Goal: Task Accomplishment & Management: Manage account settings

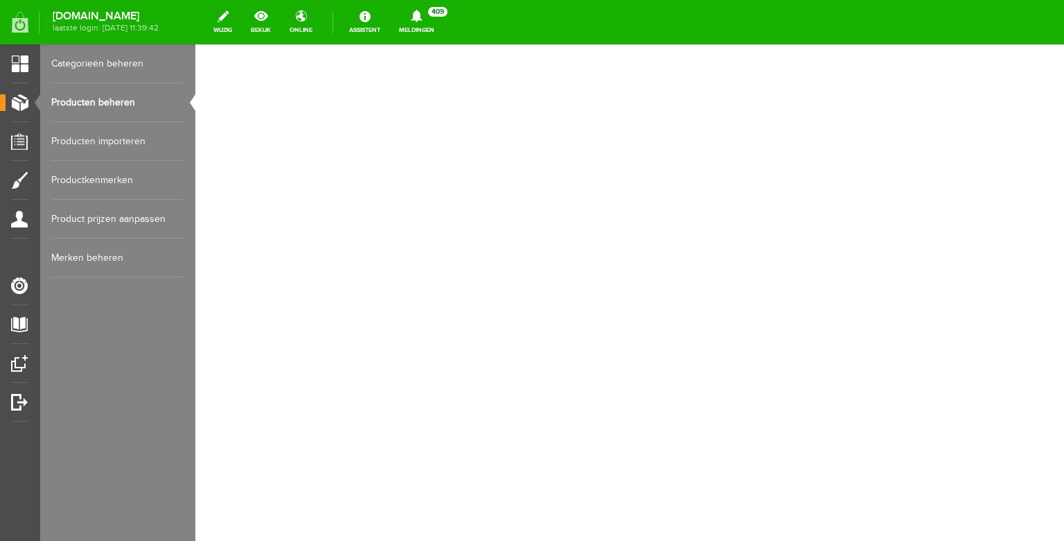
select select "124516"
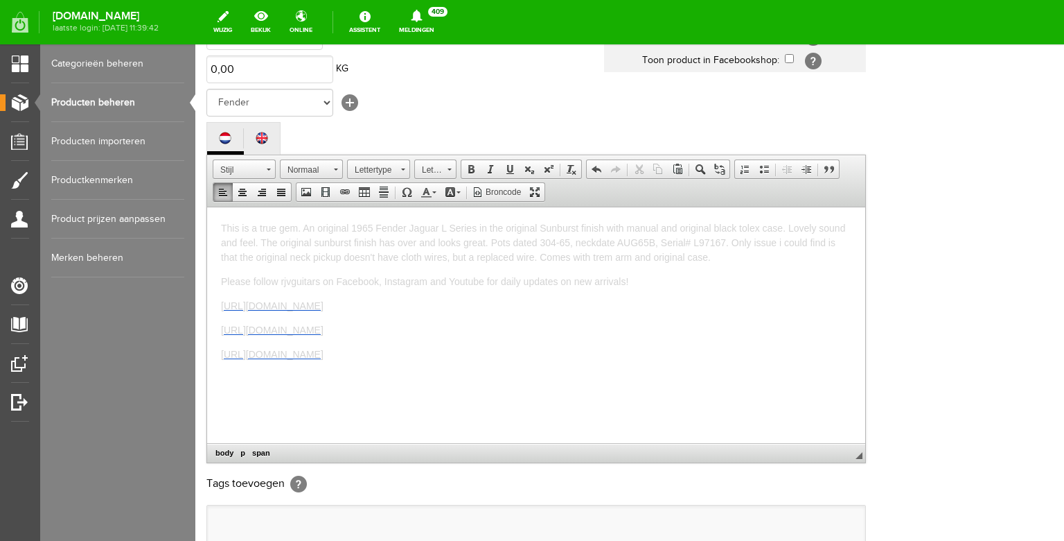
click at [94, 94] on link "Producten beheren" at bounding box center [117, 102] width 133 height 39
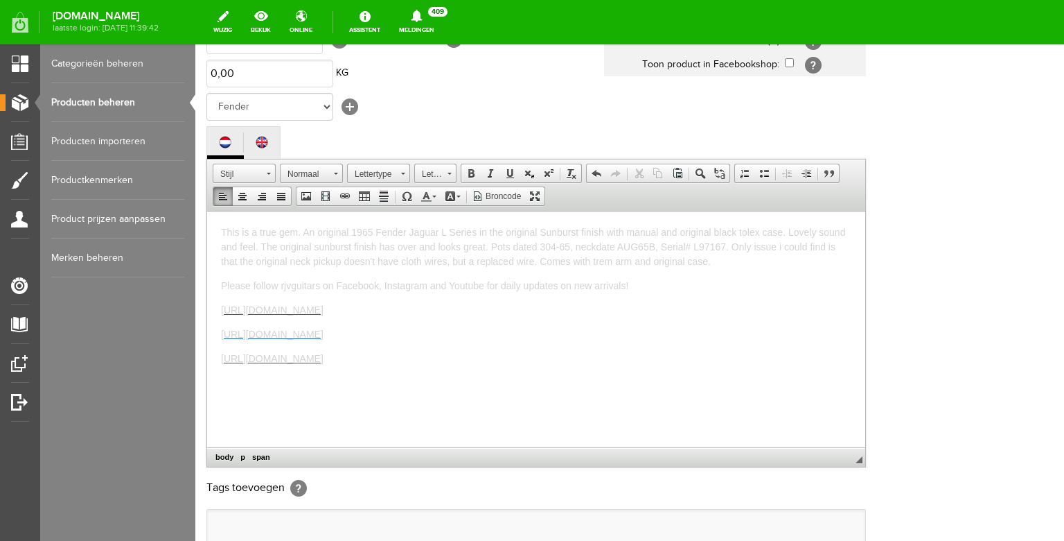
scroll to position [353, 0]
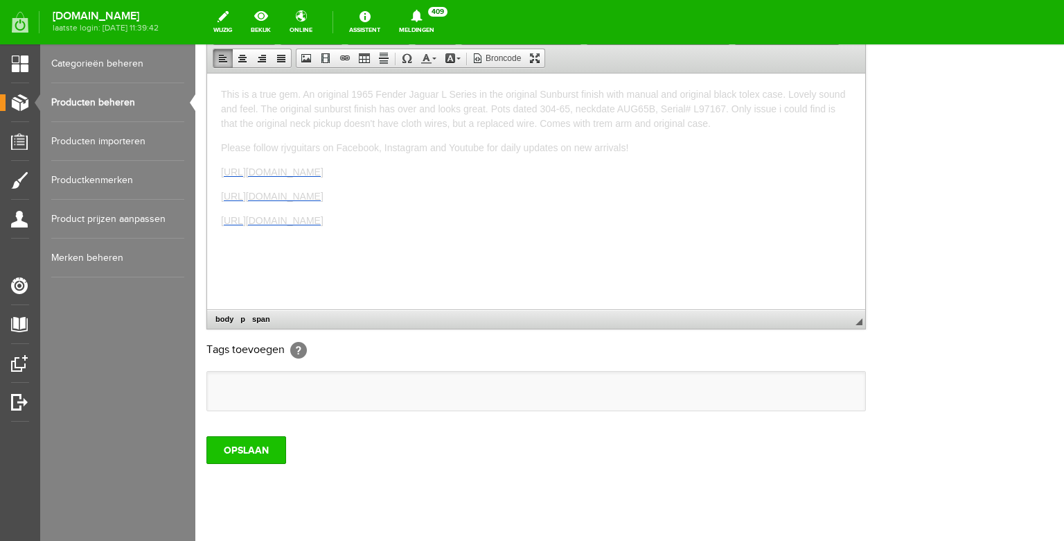
click at [234, 464] on input "OPSLAAN" at bounding box center [247, 450] width 80 height 28
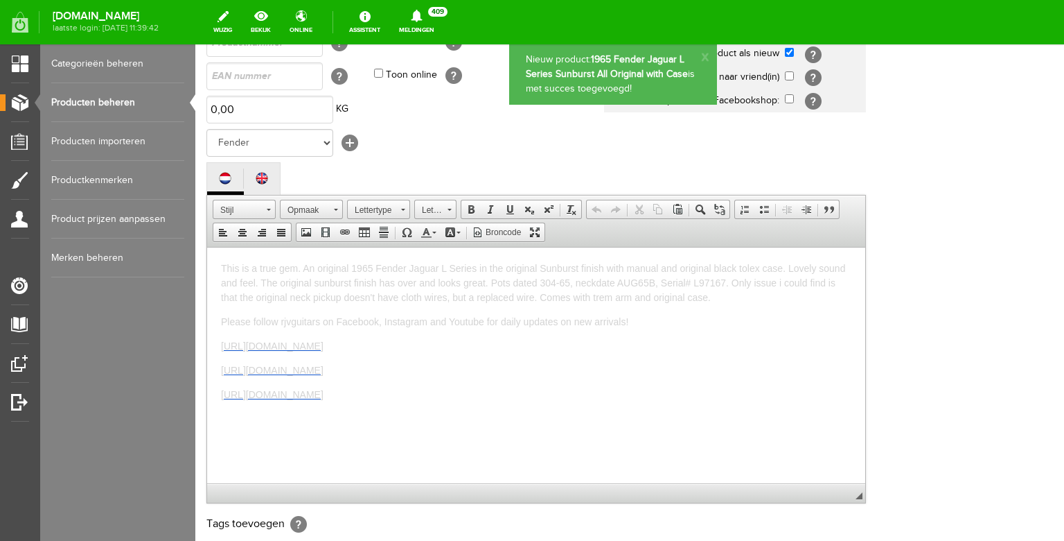
scroll to position [197, 0]
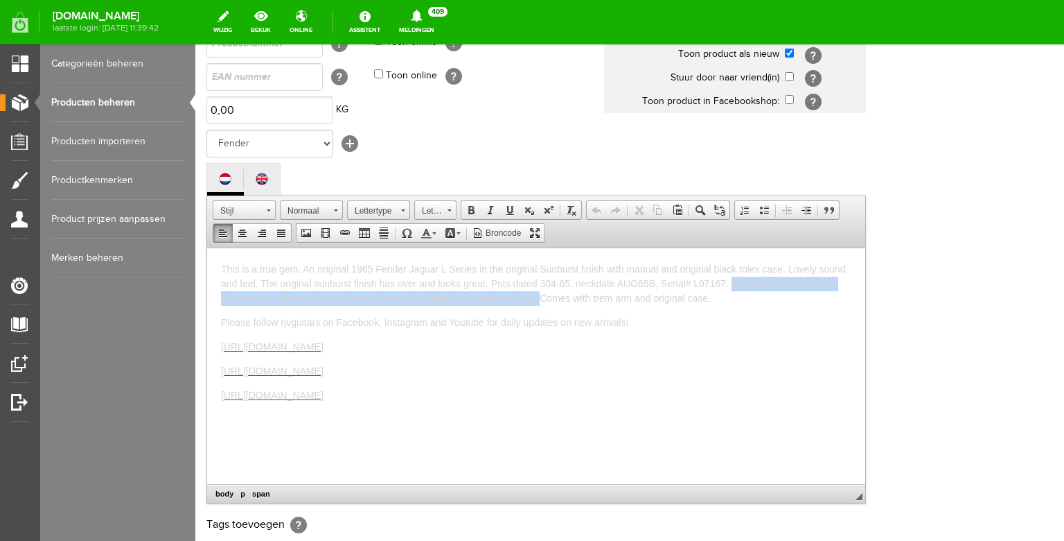
drag, startPoint x: 541, startPoint y: 304, endPoint x: 733, endPoint y: 280, distance: 192.8
click at [733, 280] on p "This is a true gem. An original 1965 Fender Jaguar L Series in the original Sun…" at bounding box center [536, 283] width 631 height 44
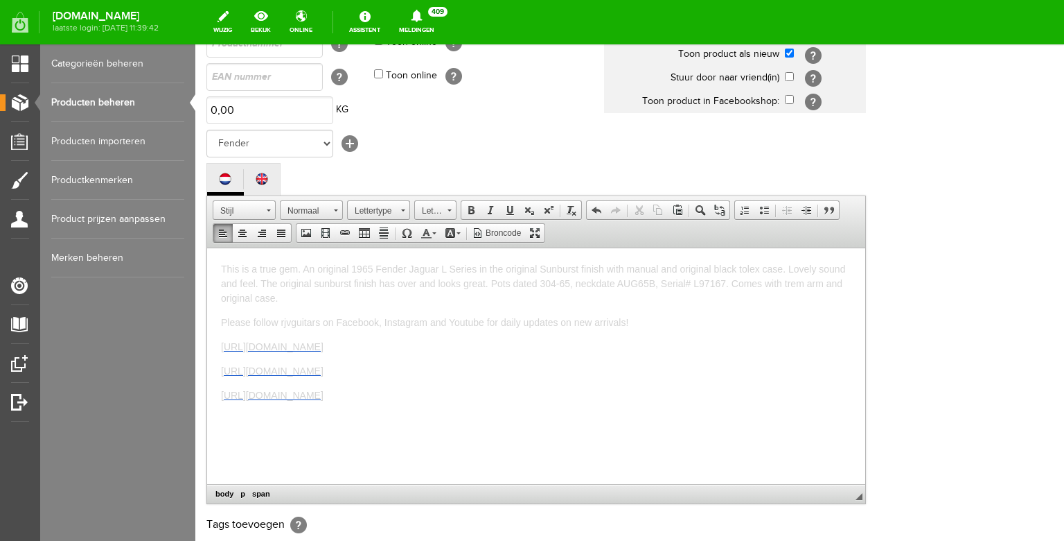
click at [726, 286] on span "This is a true gem. An original 1965 Fender Jaguar L Series in the original Sun…" at bounding box center [533, 283] width 624 height 40
click at [620, 281] on span "This is a true gem. An original 1965 Fender Jaguar L Series in the original Sun…" at bounding box center [533, 283] width 624 height 40
click at [644, 283] on span "This is a true gem. An original 1965 Fender Jaguar L Series in the original Sun…" at bounding box center [535, 283] width 628 height 40
click at [560, 281] on span "This is a true gem. An original 1965 Fender Jaguar L Series in the original Sun…" at bounding box center [533, 283] width 625 height 40
drag, startPoint x: 420, startPoint y: 283, endPoint x: 409, endPoint y: 283, distance: 11.1
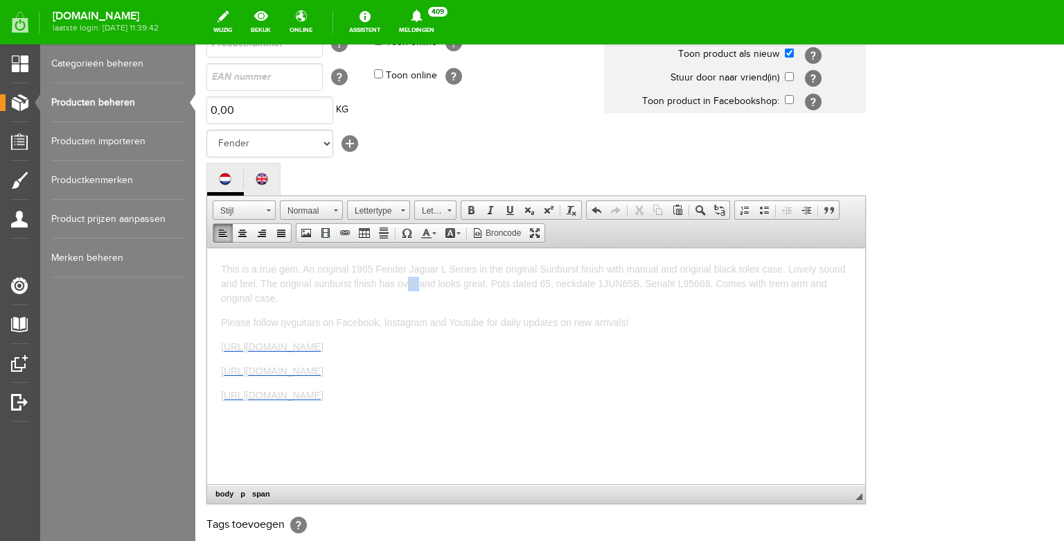
click at [409, 283] on span "This is a true gem. An original 1965 Fender Jaguar L Series in the original Sun…" at bounding box center [533, 283] width 624 height 40
click at [428, 285] on span "This is a true gem. An original 1965 Fender Jaguar L Series in the original Sun…" at bounding box center [533, 283] width 624 height 40
drag, startPoint x: 437, startPoint y: 286, endPoint x: 401, endPoint y: 285, distance: 36.0
click at [401, 285] on span "This is a true gem. An original 1965 Fender Jaguar L Series in the original Sun…" at bounding box center [533, 283] width 624 height 40
click at [427, 282] on span "This is a true gem. An original 1965 Fender Jaguar L Series in the original Sun…" at bounding box center [533, 276] width 624 height 26
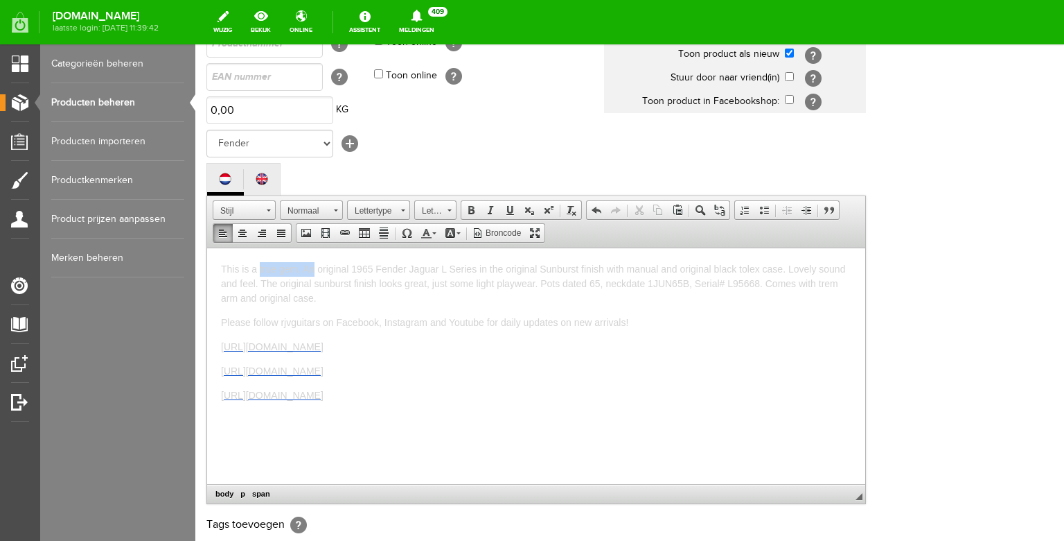
drag, startPoint x: 317, startPoint y: 267, endPoint x: 261, endPoint y: 263, distance: 55.5
click at [261, 263] on span "This is a true gem. An original 1965 Fender Jaguar L Series in the original Sun…" at bounding box center [533, 283] width 624 height 40
click at [818, 283] on span "This is an original 1965 Fender Jaguar L Series in the original Sunburst finish…" at bounding box center [529, 283] width 616 height 40
click at [394, 282] on p "This is an original 1965 Fender Jaguar L Series in the original Sunburst finish…" at bounding box center [536, 269] width 631 height 44
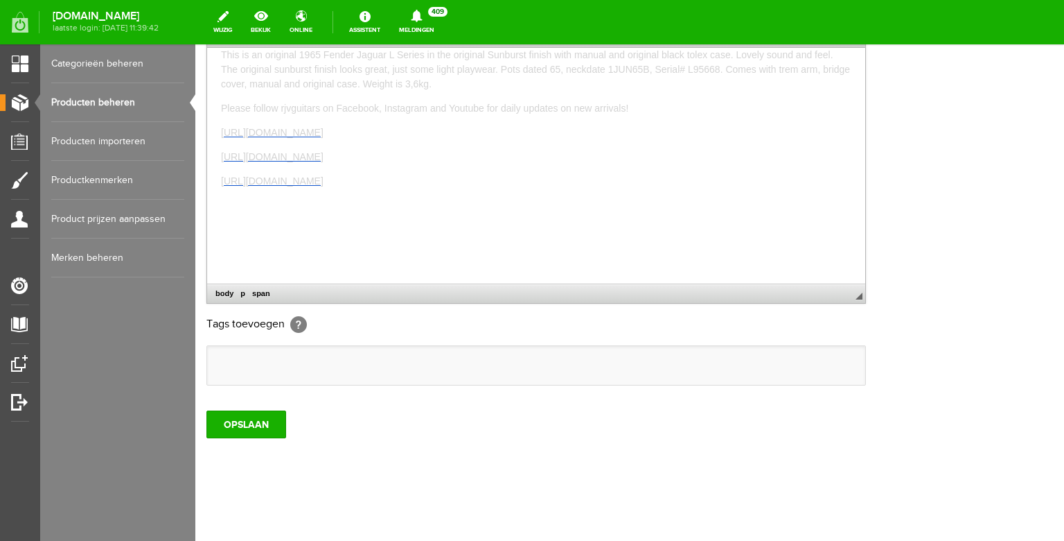
scroll to position [431, 0]
click at [251, 419] on input "OPSLAAN" at bounding box center [247, 424] width 80 height 28
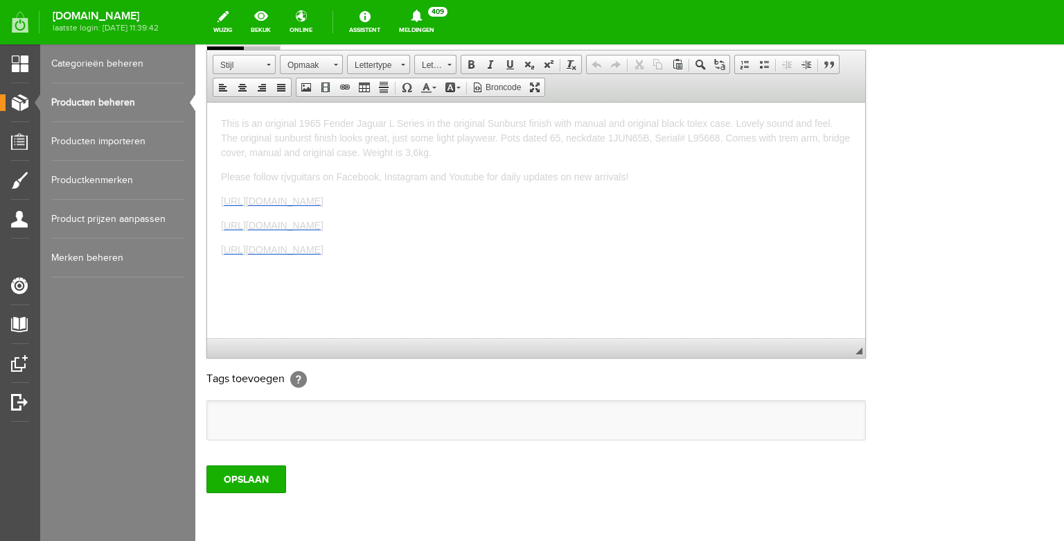
scroll to position [375, 0]
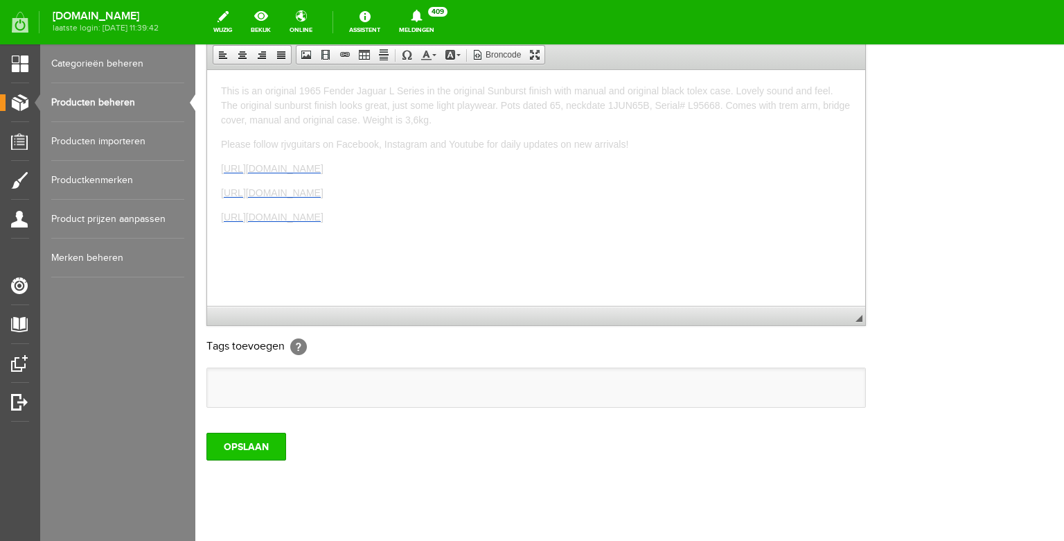
click at [246, 460] on input "OPSLAAN" at bounding box center [247, 446] width 80 height 28
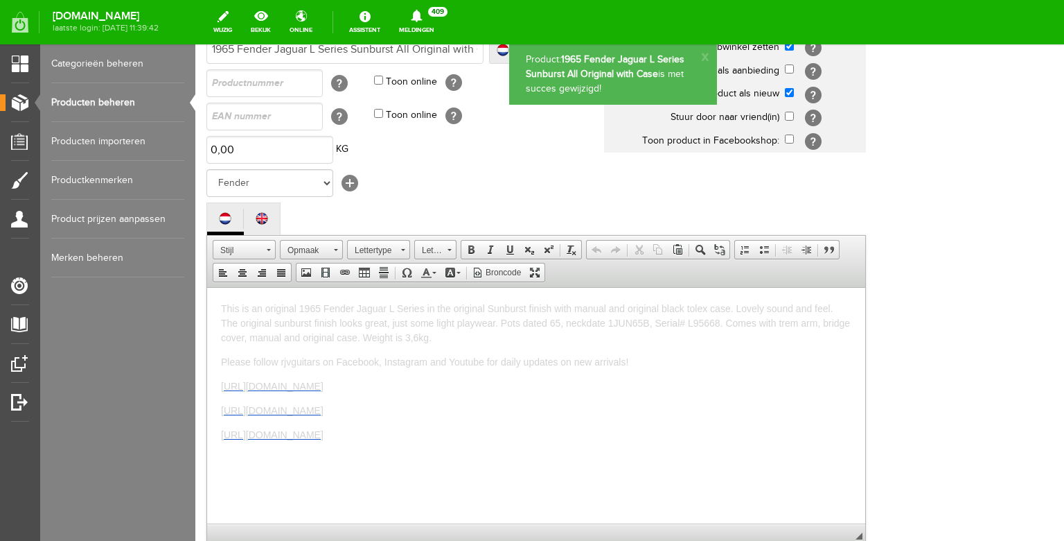
scroll to position [0, 0]
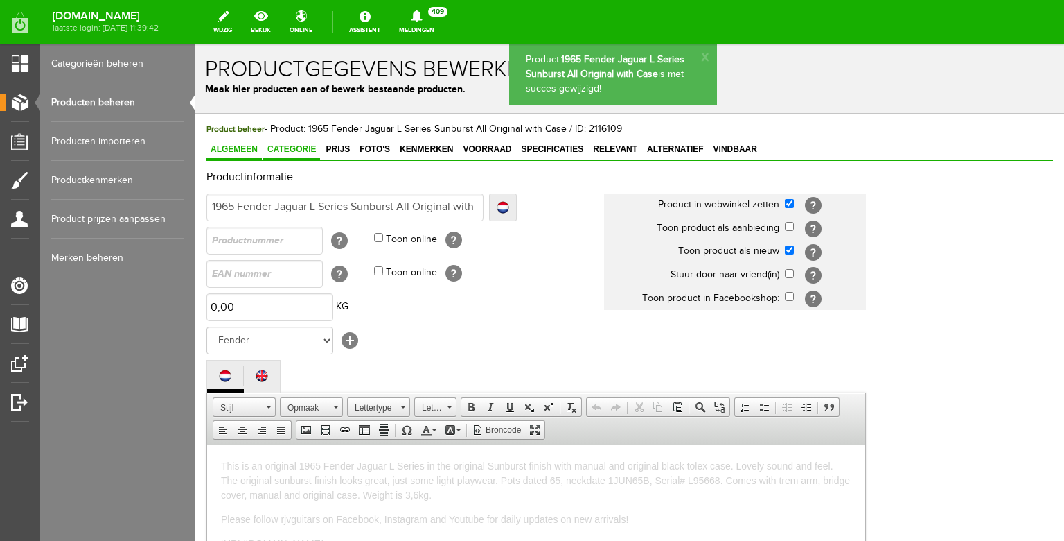
click at [291, 152] on span "Categorie" at bounding box center [291, 149] width 57 height 10
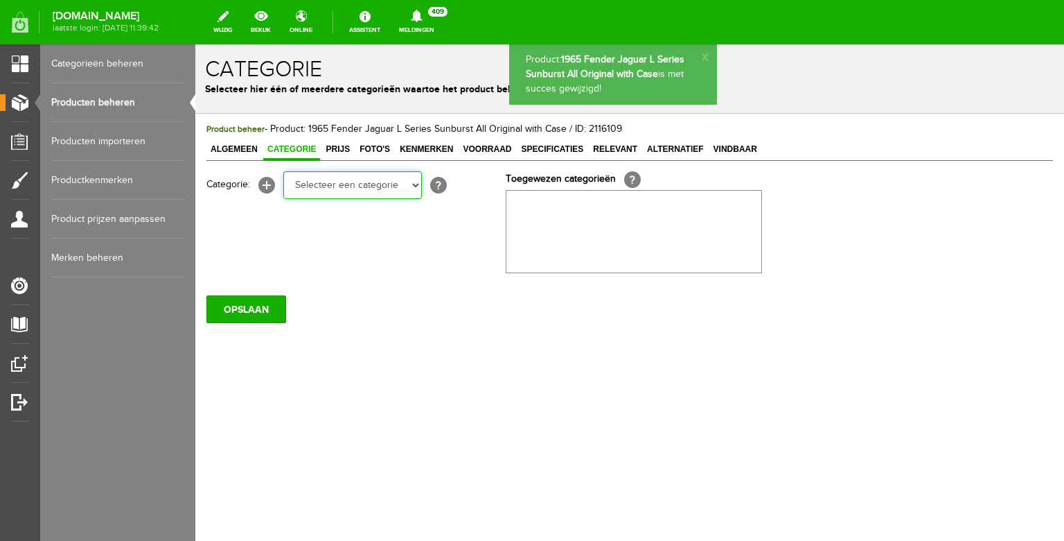
select select "87687"
click option "Electric guitars" at bounding box center [195, 44] width 0 height 0
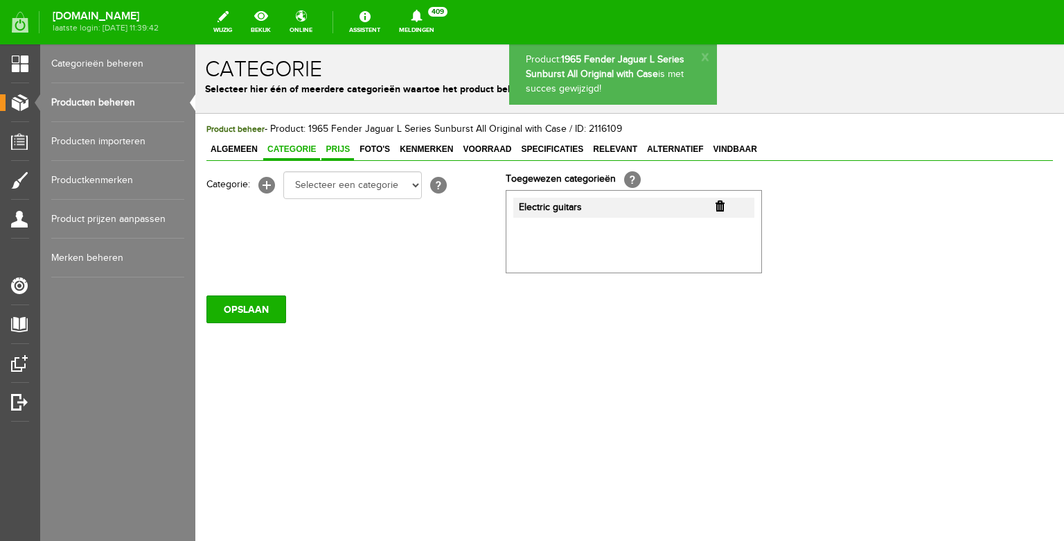
click at [342, 152] on span "Prijs" at bounding box center [338, 149] width 33 height 10
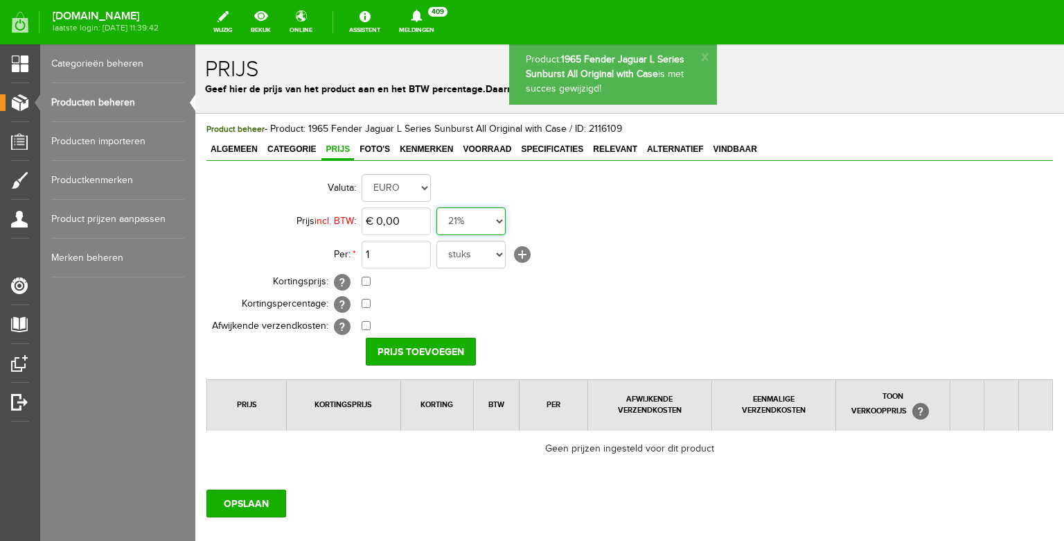
select select "0,00"
click option "0%" at bounding box center [195, 44] width 0 height 0
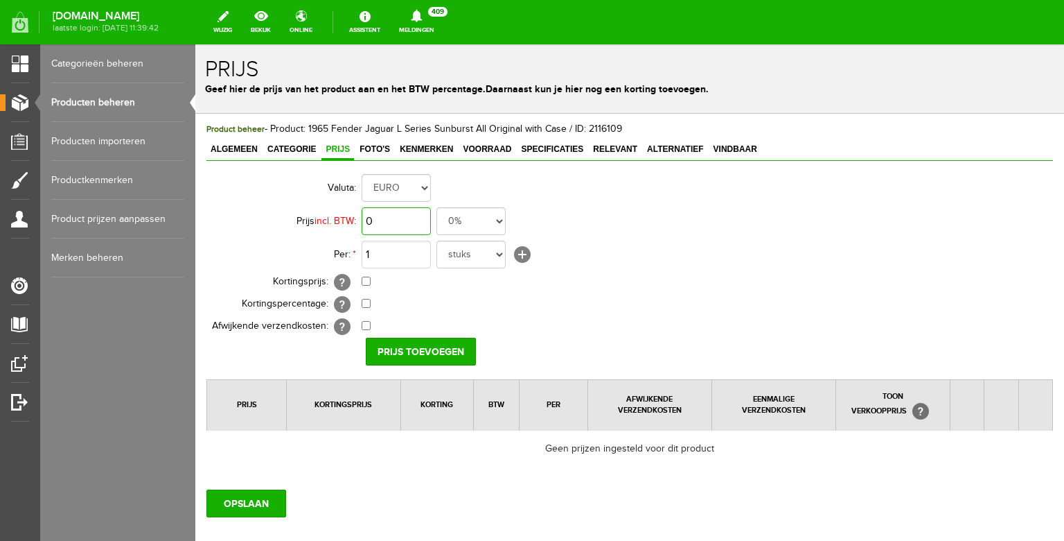
click at [410, 231] on input "0" at bounding box center [396, 221] width 69 height 28
type input "€ 9.900,00"
click at [405, 344] on input "Prijs toevoegen" at bounding box center [421, 351] width 110 height 28
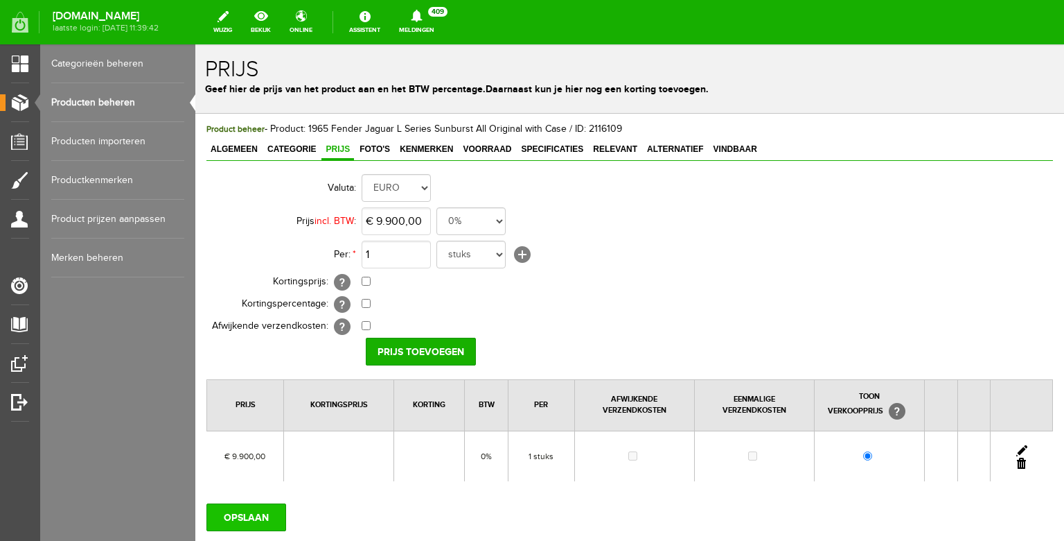
click at [247, 509] on input "OPSLAAN" at bounding box center [247, 517] width 80 height 28
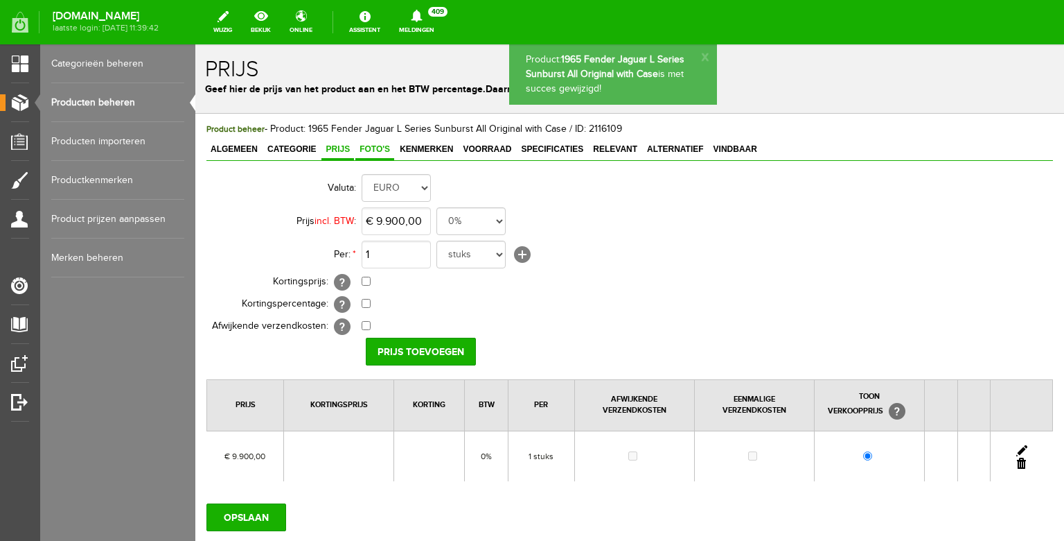
click at [377, 148] on span "Foto's" at bounding box center [375, 149] width 39 height 10
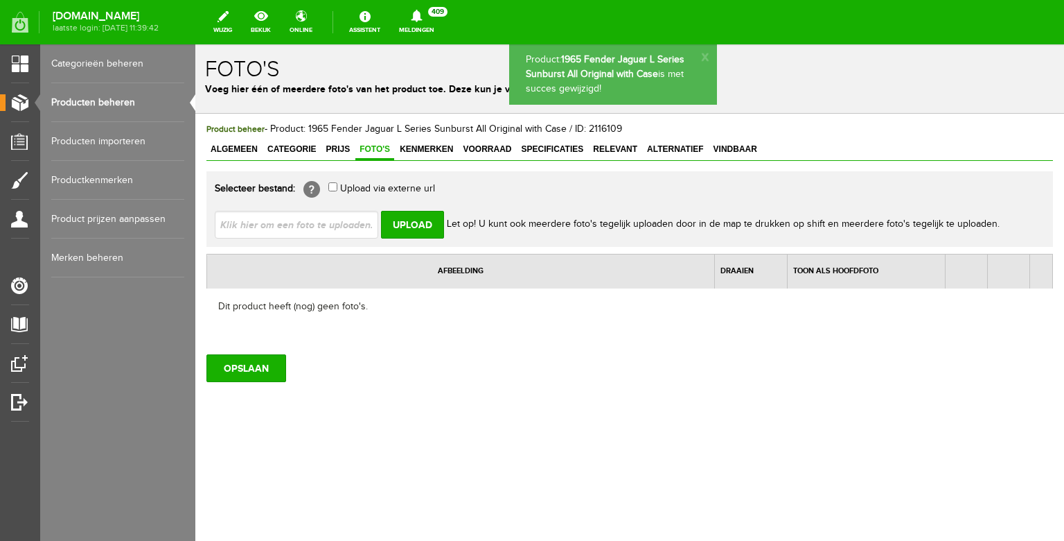
click at [349, 227] on input "file" at bounding box center [302, 224] width 175 height 26
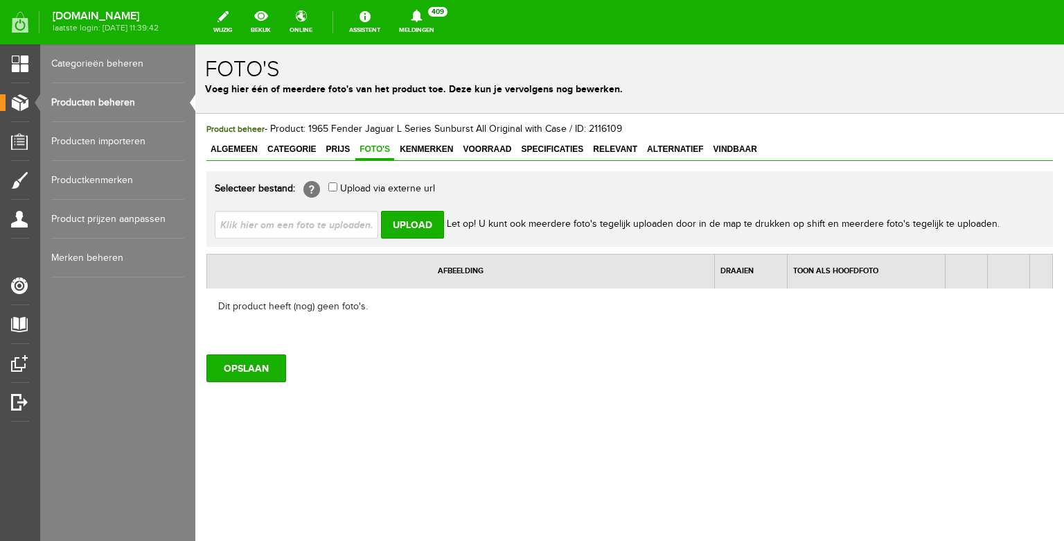
type input "C:\fakepath\IMG_20230409_231300.jpg"
type input "IMG_20230409_231300.jpg; IMG_20251008_120636.jpg; IMG_20230409_225942.jpg; IMG_…"
click at [416, 222] on input "Upload" at bounding box center [412, 225] width 63 height 28
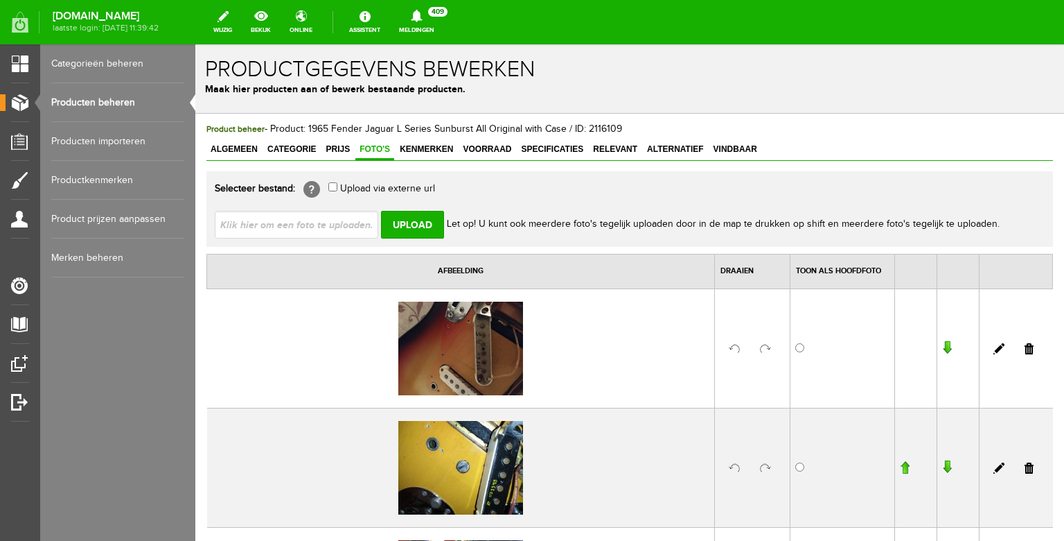
click at [343, 216] on input "file" at bounding box center [302, 224] width 175 height 26
type input "C:\fakepath\image00186.jpeg"
type input "image00186.jpeg; image00176.jpeg; image00177.jpeg; image00178.jpeg; image00184.…"
click at [416, 215] on input "Upload" at bounding box center [412, 225] width 63 height 28
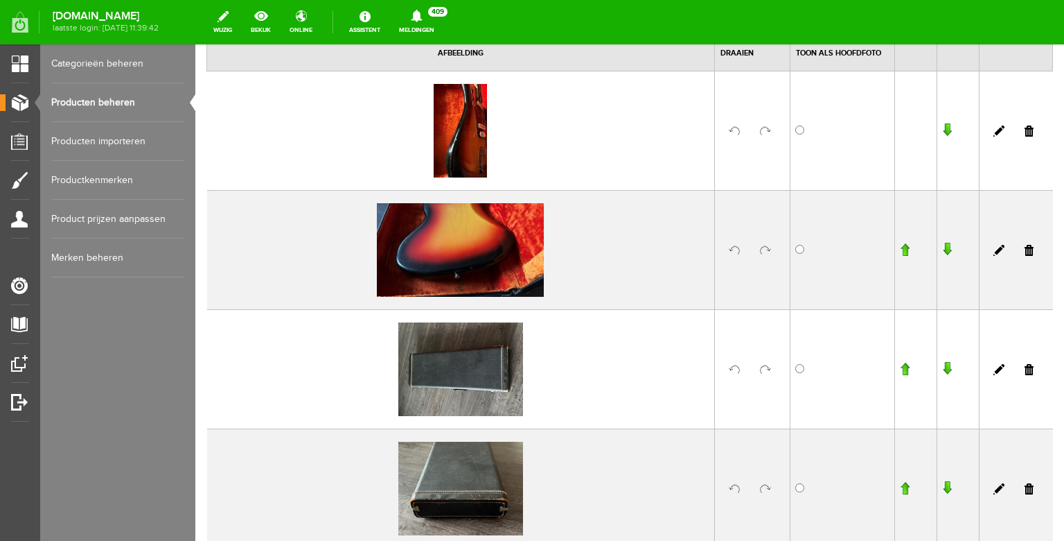
scroll to position [98, 0]
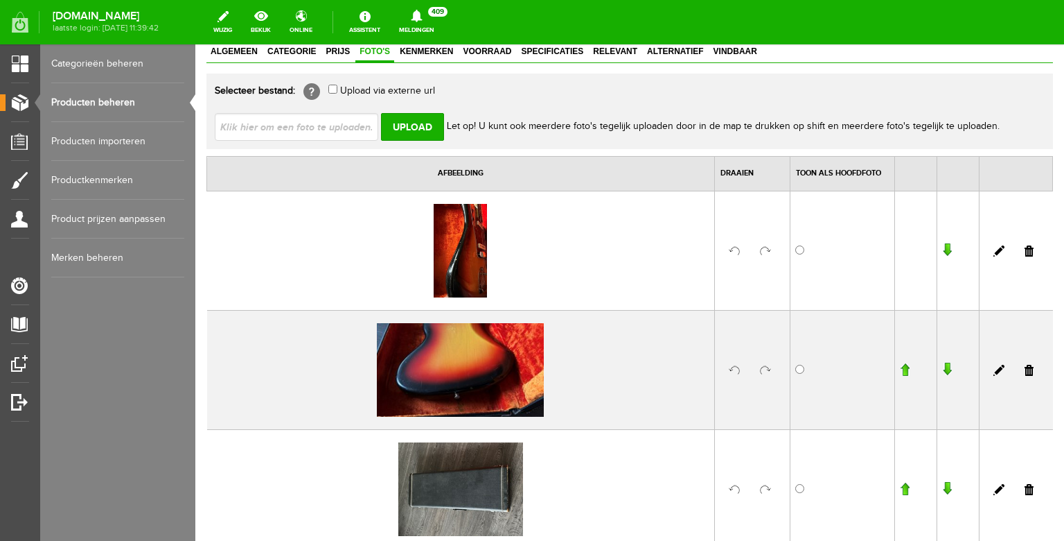
click at [325, 130] on input "file" at bounding box center [302, 126] width 175 height 26
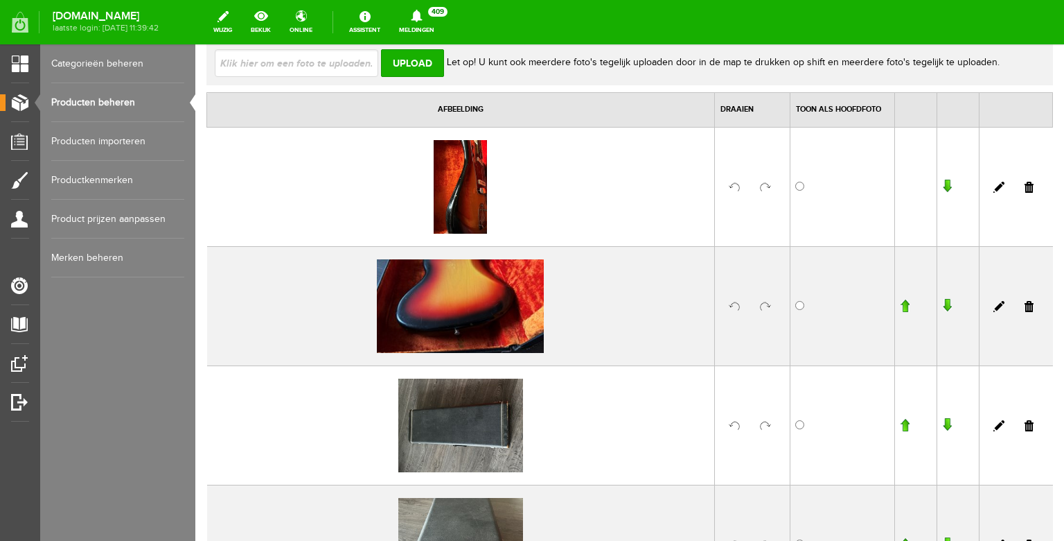
scroll to position [22, 0]
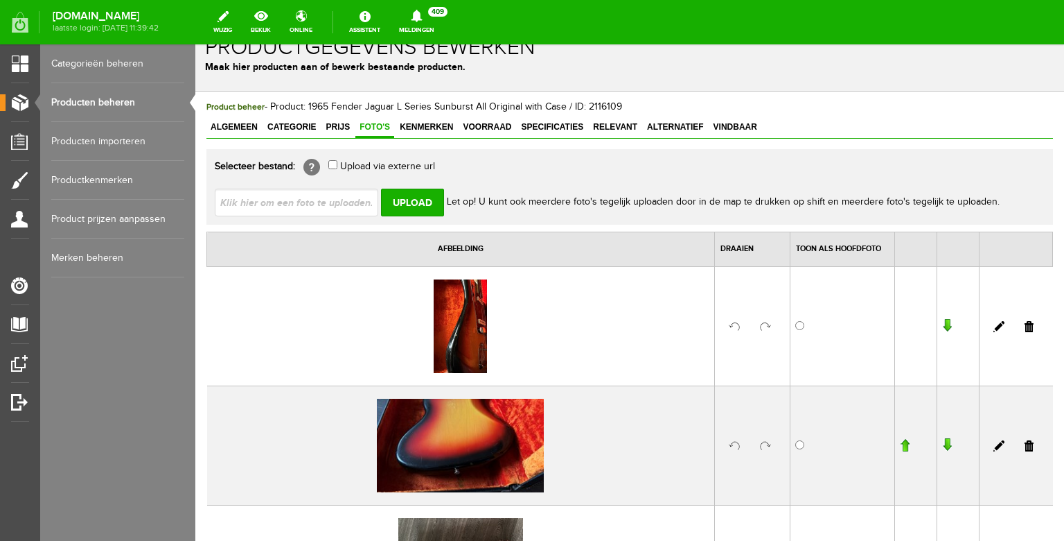
click at [319, 200] on input "file" at bounding box center [302, 201] width 175 height 26
type input "C:\fakepath\image00187.jpeg"
type input "image00187.jpeg; image00190.jpeg; image00191.jpeg; image00195.jpeg; image00196.…"
click at [408, 201] on input "Upload" at bounding box center [412, 202] width 63 height 28
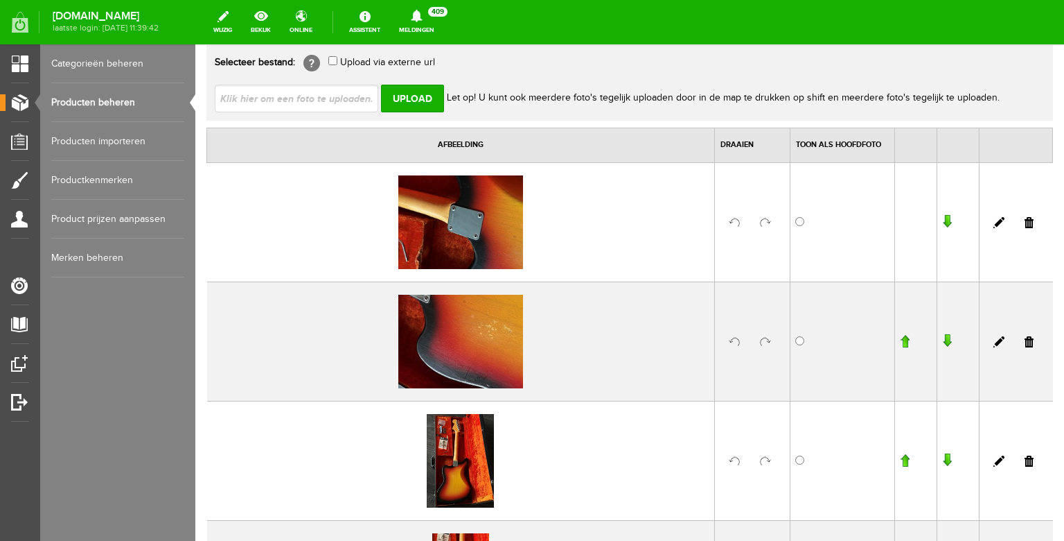
scroll to position [0, 0]
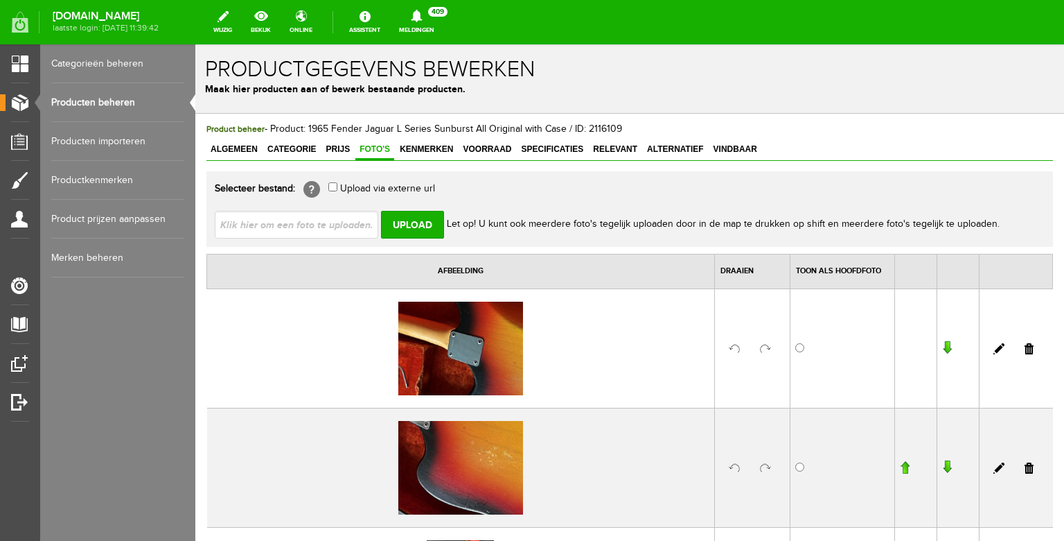
click at [318, 222] on input "file" at bounding box center [302, 224] width 175 height 26
type input "C:\fakepath\image00199.jpeg"
type input "image00199.jpeg; image00202.jpeg; image00203.jpeg; image00206.jpeg"
click at [417, 219] on input "Upload" at bounding box center [412, 225] width 63 height 28
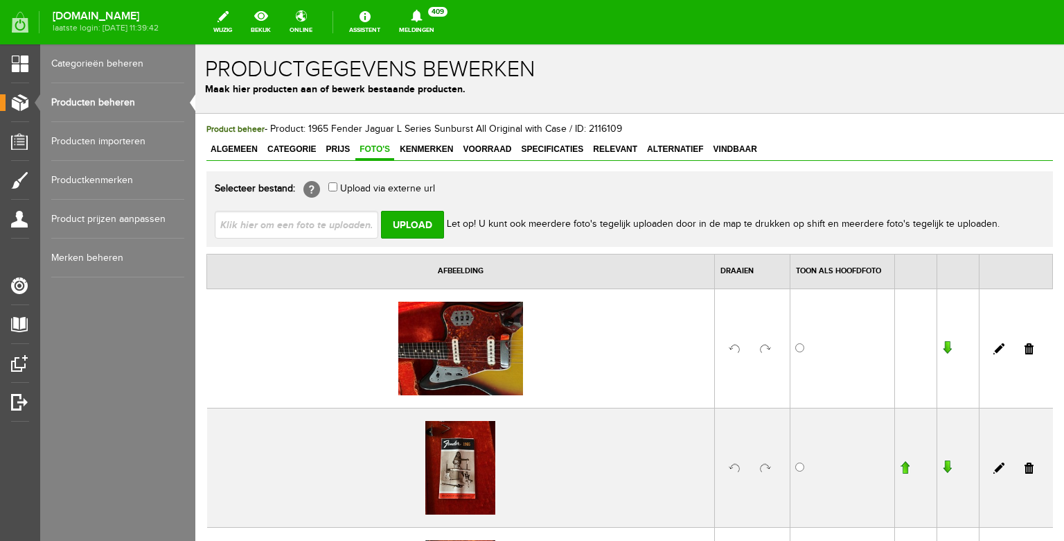
click at [342, 218] on input "file" at bounding box center [302, 224] width 175 height 26
type input "C:\fakepath\image00209.jpeg"
type input "image00209.jpeg; image00211.jpeg"
click at [412, 217] on input "Upload" at bounding box center [412, 225] width 63 height 28
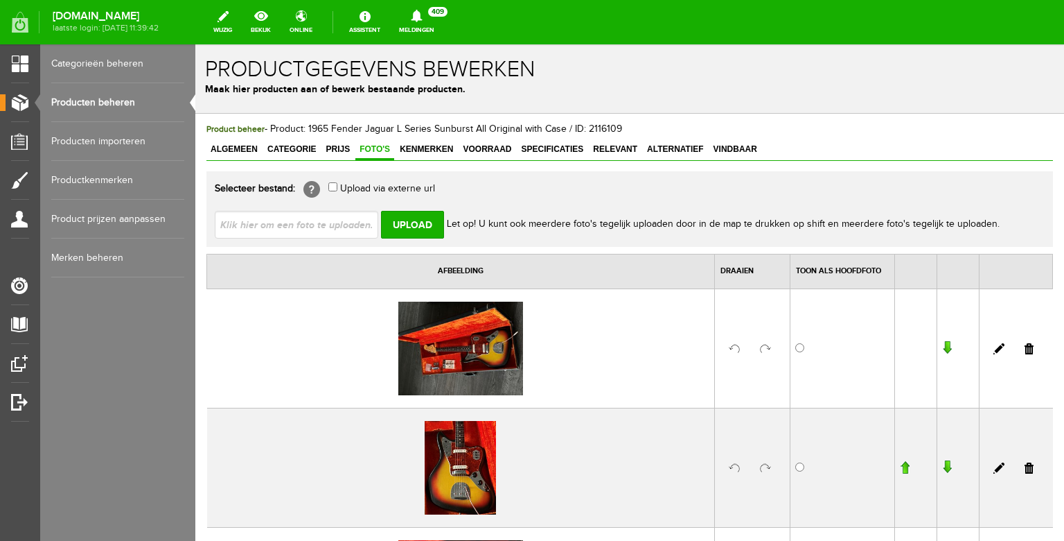
click at [769, 347] on link at bounding box center [765, 348] width 11 height 11
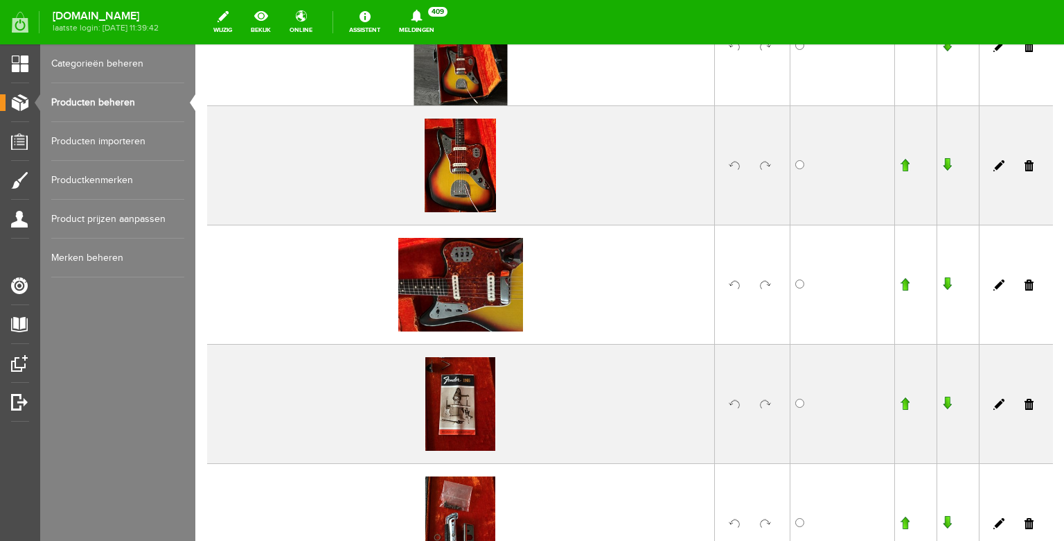
scroll to position [303, 0]
click at [799, 166] on input "radio" at bounding box center [800, 163] width 9 height 9
radio input "true"
click at [769, 283] on link at bounding box center [765, 284] width 11 height 11
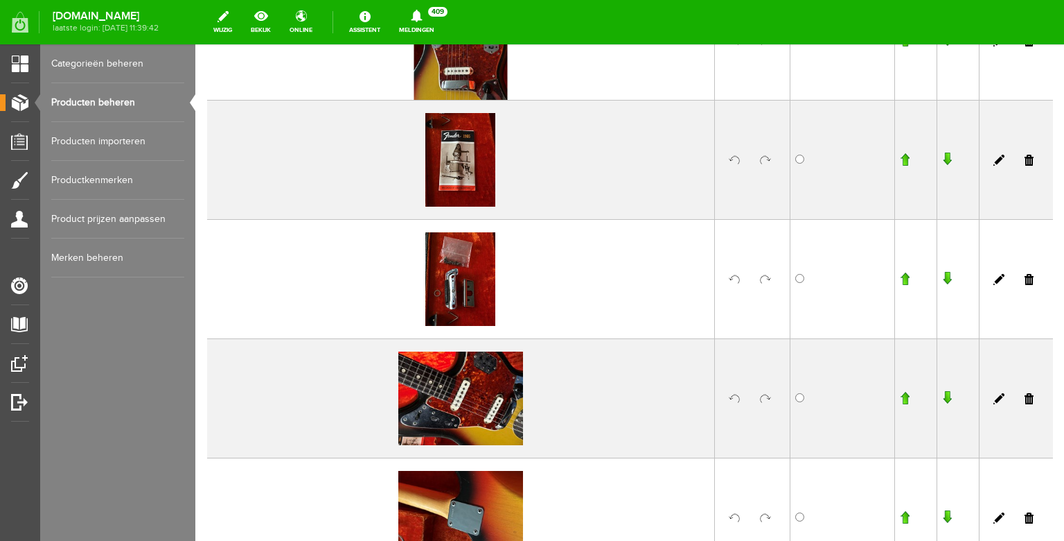
scroll to position [633, 0]
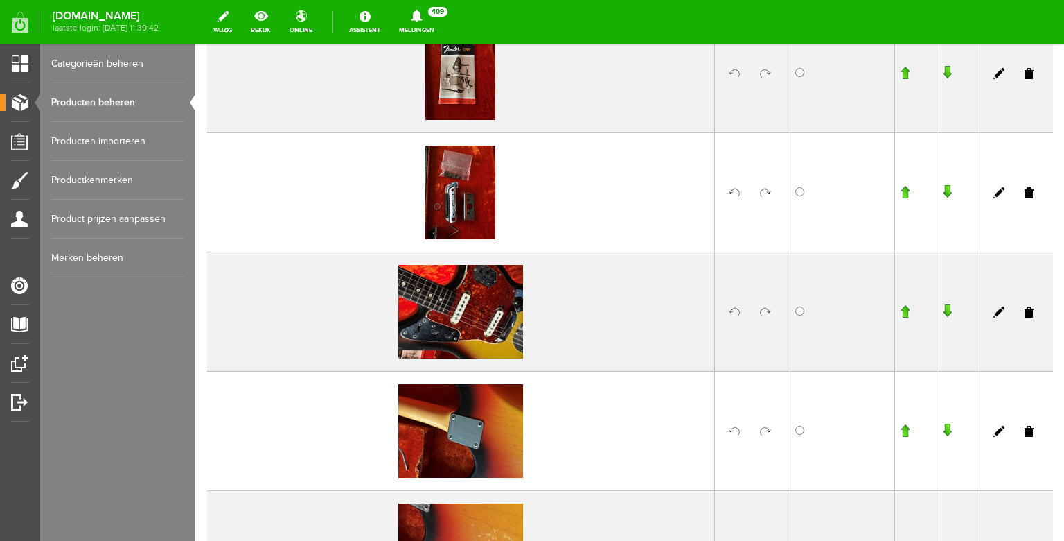
click at [764, 310] on link at bounding box center [765, 311] width 11 height 11
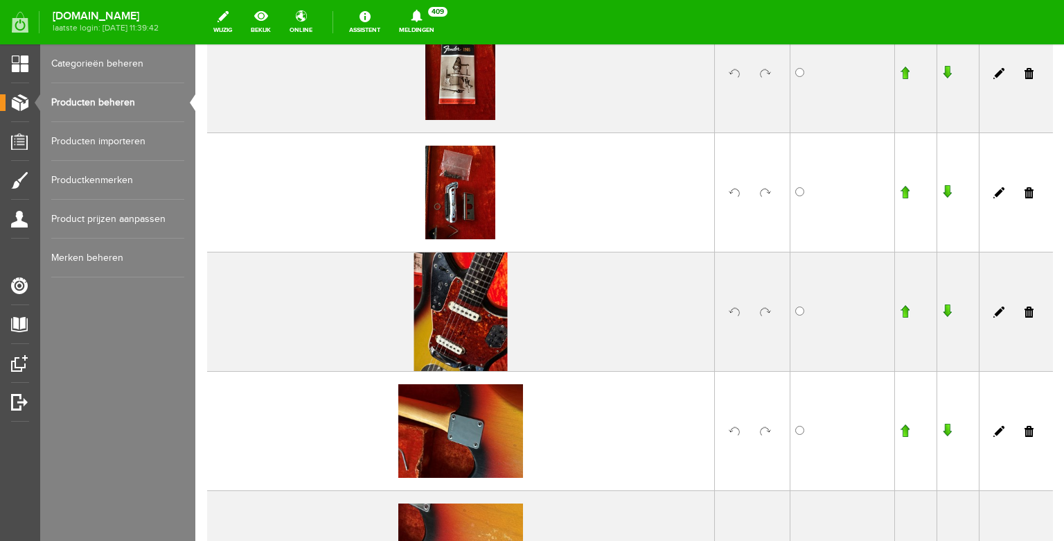
click at [902, 317] on input "button" at bounding box center [905, 311] width 10 height 14
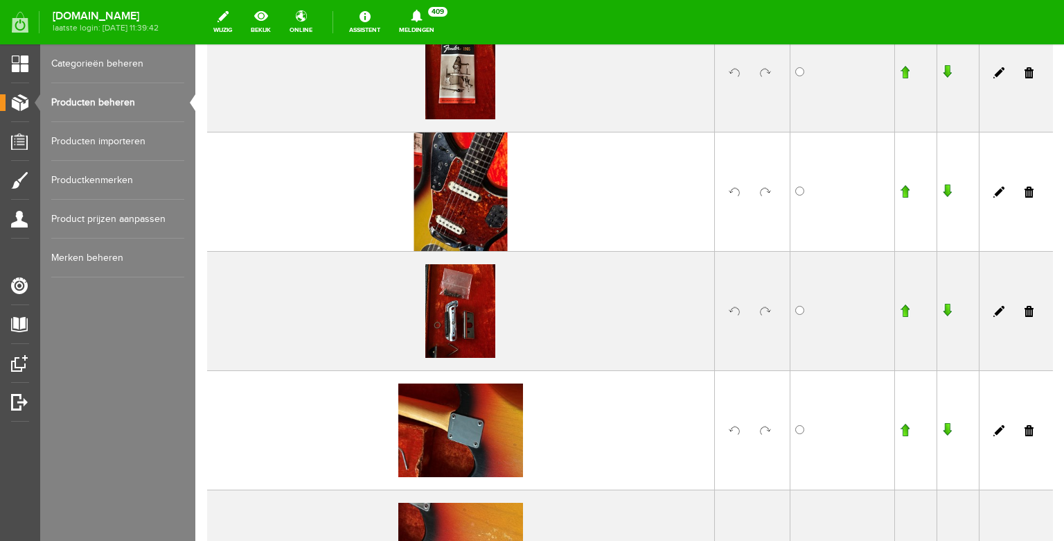
click at [908, 191] on input "button" at bounding box center [905, 191] width 10 height 14
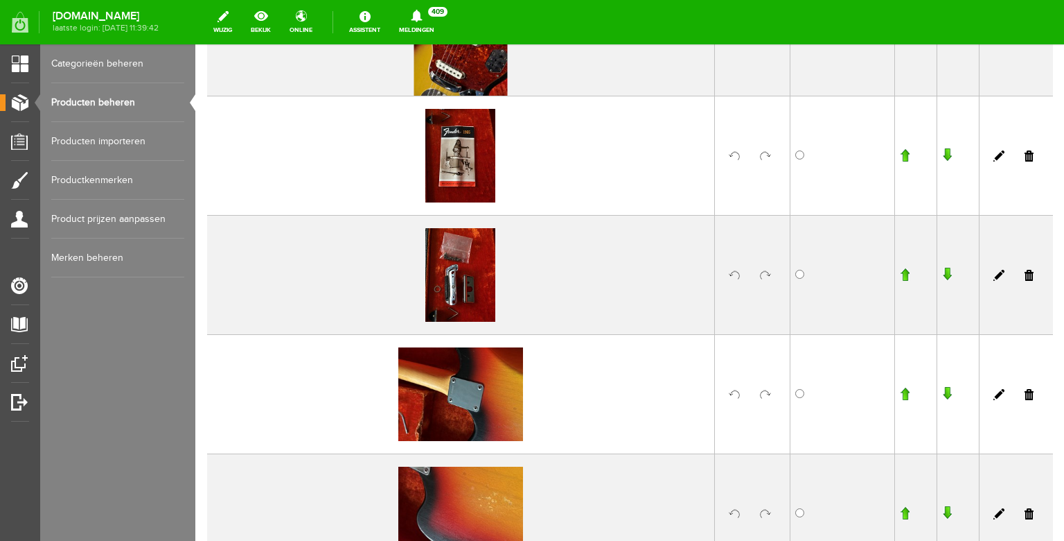
scroll to position [676, 0]
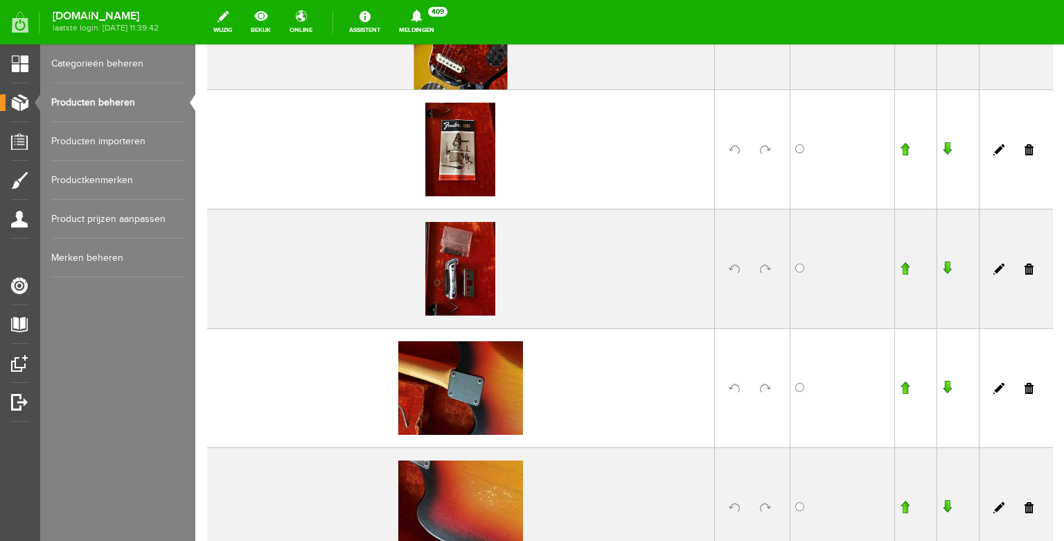
click at [909, 149] on input "button" at bounding box center [905, 149] width 10 height 14
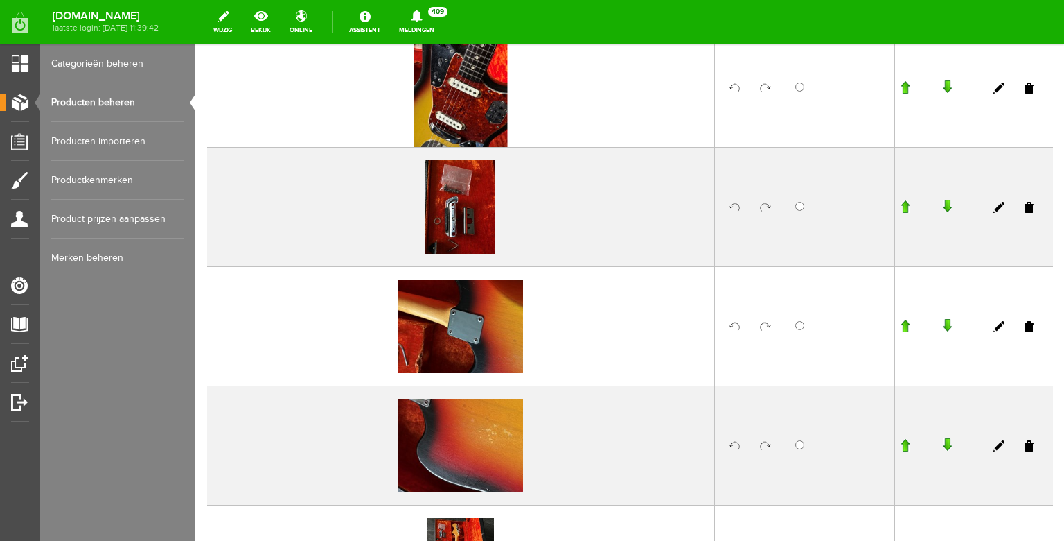
scroll to position [764, 0]
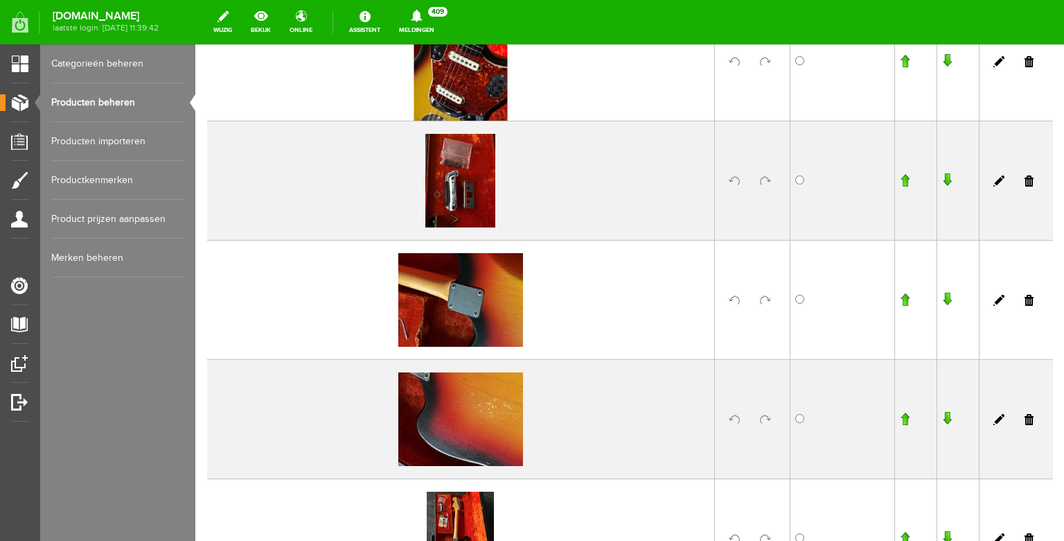
click at [770, 299] on link at bounding box center [765, 300] width 11 height 11
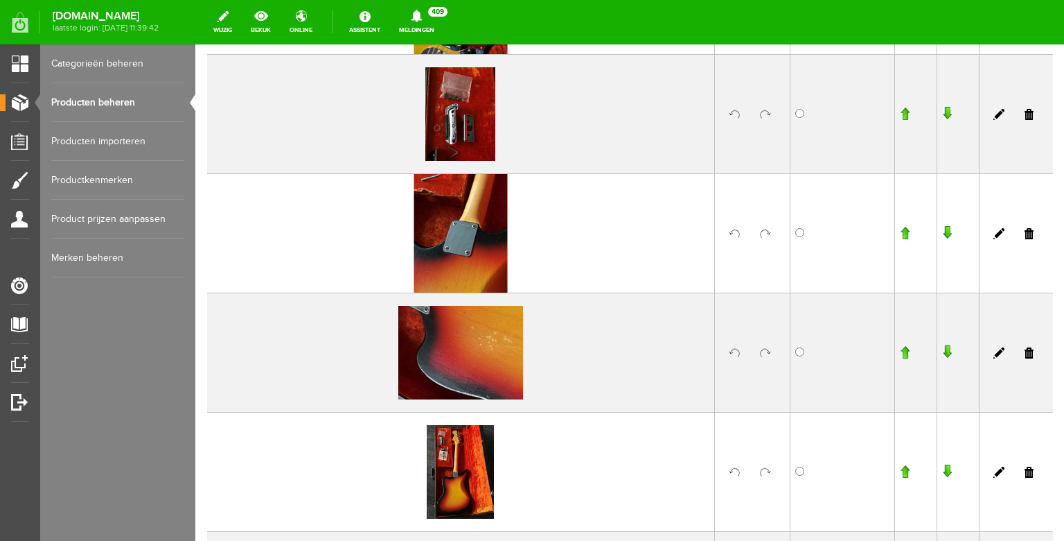
scroll to position [863, 0]
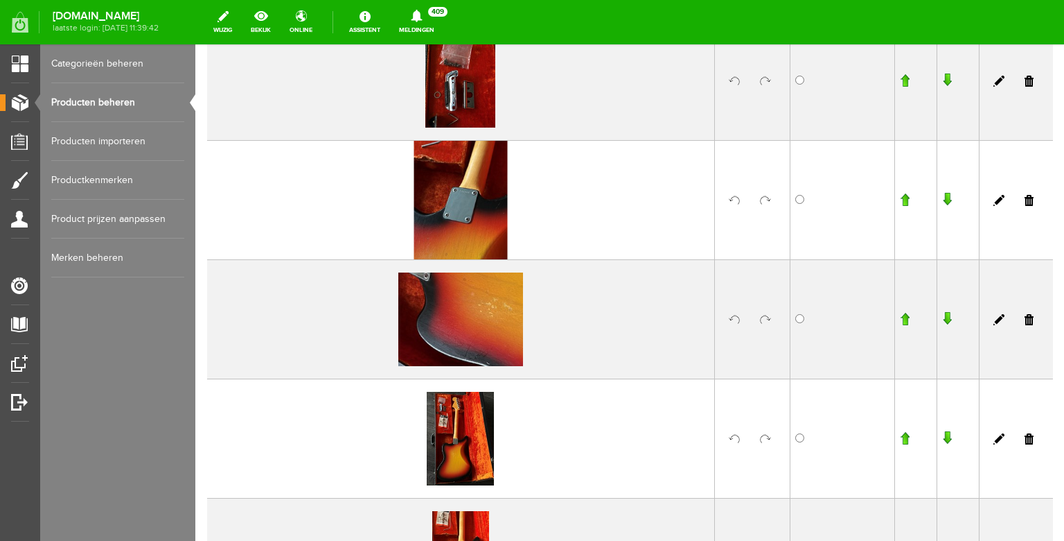
click at [908, 437] on input "button" at bounding box center [905, 438] width 10 height 14
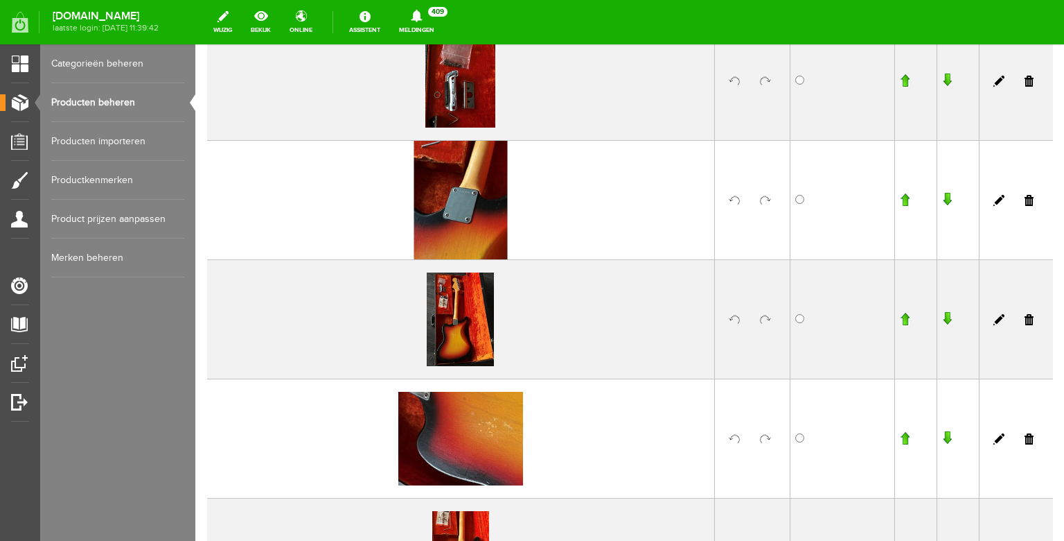
click at [906, 313] on input "button" at bounding box center [905, 319] width 10 height 14
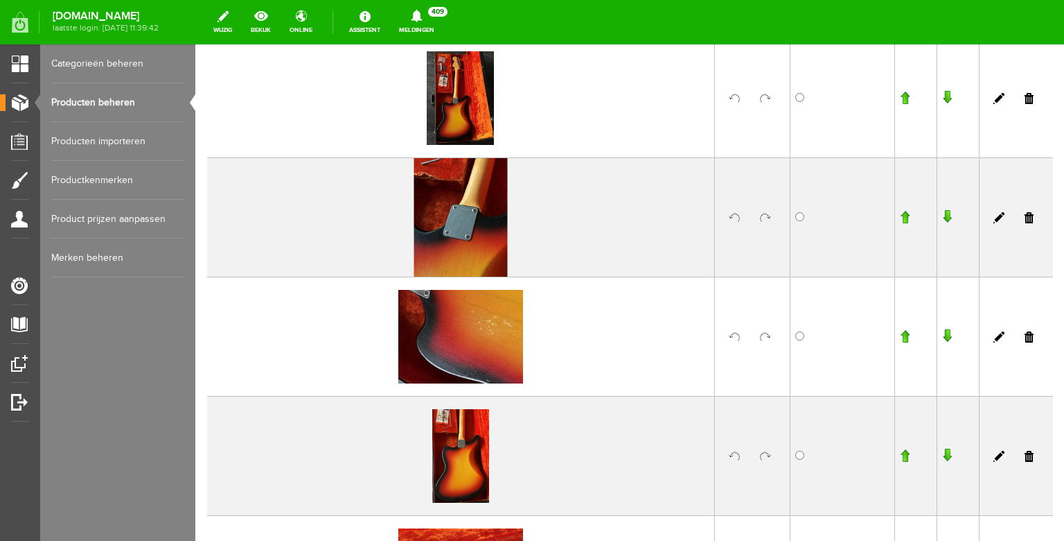
scroll to position [973, 0]
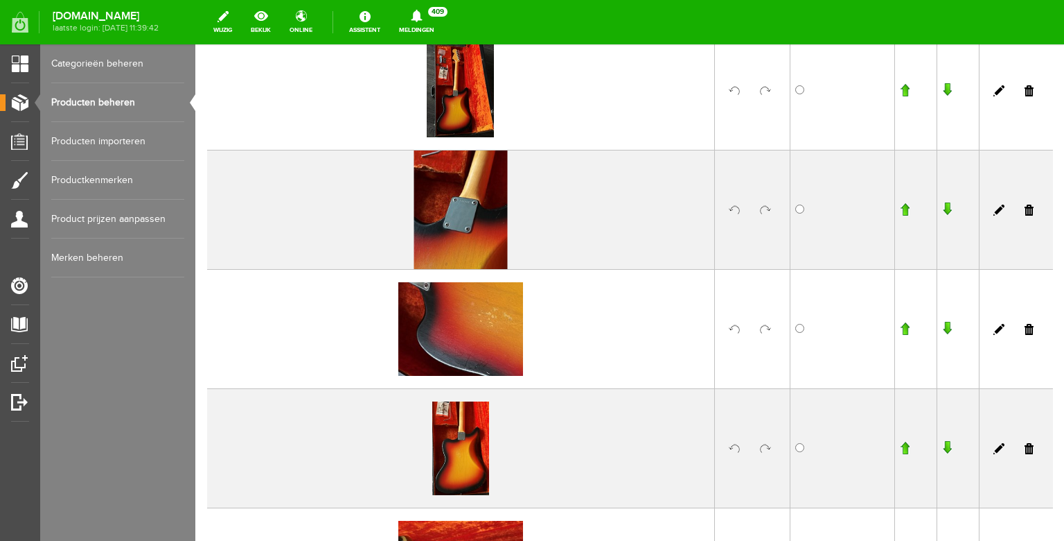
click at [764, 325] on link at bounding box center [765, 329] width 11 height 11
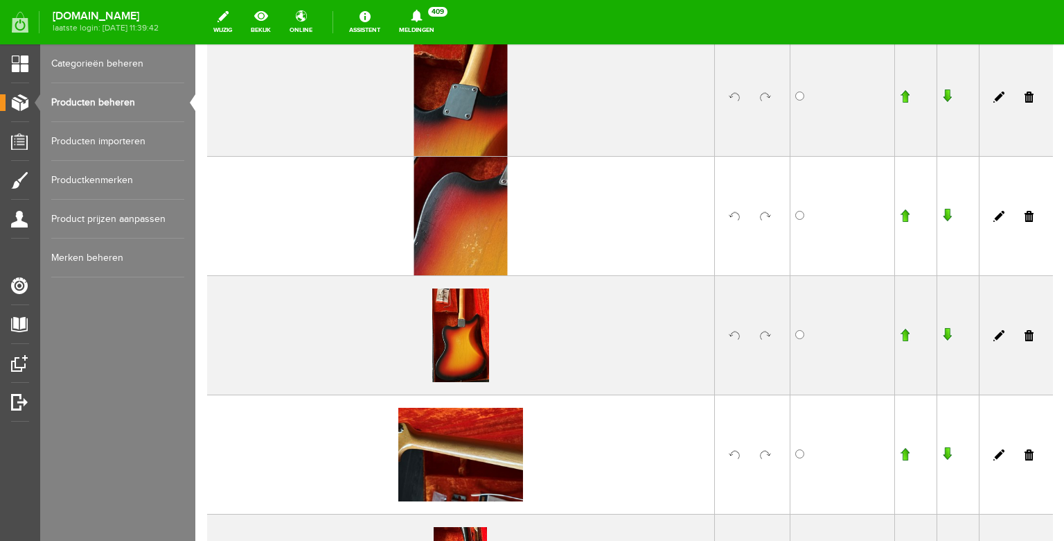
scroll to position [1090, 0]
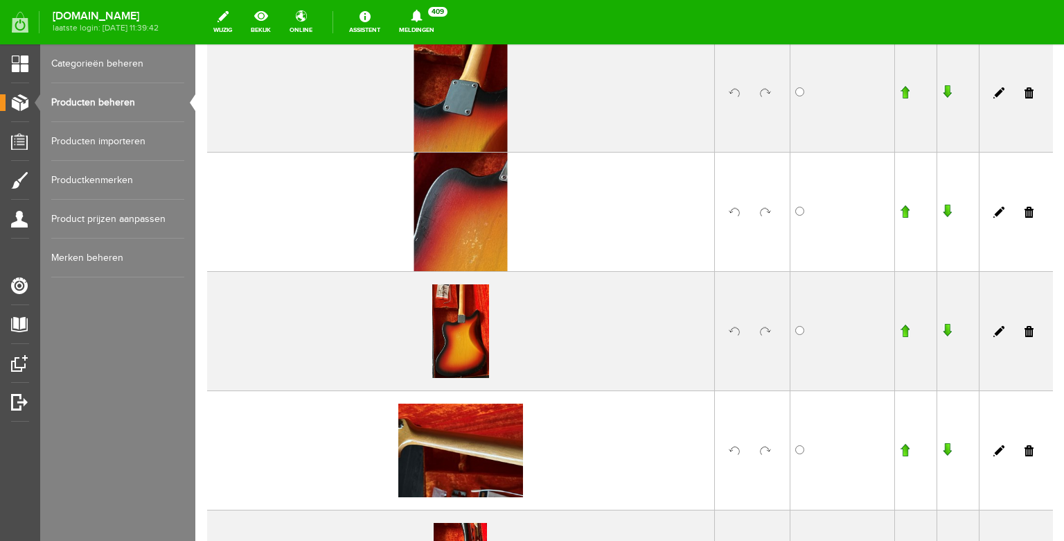
click at [906, 333] on input "button" at bounding box center [905, 331] width 10 height 14
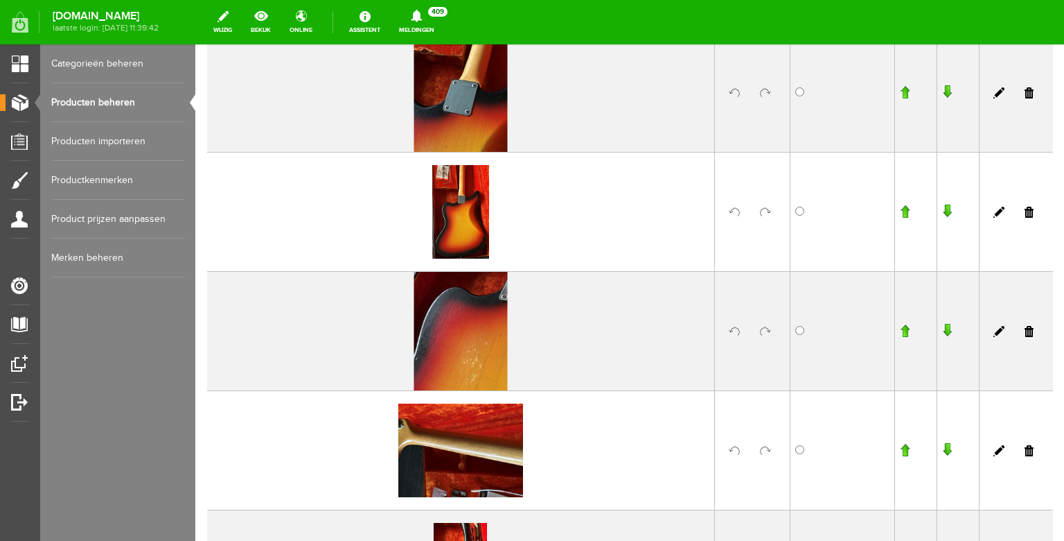
click at [904, 211] on input "button" at bounding box center [905, 211] width 10 height 14
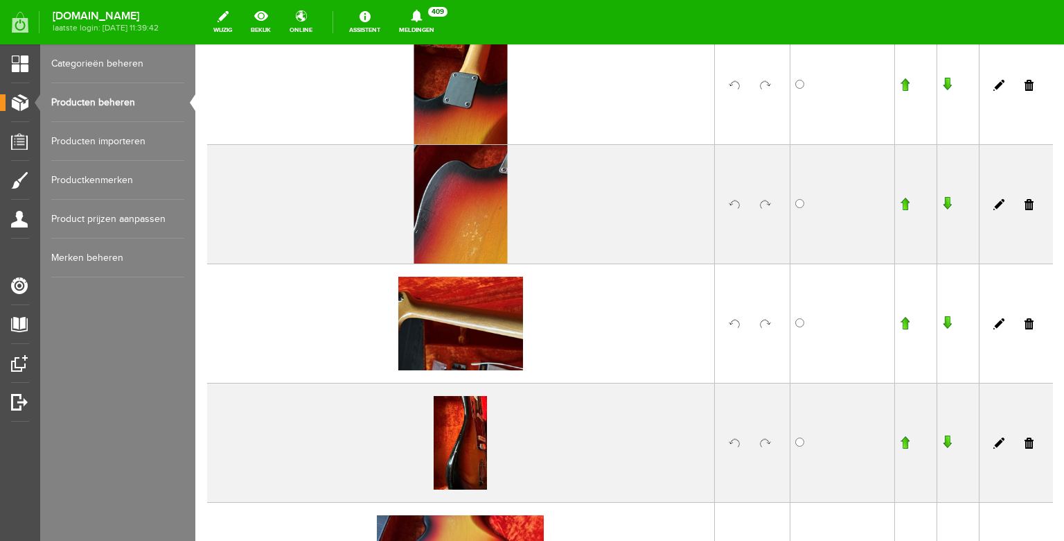
scroll to position [1251, 0]
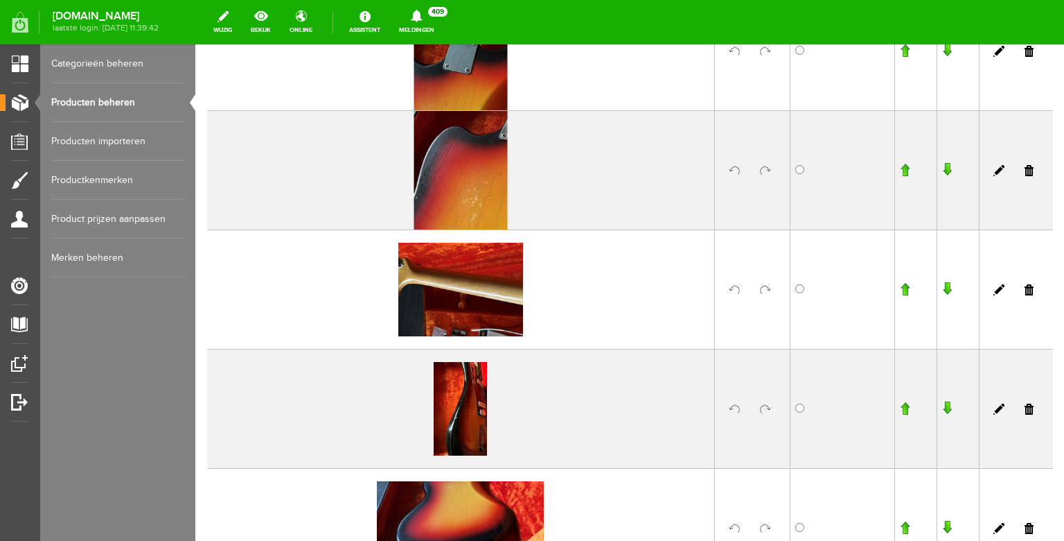
click at [764, 288] on link at bounding box center [765, 289] width 11 height 11
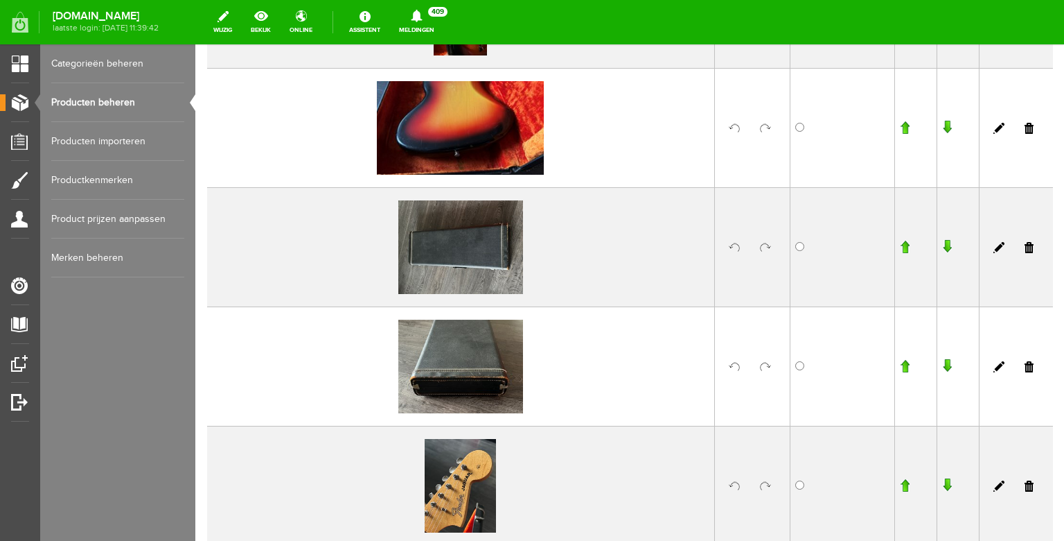
scroll to position [1660, 0]
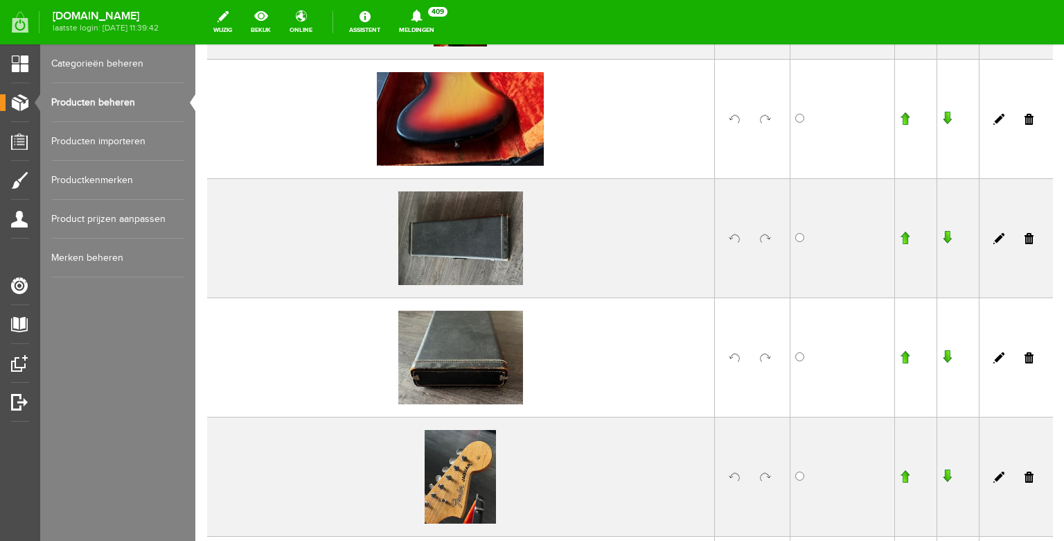
click at [765, 239] on link at bounding box center [765, 238] width 11 height 11
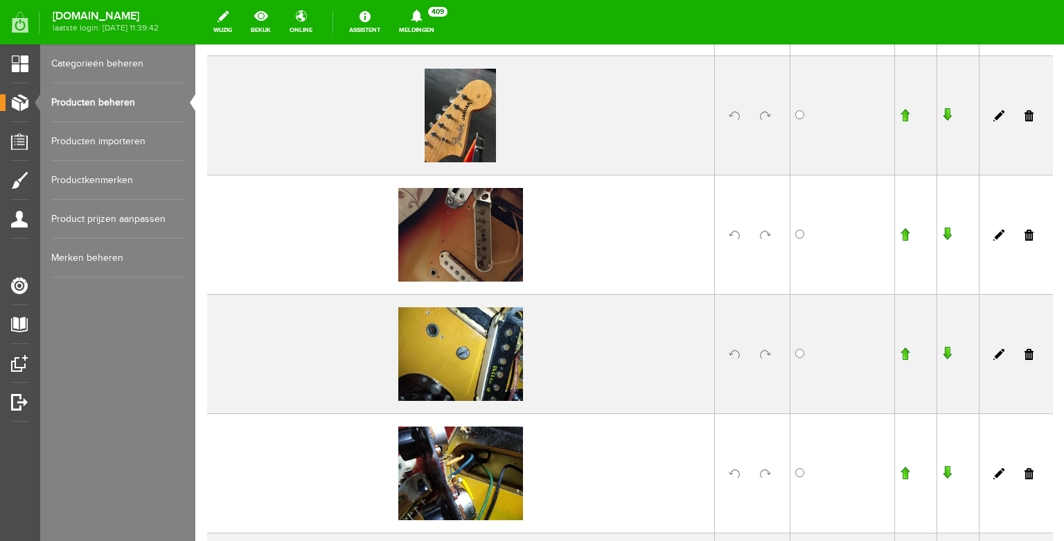
scroll to position [2111, 0]
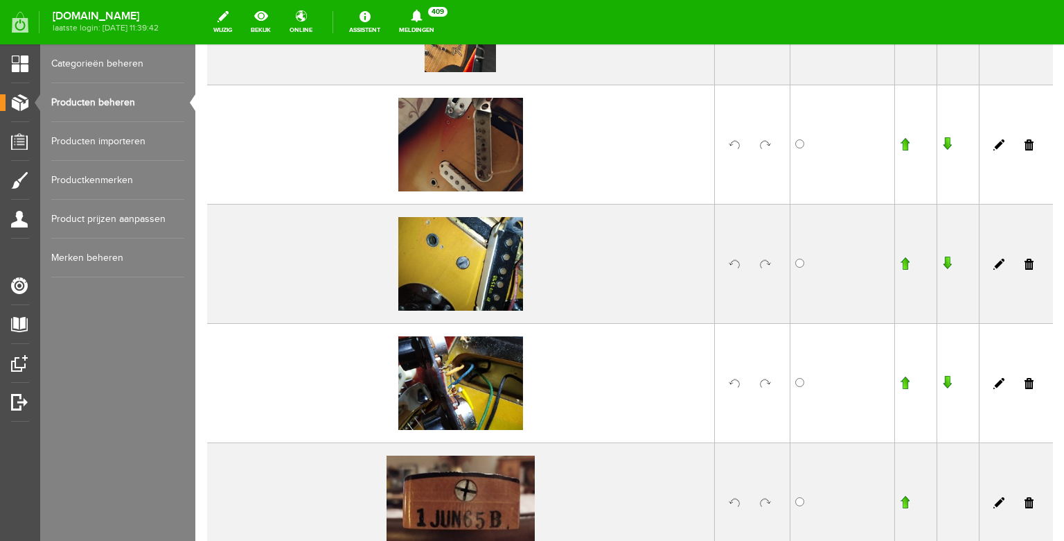
click at [733, 145] on link at bounding box center [734, 144] width 11 height 11
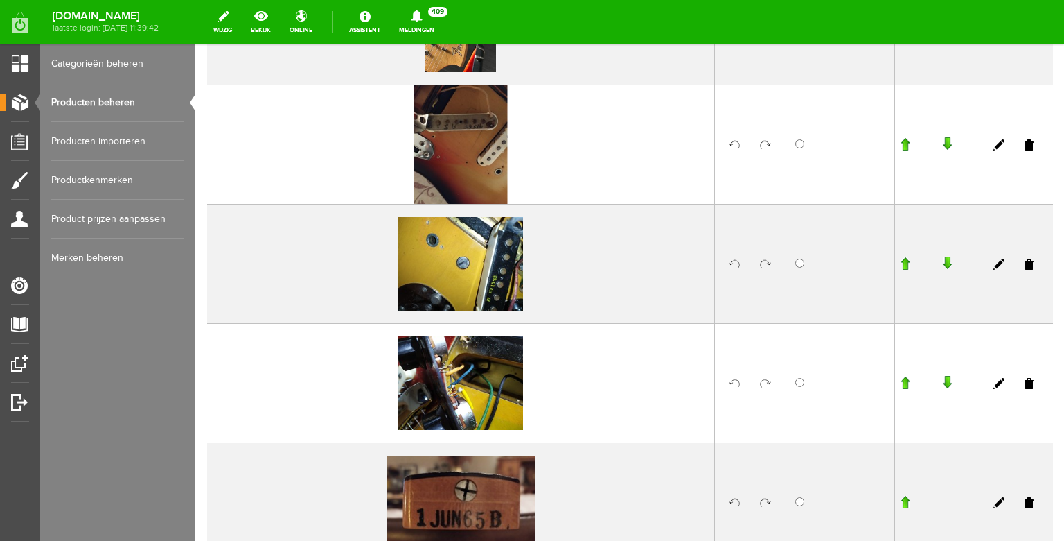
scroll to position [2112, 0]
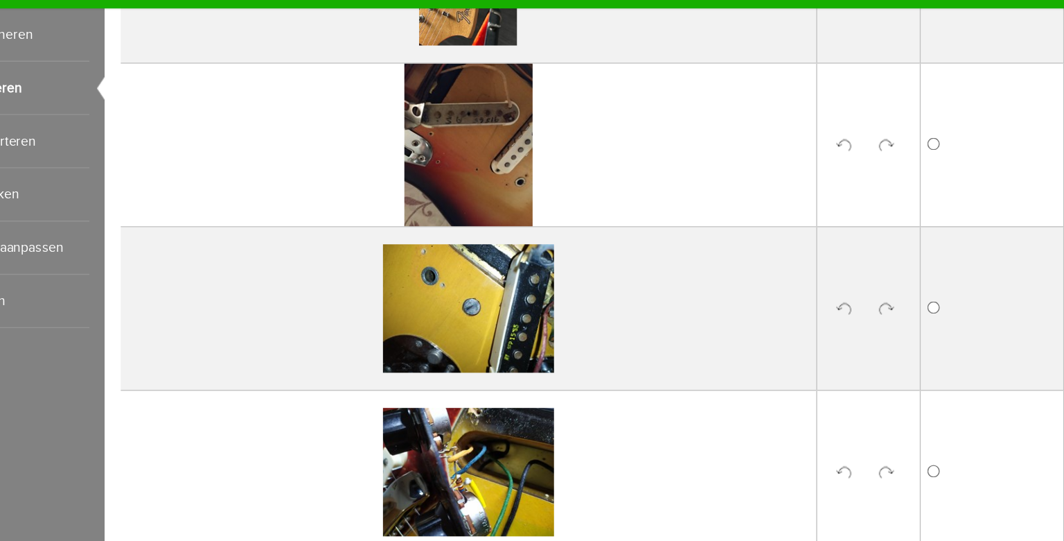
click at [645, 105] on link at bounding box center [643, 108] width 11 height 11
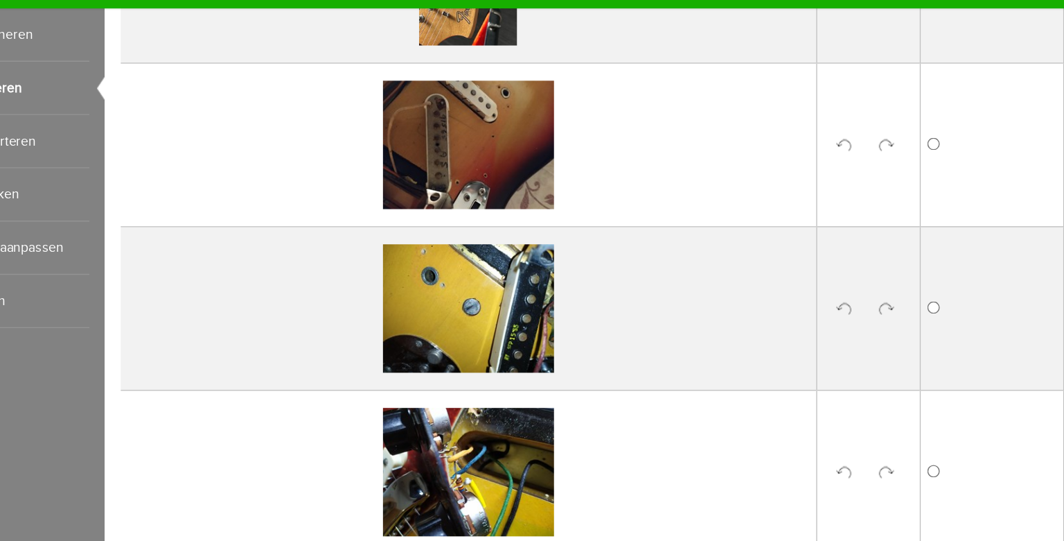
click at [645, 105] on link at bounding box center [643, 108] width 11 height 11
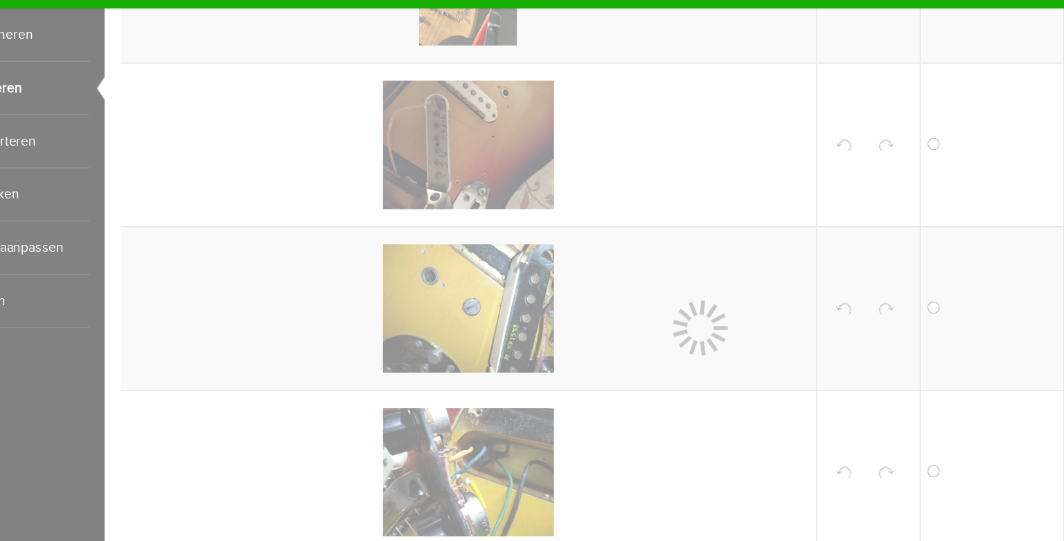
scroll to position [2112, 0]
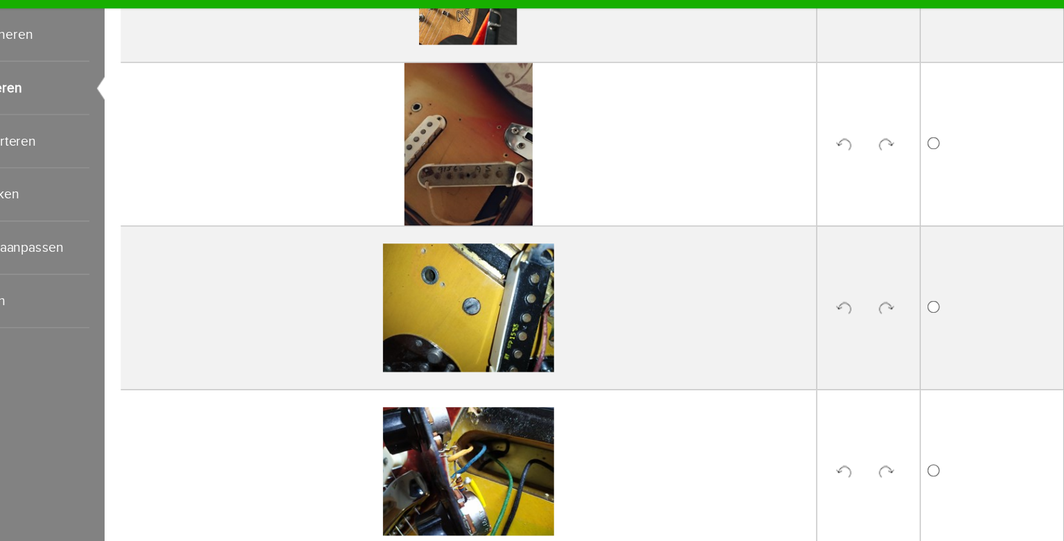
click at [674, 107] on link at bounding box center [674, 107] width 11 height 11
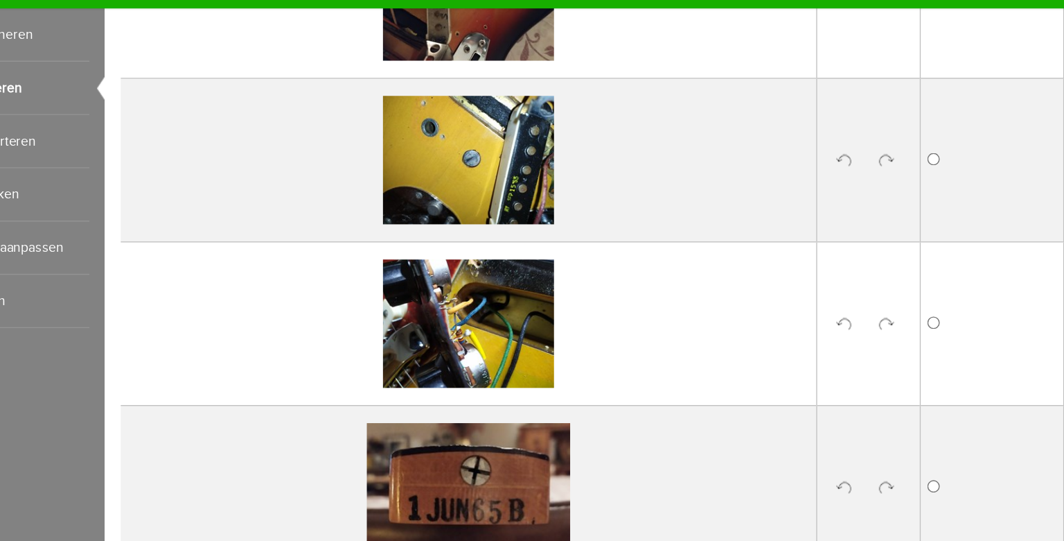
scroll to position [2236, 0]
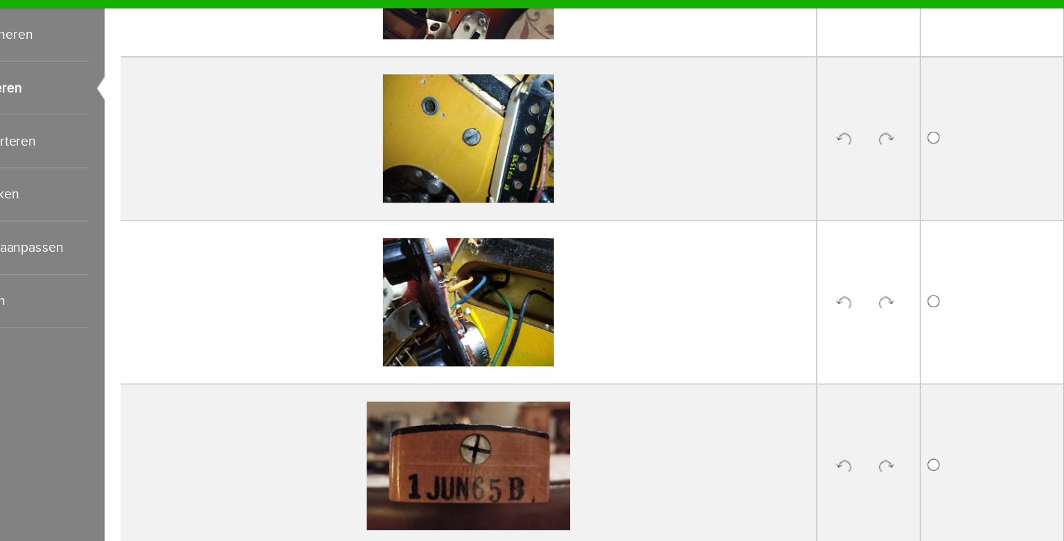
click at [644, 103] on link at bounding box center [643, 103] width 11 height 11
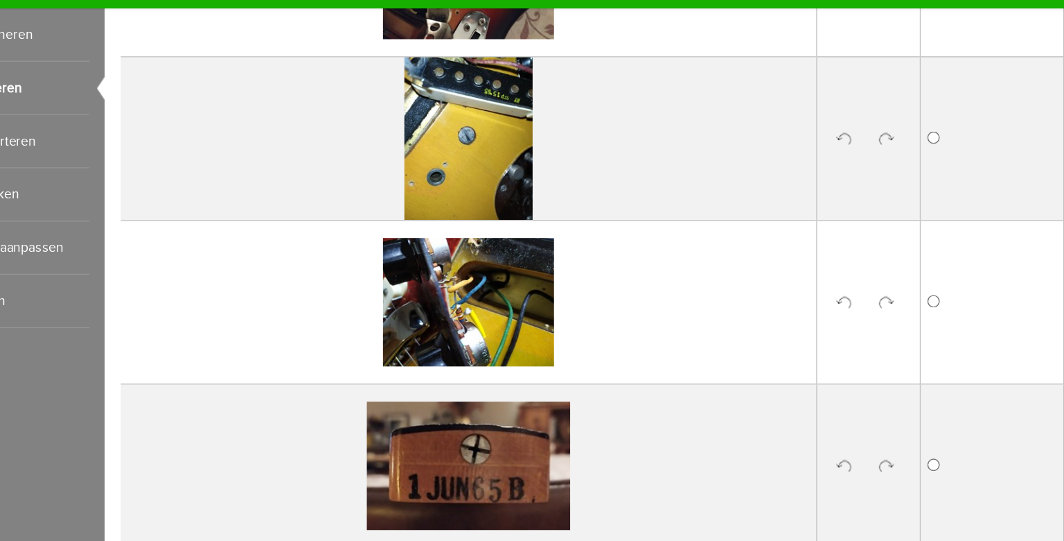
click at [644, 102] on link at bounding box center [643, 103] width 11 height 11
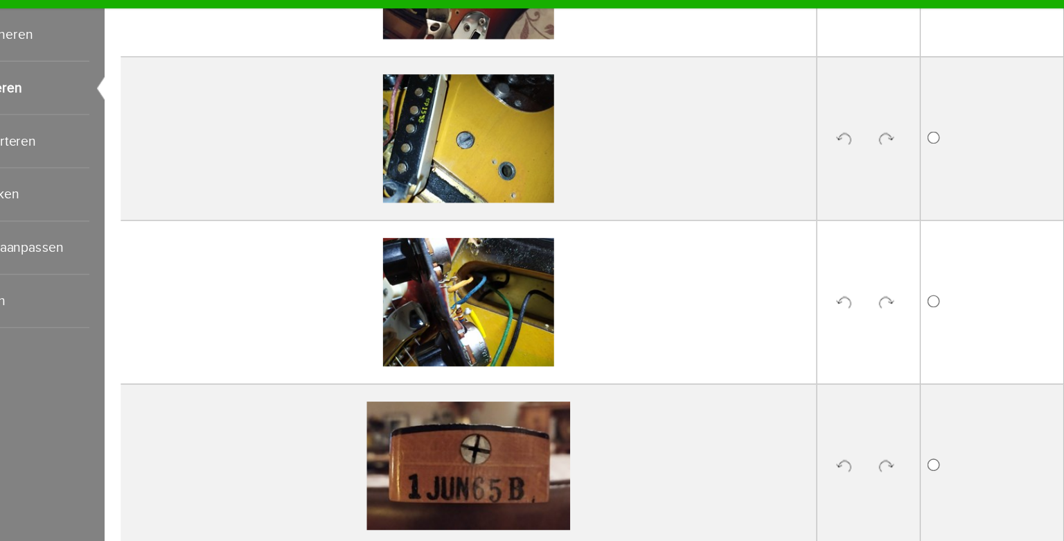
scroll to position [2236, 0]
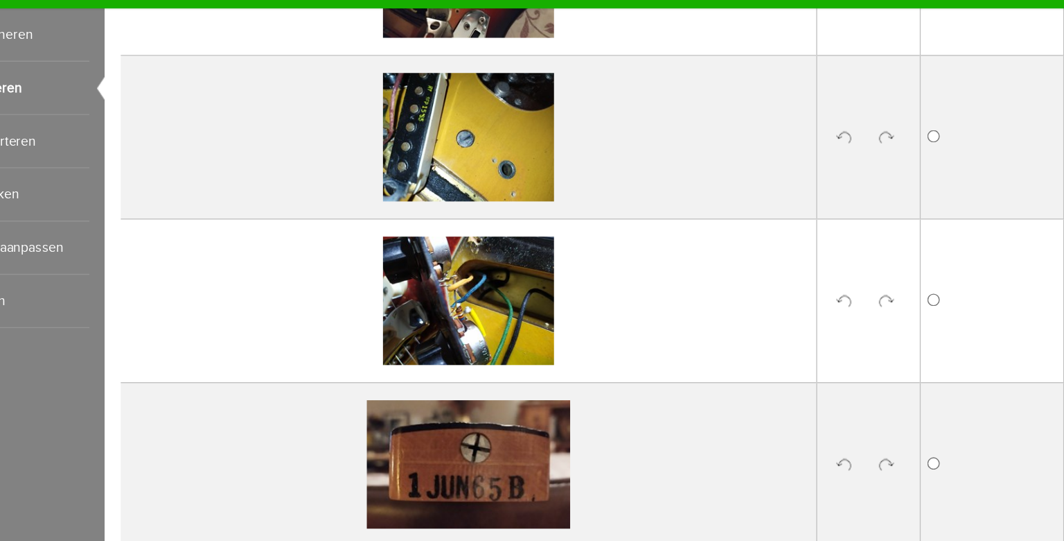
click at [644, 102] on link at bounding box center [643, 102] width 11 height 11
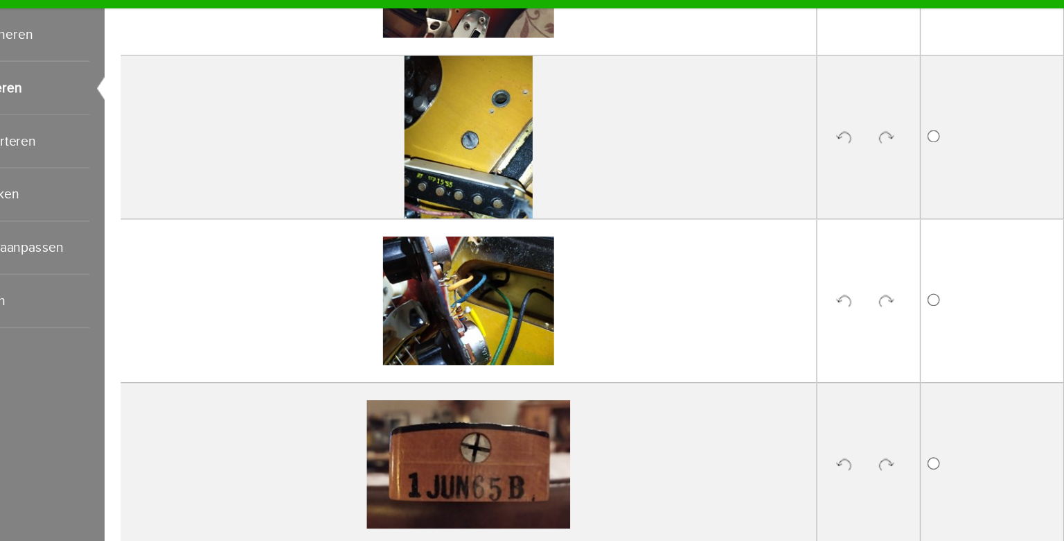
scroll to position [2237, 0]
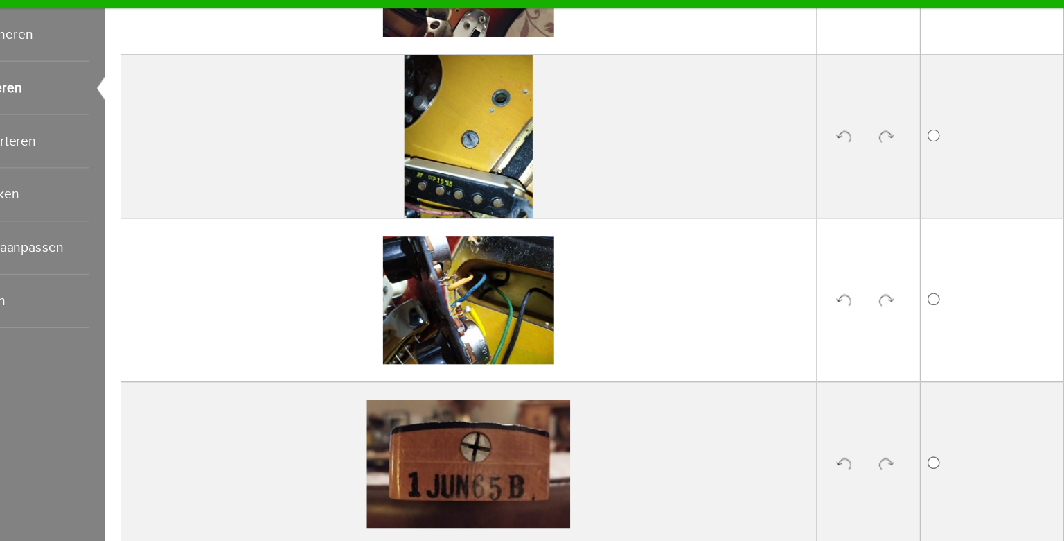
click at [674, 101] on link at bounding box center [674, 101] width 11 height 11
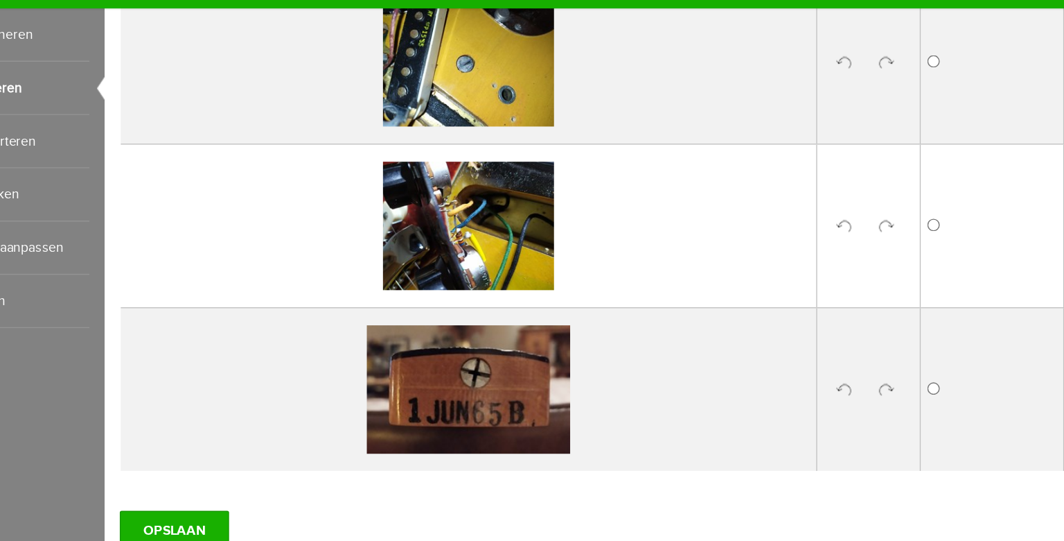
scroll to position [2291, 0]
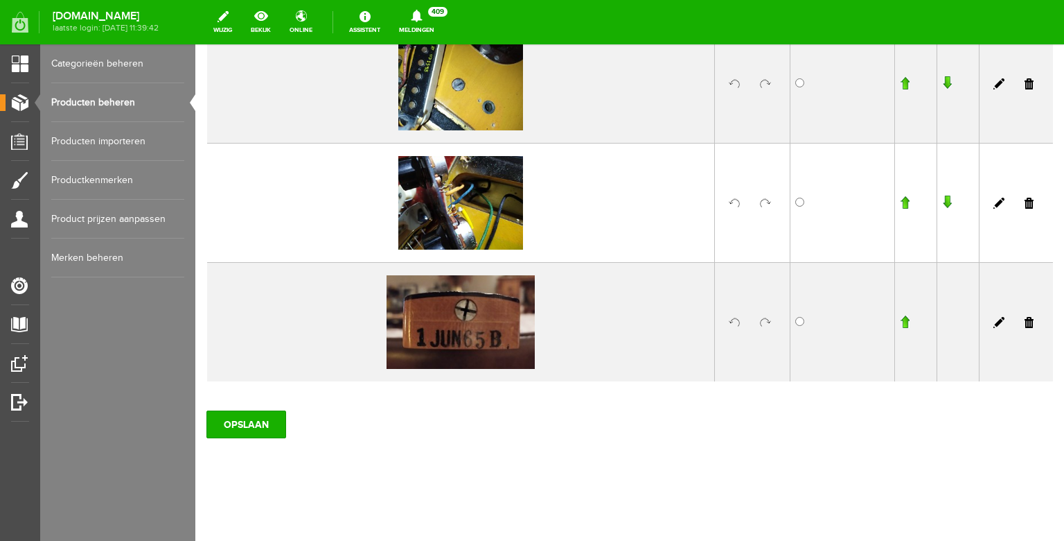
click at [904, 319] on input "button" at bounding box center [905, 322] width 10 height 14
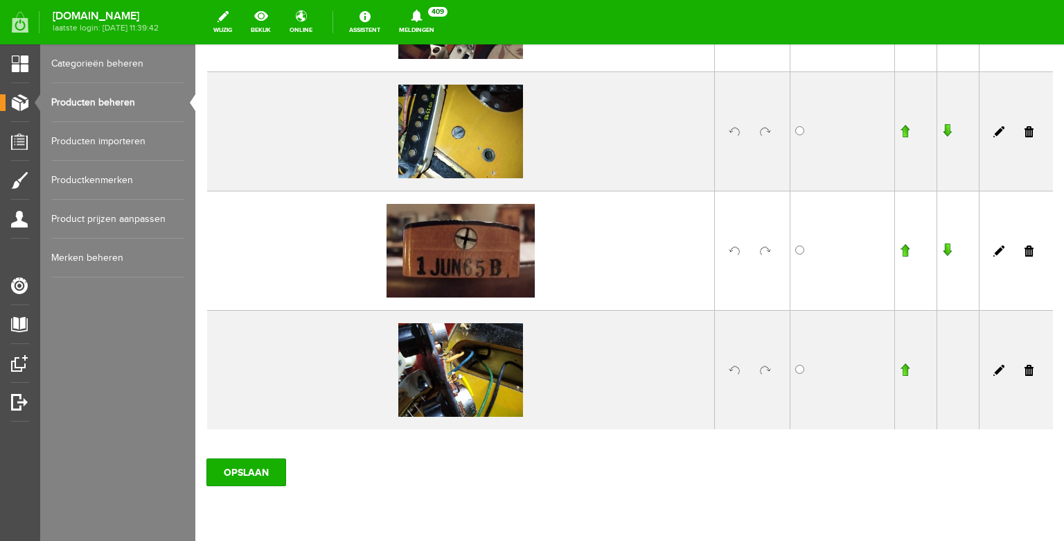
scroll to position [2230, 0]
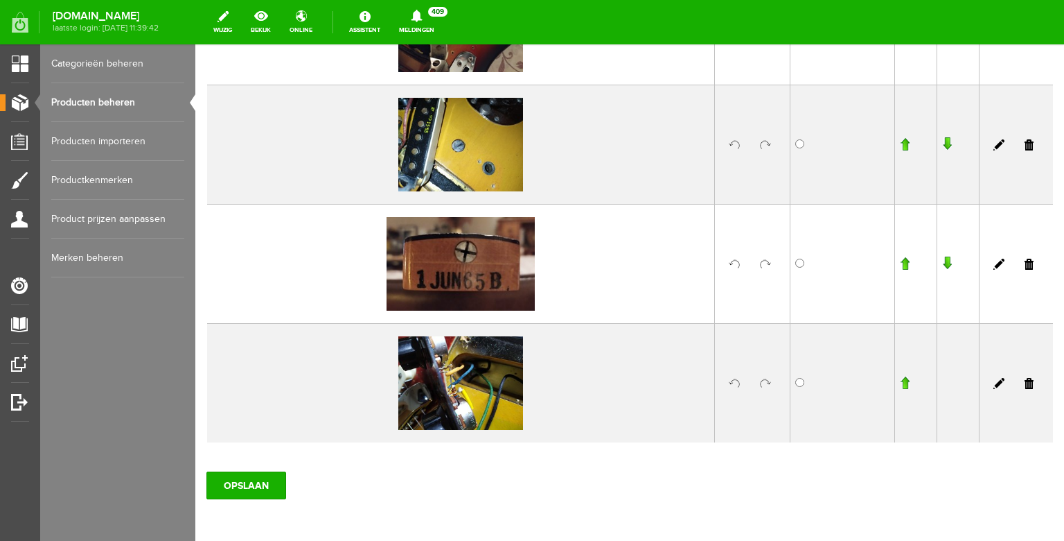
click at [907, 263] on input "button" at bounding box center [905, 263] width 10 height 14
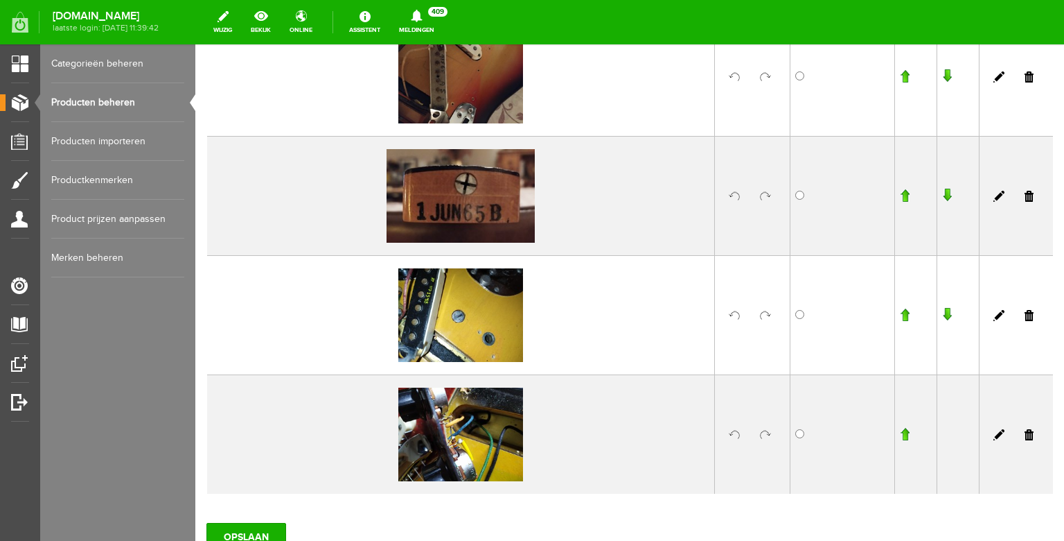
scroll to position [2078, 0]
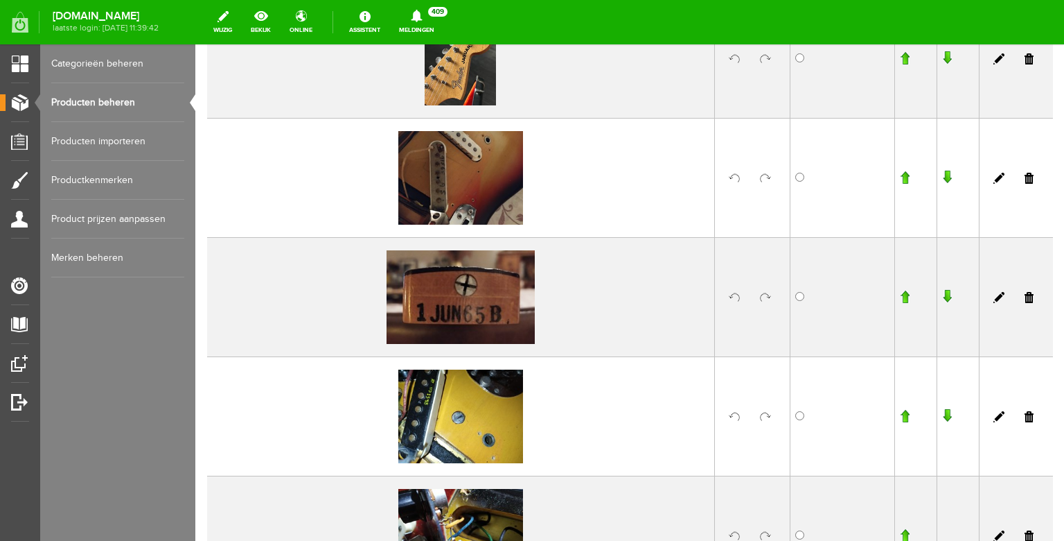
click at [906, 291] on input "button" at bounding box center [905, 297] width 10 height 14
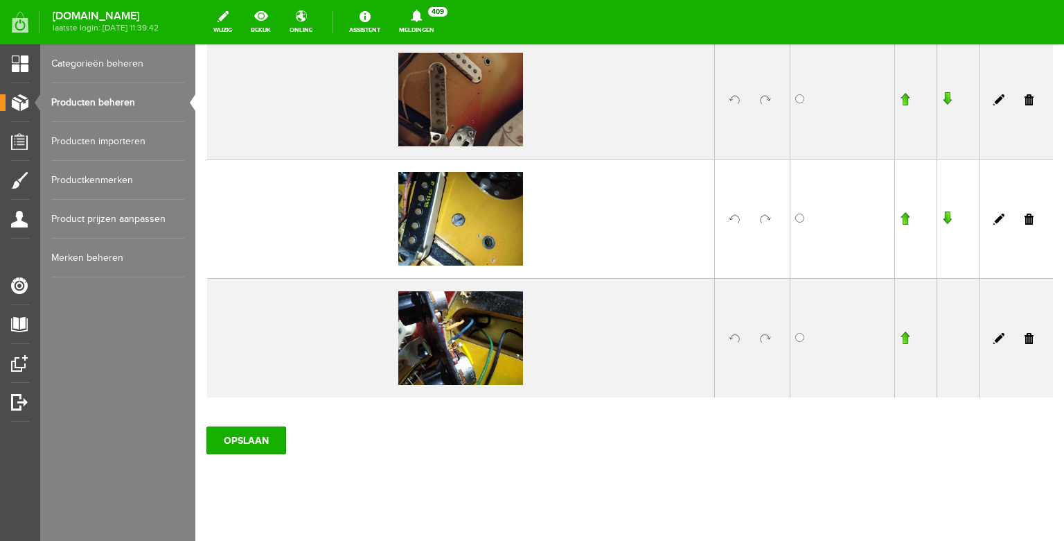
scroll to position [2291, 0]
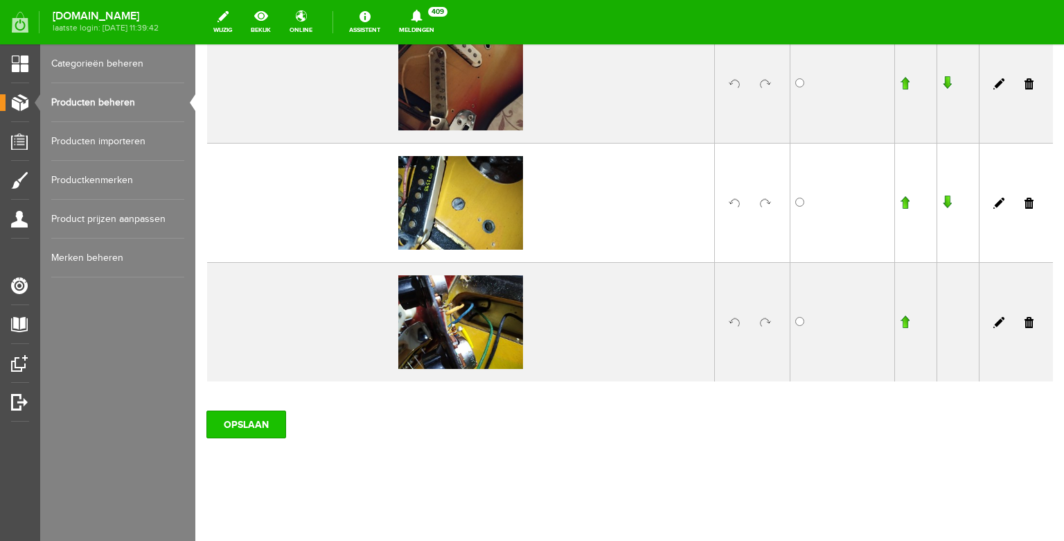
click at [245, 421] on input "OPSLAAN" at bounding box center [247, 424] width 80 height 28
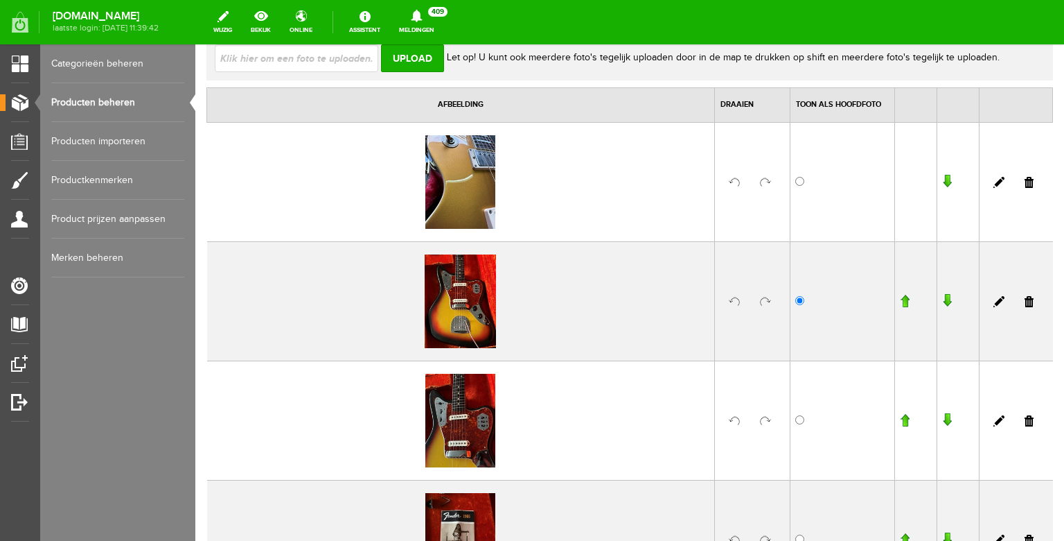
scroll to position [167, 0]
click at [1031, 185] on link at bounding box center [1029, 181] width 9 height 11
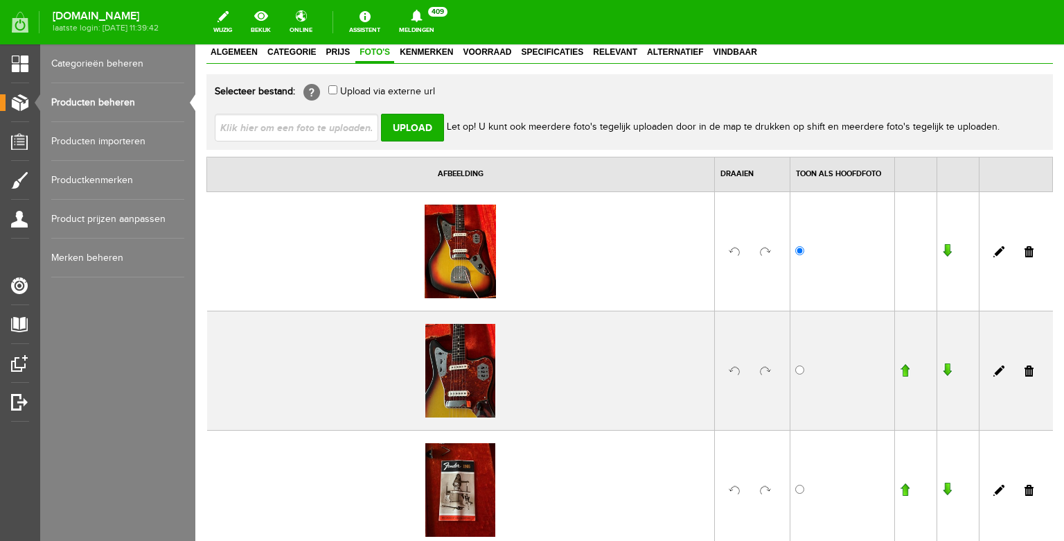
scroll to position [78, 0]
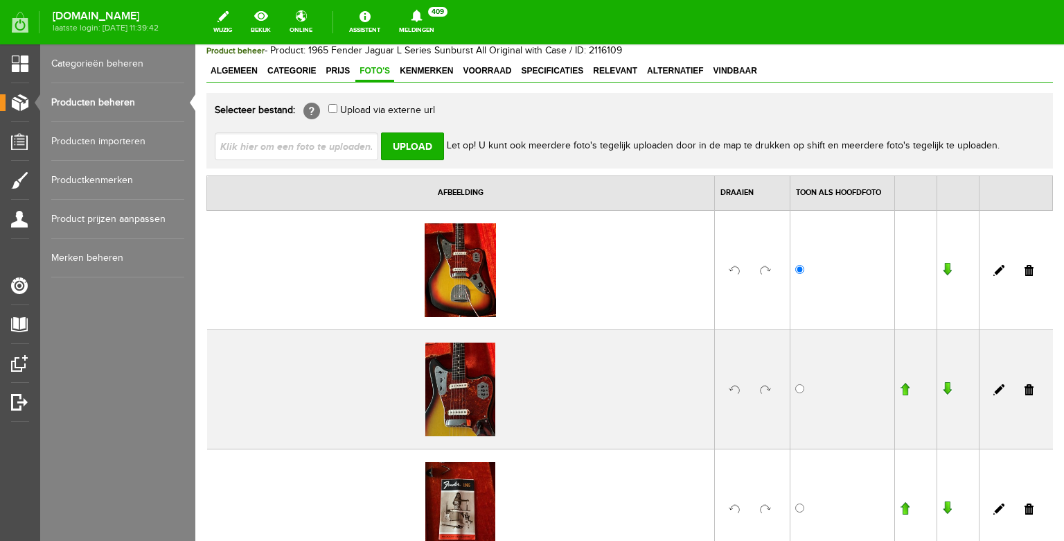
click at [339, 144] on input "file" at bounding box center [302, 145] width 175 height 26
type input "C:\fakepath\image00211.jpeg"
type input "image00211.jpeg"
click at [416, 143] on input "Upload" at bounding box center [412, 146] width 63 height 28
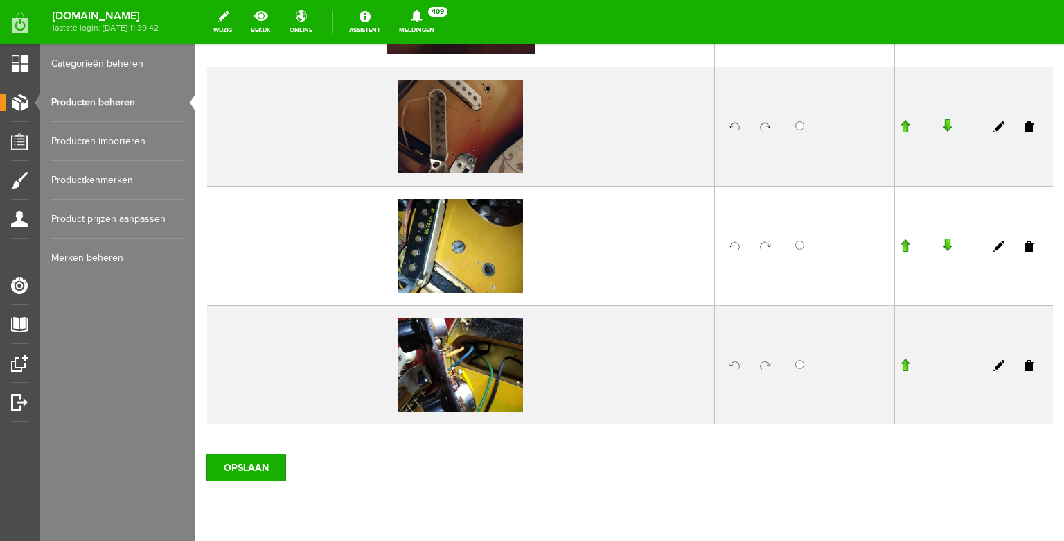
scroll to position [2291, 0]
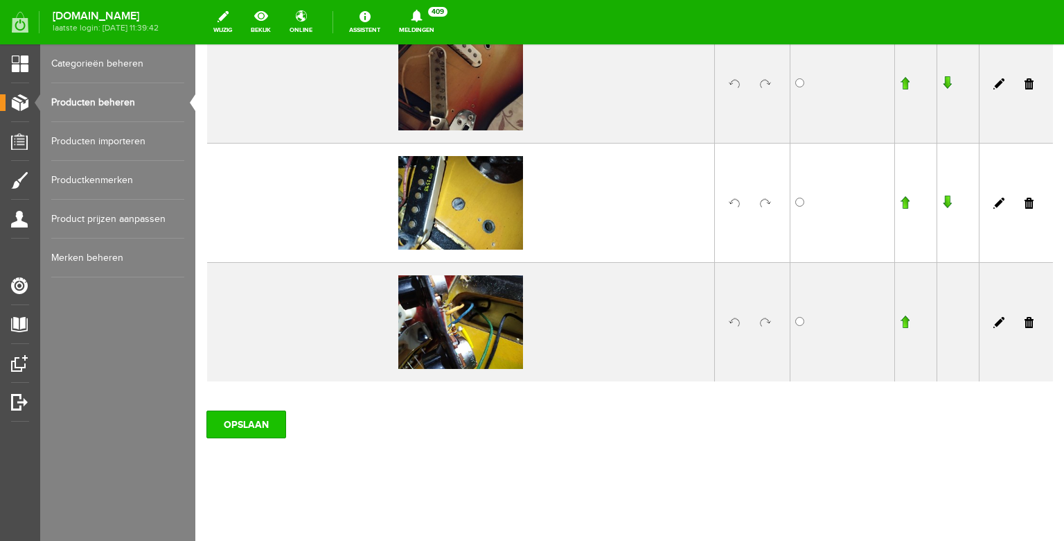
click at [247, 420] on input "OPSLAAN" at bounding box center [247, 424] width 80 height 28
click at [127, 105] on link "Producten beheren" at bounding box center [117, 102] width 133 height 39
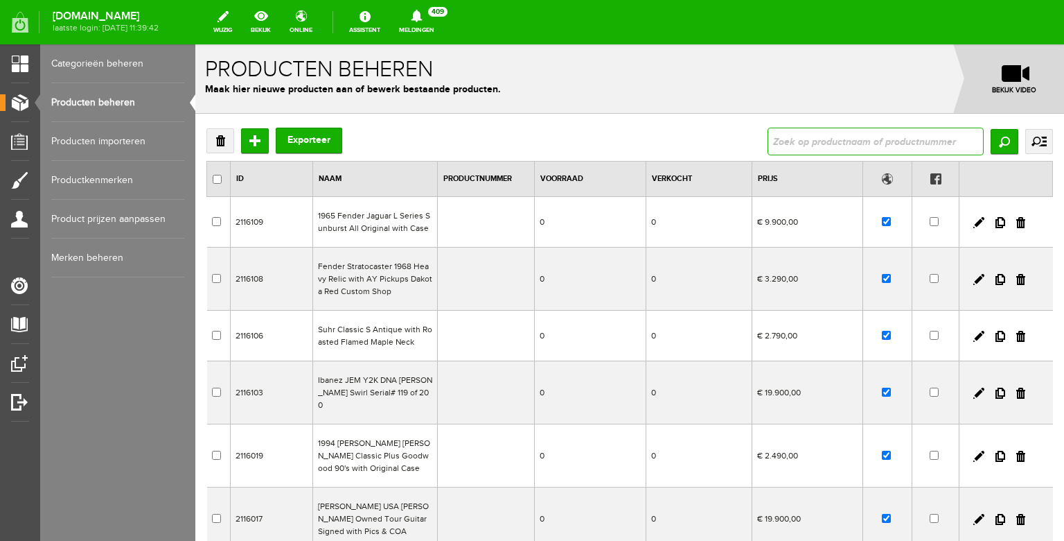
click at [818, 146] on input "text" at bounding box center [876, 142] width 216 height 28
type input "sparkle"
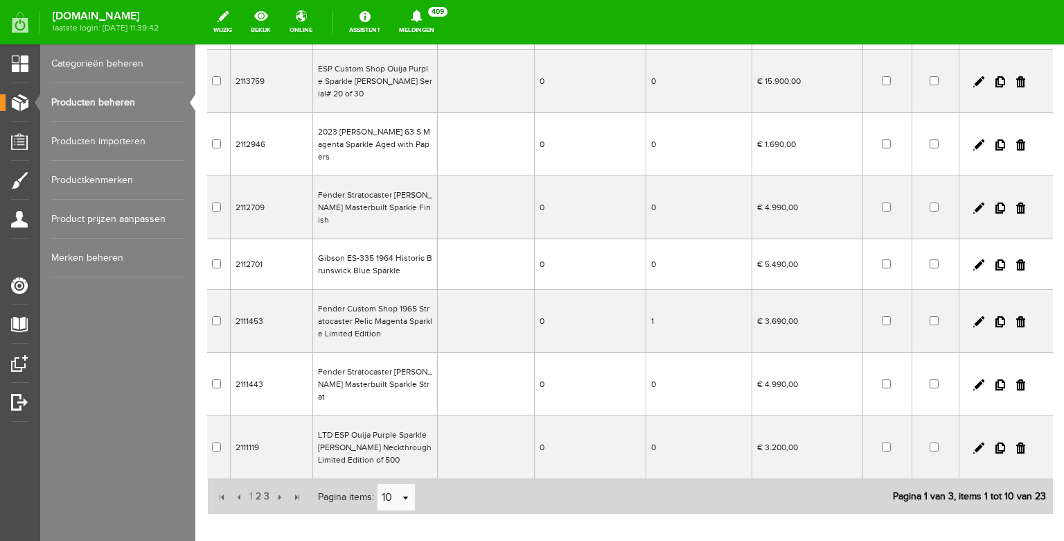
scroll to position [301, 0]
click at [258, 480] on span "2" at bounding box center [258, 494] width 8 height 28
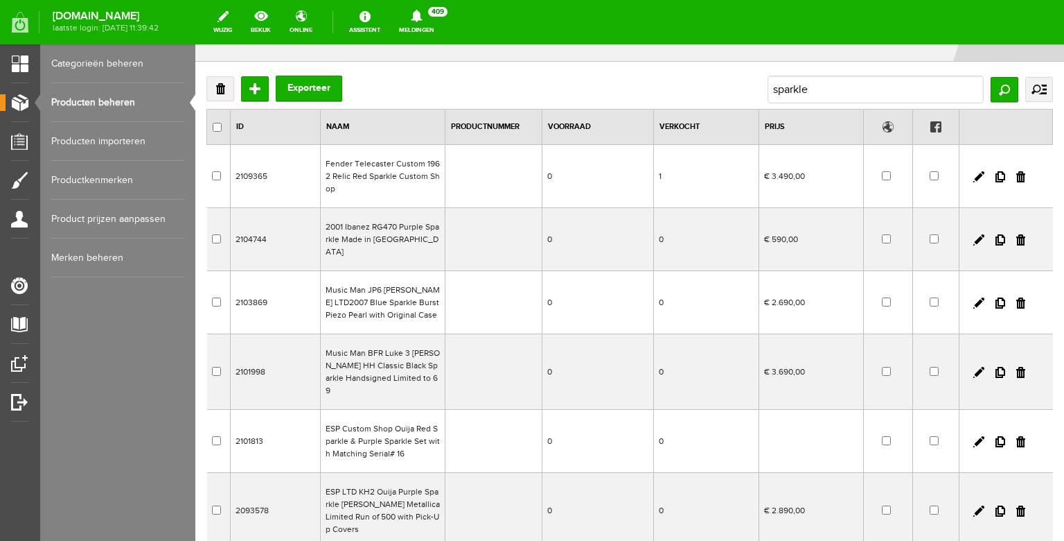
scroll to position [49, 0]
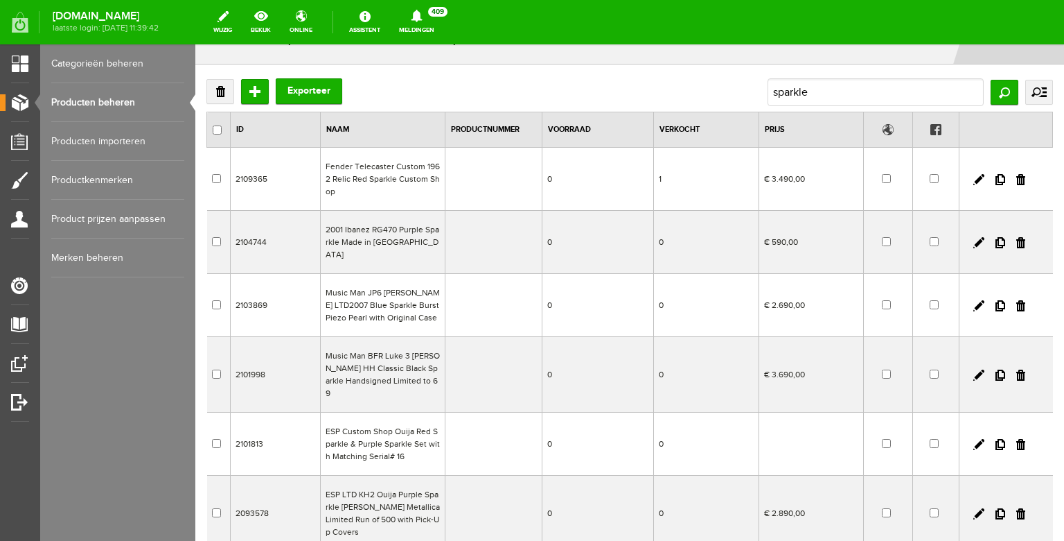
click at [376, 188] on td "Fender Telecaster Custom 1962 Relic Red Sparkle Custom Shop" at bounding box center [383, 179] width 125 height 63
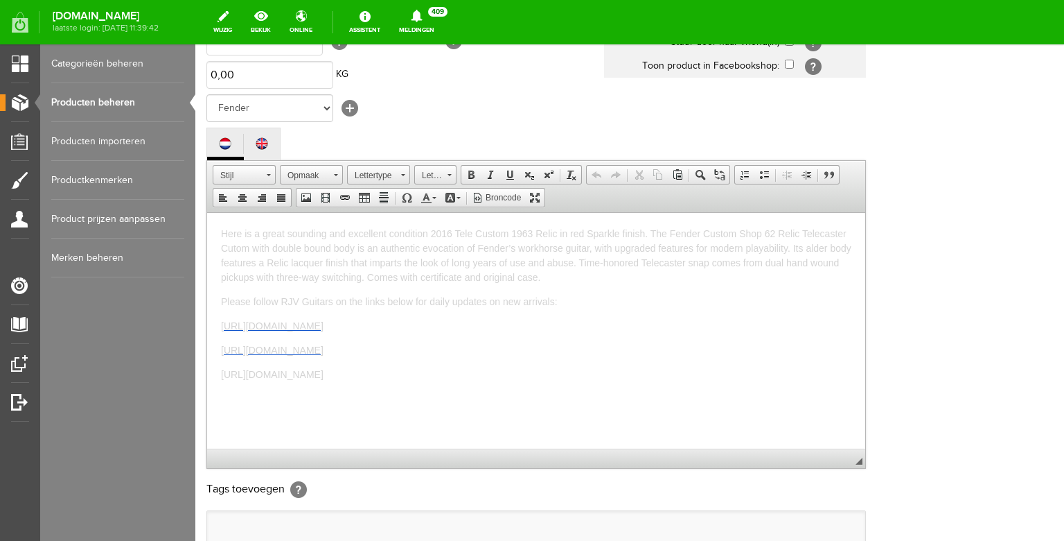
scroll to position [234, 0]
drag, startPoint x: 549, startPoint y: 371, endPoint x: 205, endPoint y: 187, distance: 390.0
click at [207, 211] on html "Here is a great sounding and excellent condition 2016 Tele Custom 1963 Relic in…" at bounding box center [536, 329] width 658 height 236
copy body "Here is a great sounding and excellent condition 2016 Tele Custom 1963 Relic in…"
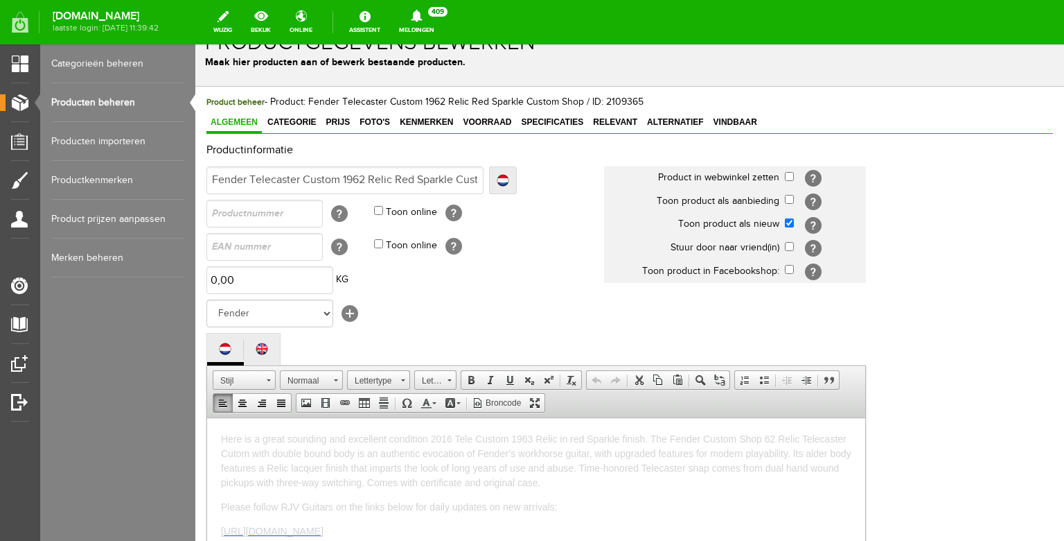
scroll to position [0, 0]
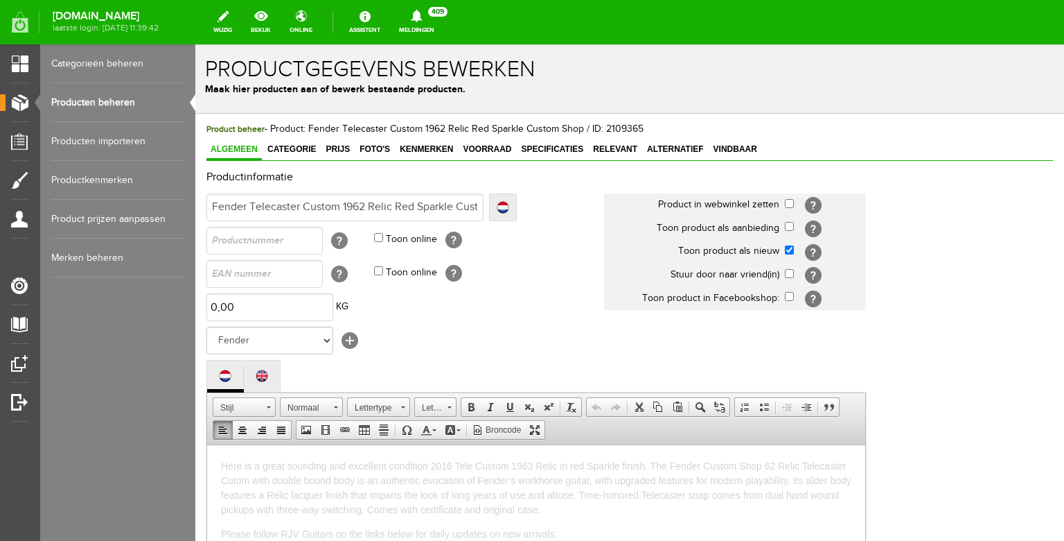
click at [96, 96] on link "Producten beheren" at bounding box center [117, 102] width 133 height 39
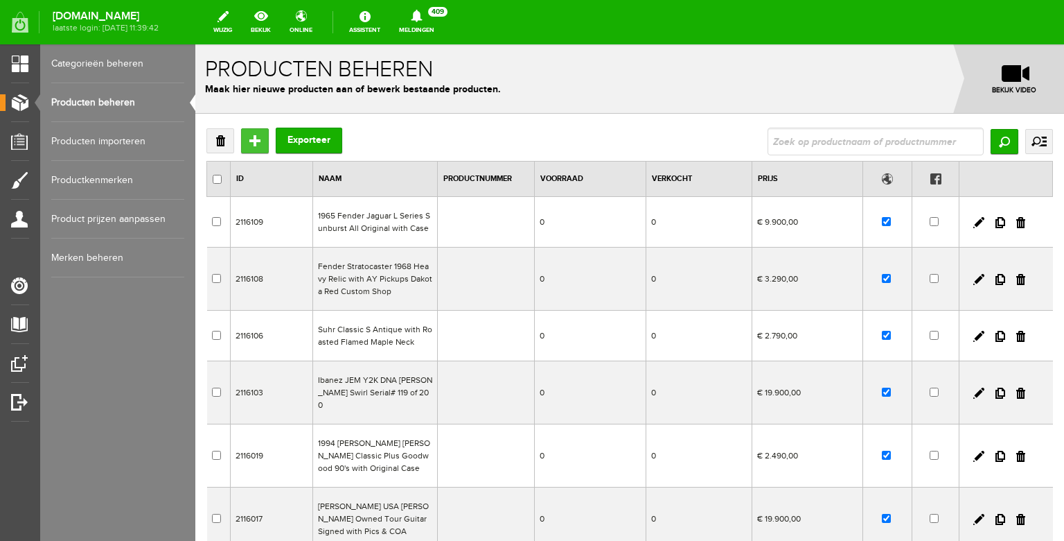
click at [254, 137] on input "Toevoegen" at bounding box center [255, 140] width 28 height 25
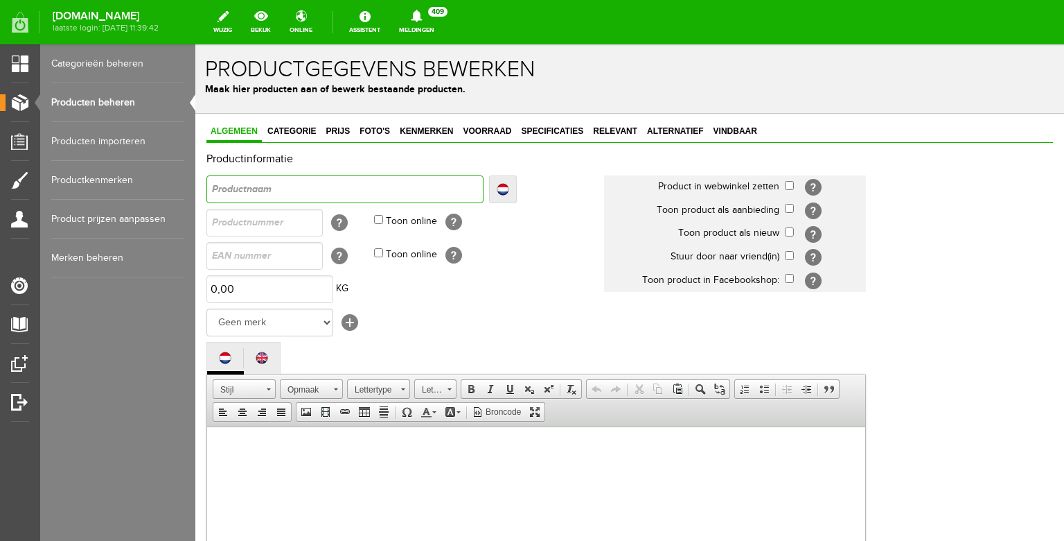
click at [297, 194] on input "text" at bounding box center [345, 189] width 277 height 28
type input "F"
type input "Fe"
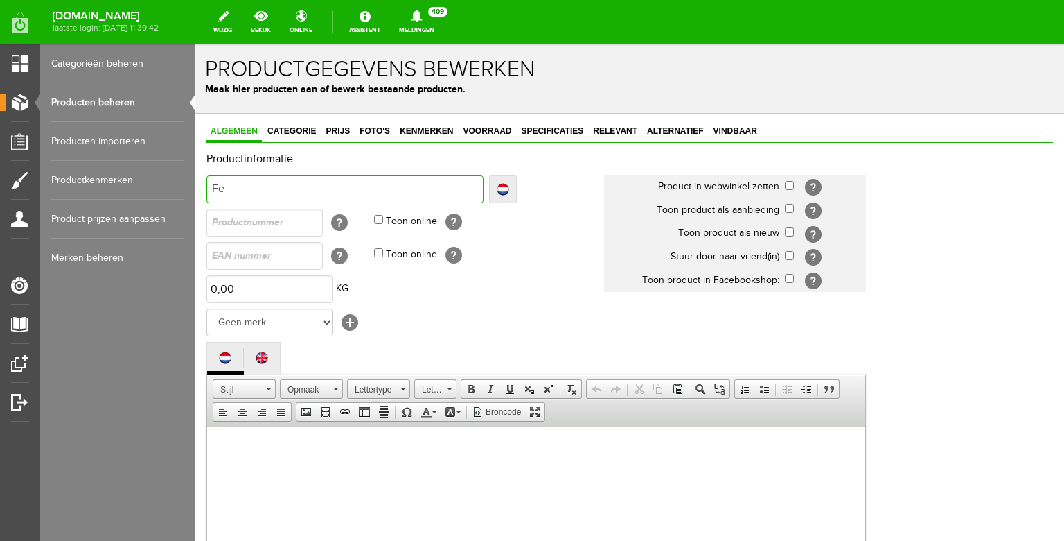
type input "Fen"
type input "Fend"
type input "Fende"
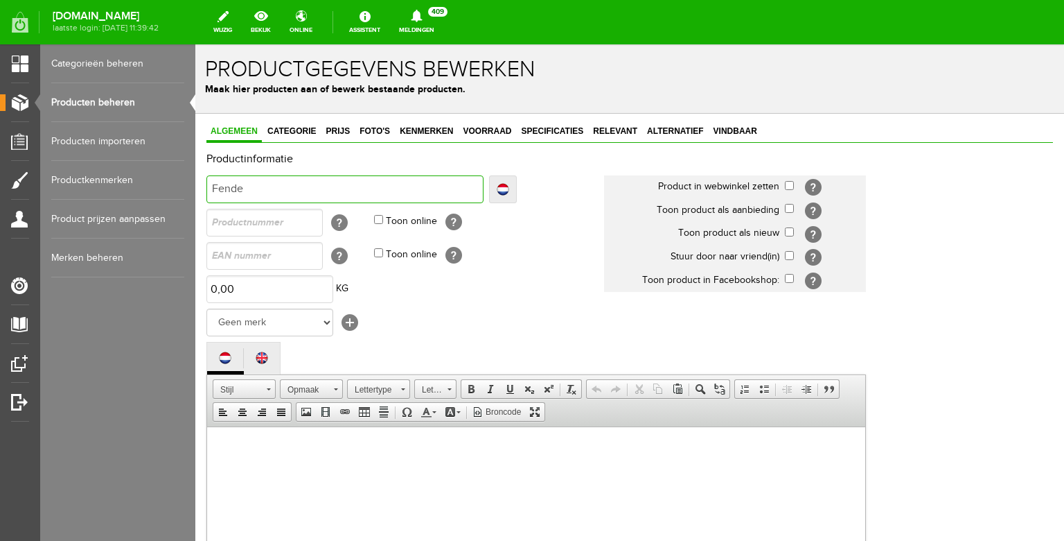
type input "Fende"
type input "Fender"
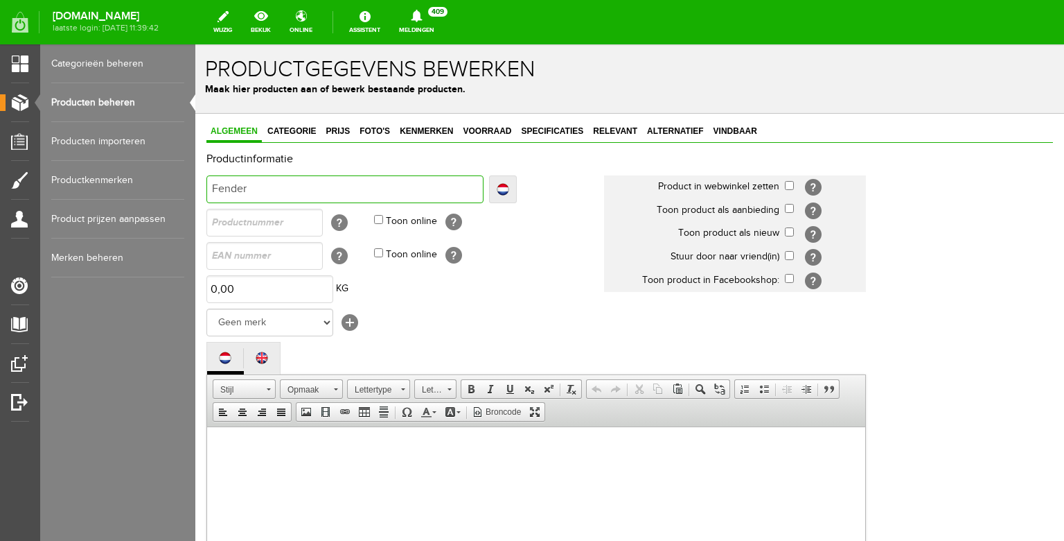
type input "Fender T"
type input "Fender Te"
type input "Fender Tel"
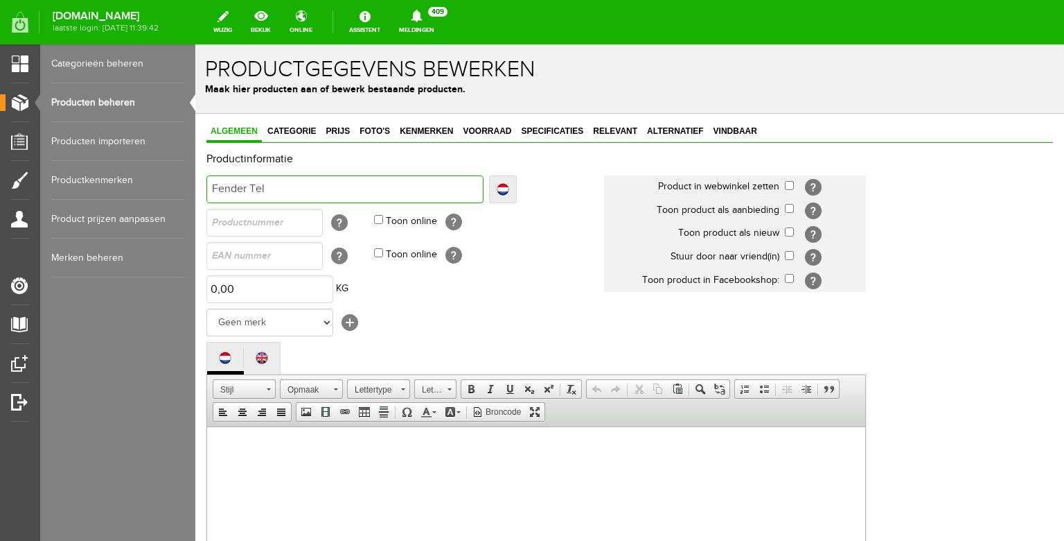
type input "Fender Tel"
type input "Fender Tele"
type input "Fender Telec"
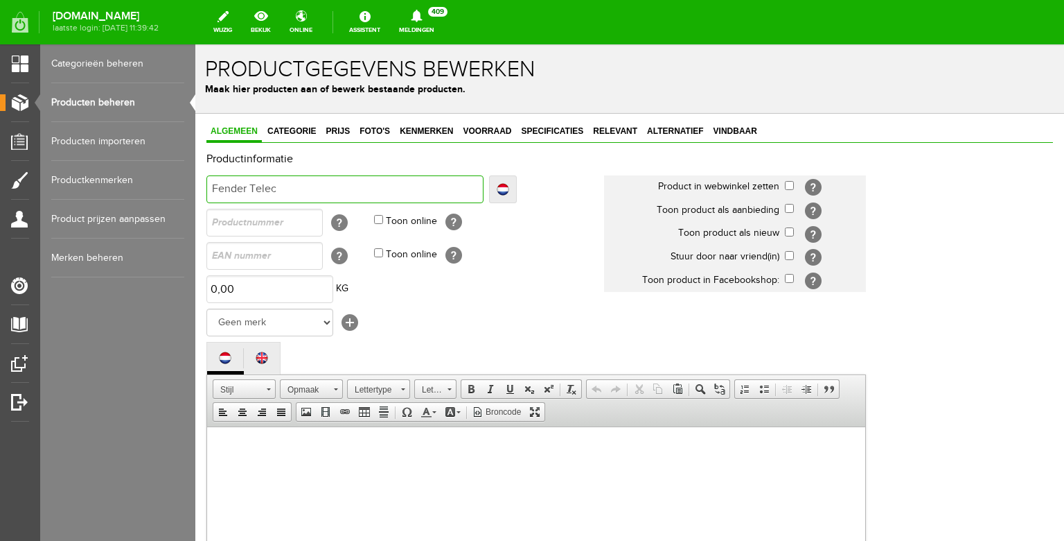
type input "Fender Teleca"
type input "Fender Telecas"
type input "Fender Telecast"
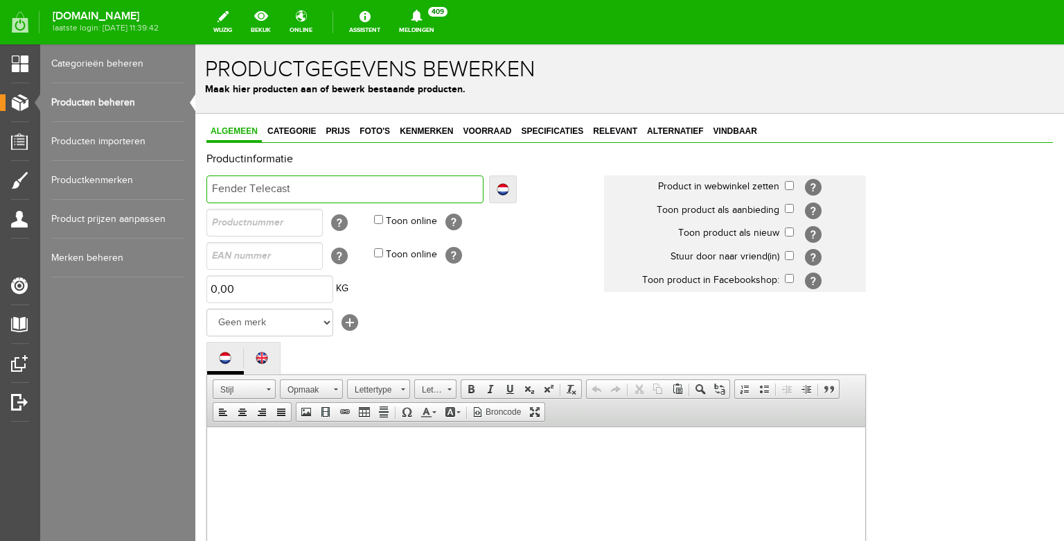
type input "Fender Telecast"
type input "Fender Telecaste"
type input "Fender Telecaster"
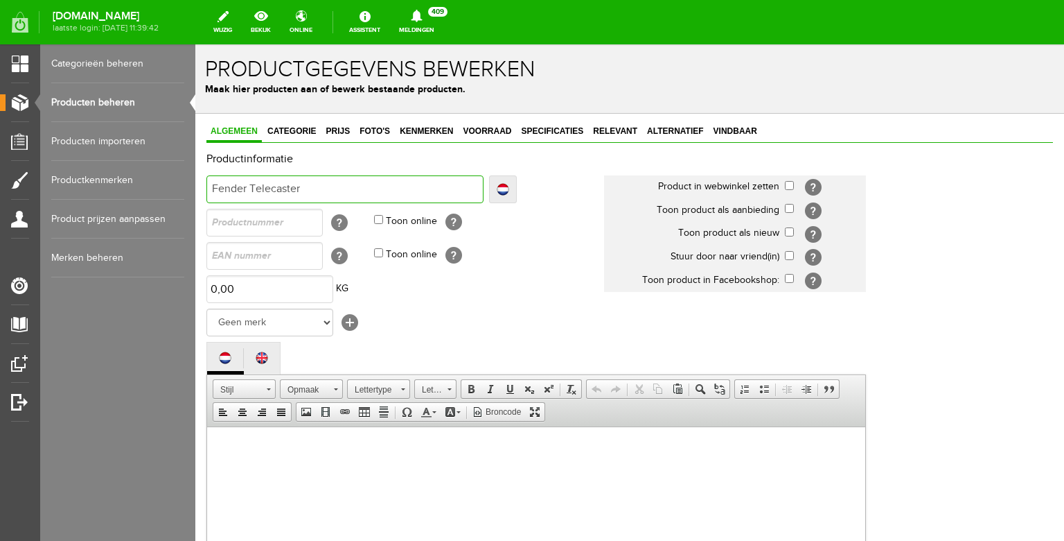
type input "Fender Telecaster"
type input "Fender Telecaster C"
type input "Fender Telecaster Cu"
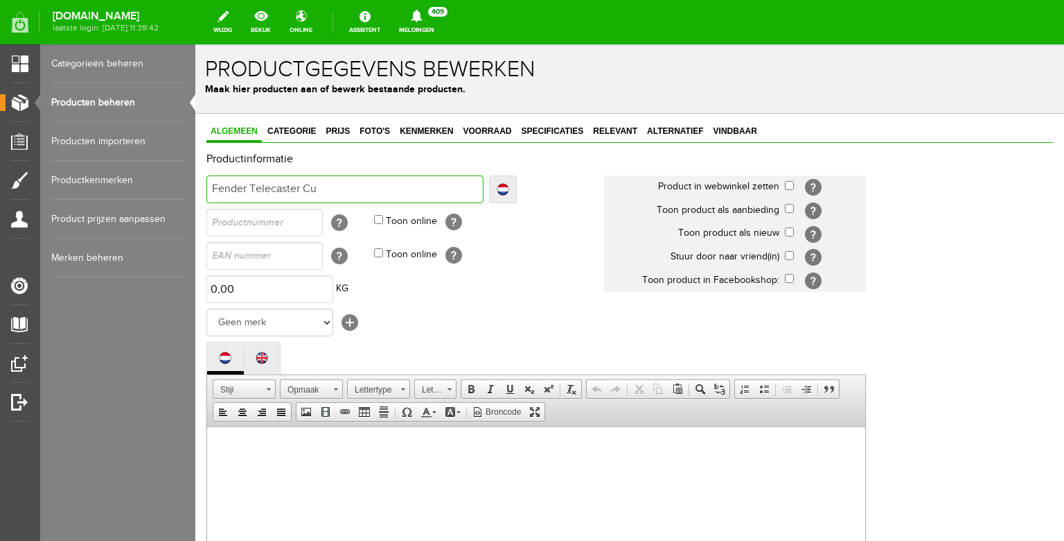
type input "Fender Telecaster Cu"
type input "Fender Telecaster Cus"
type input "Fender Telecaster Cust"
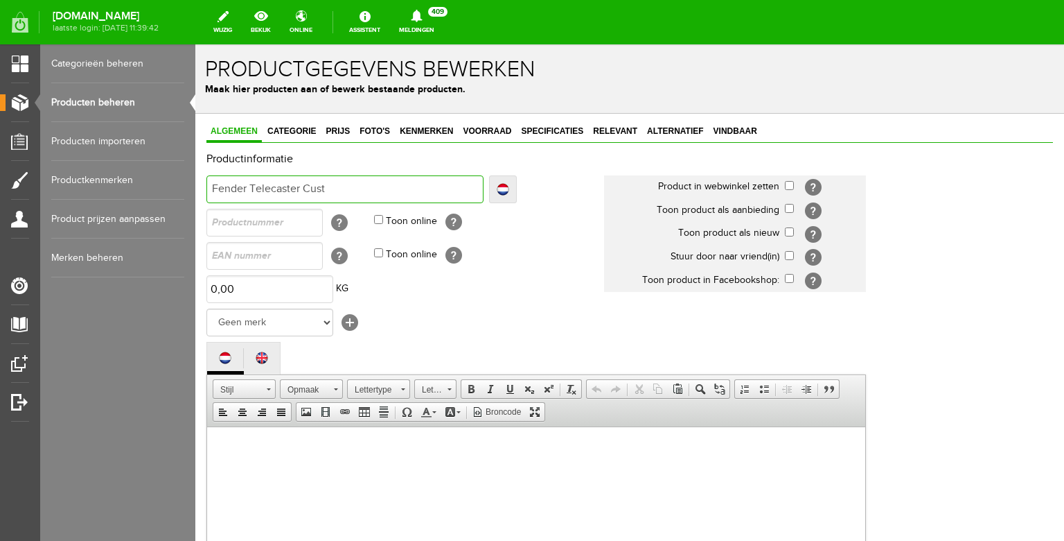
type input "Fender Telecaster Custo"
type input "Fender Telecaster Custom"
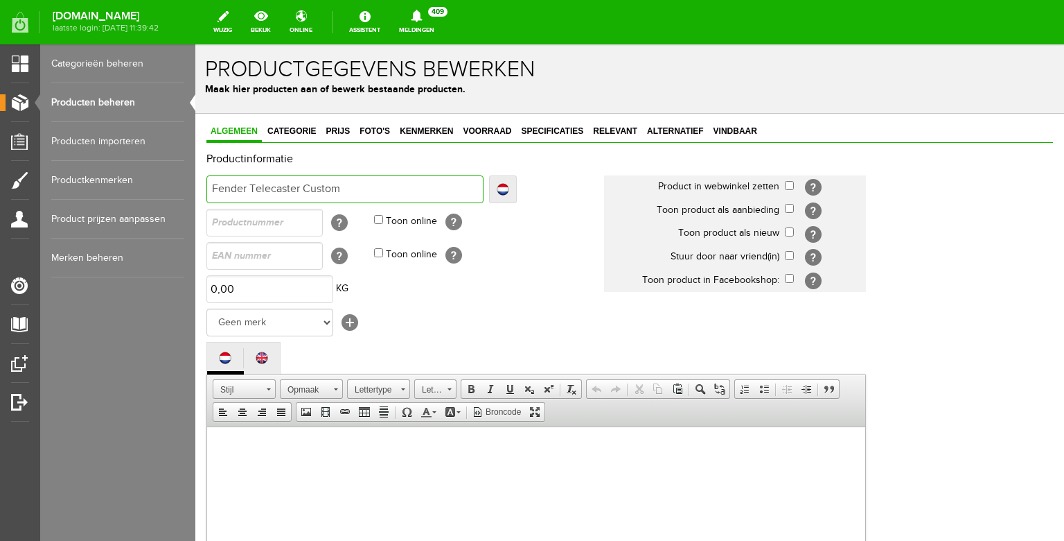
type input "Fender Telecaster Custom"
type input "Fender Telecaster Custom 1"
type input "Fender Telecaster Custom 19"
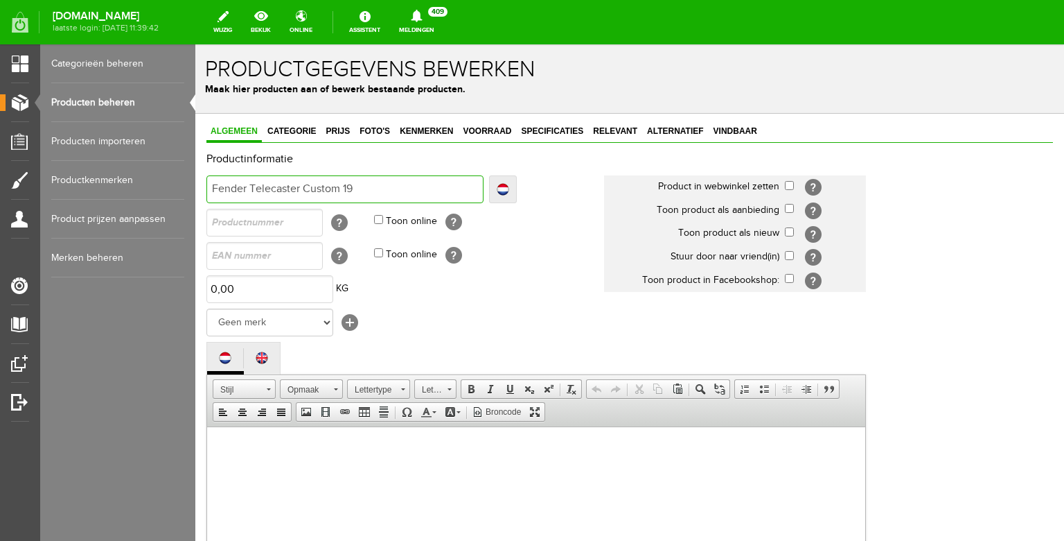
type input "Fender Telecaster Custom 196"
type input "Fender Telecaster Custom 1964"
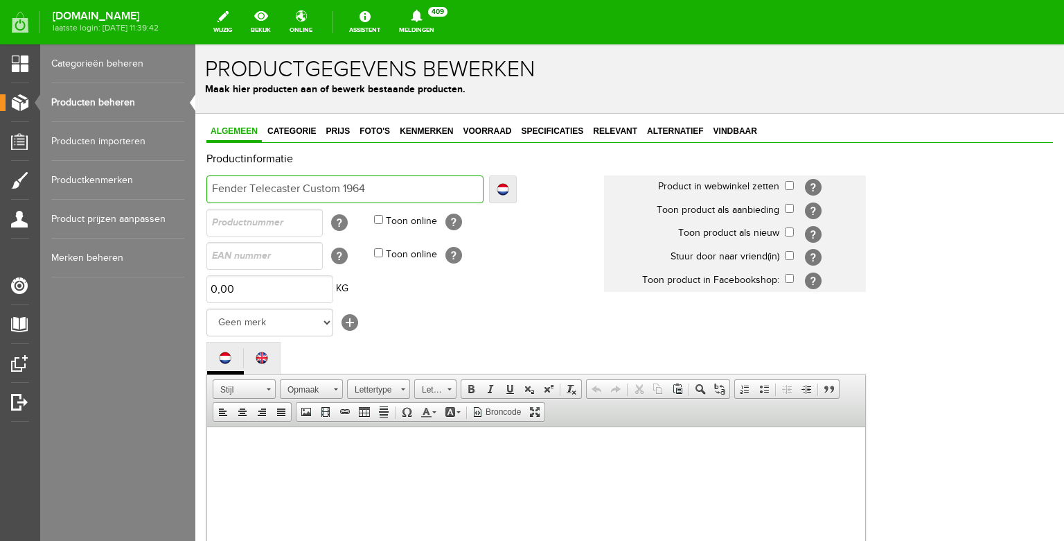
type input "Fender Telecaster Custom 1964"
type input "Fender Telecaster Custom 1964 R"
type input "Fender Telecaster Custom 1964 Re"
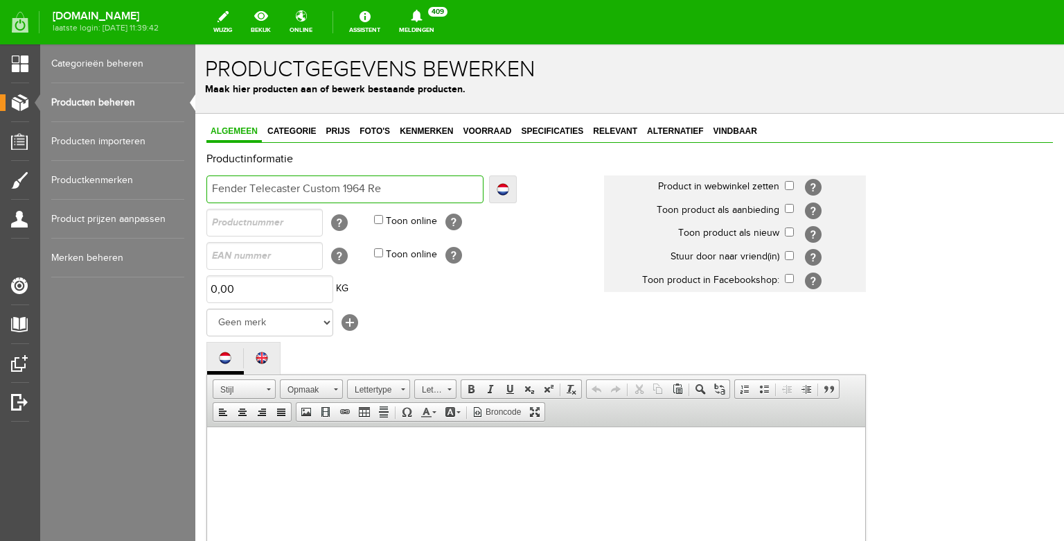
type input "Fender Telecaster Custom 1964 Rel"
type input "Fender Telecaster Custom 1964 Reli"
type input "Fender Telecaster Custom 1964 Relic"
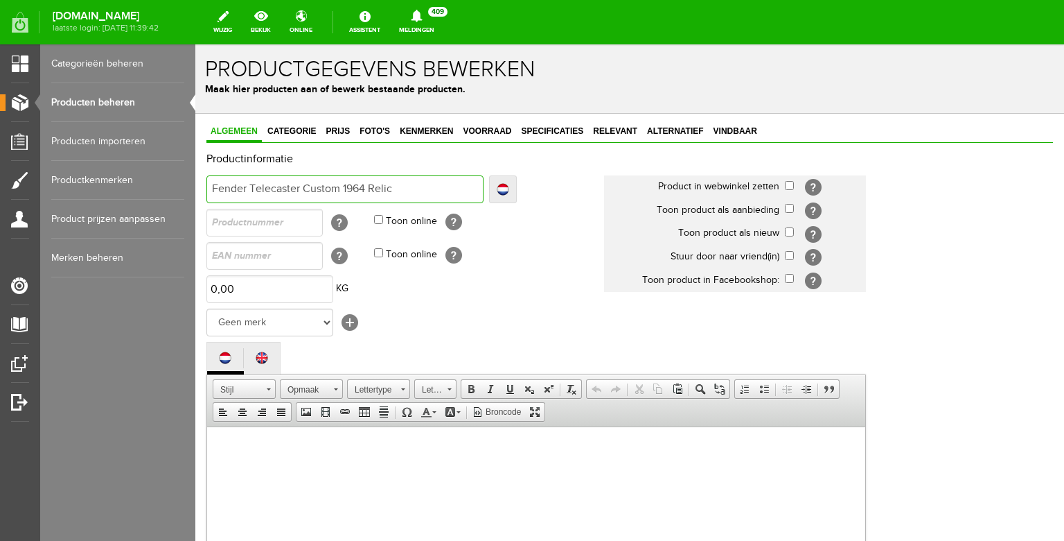
type input "Fender Telecaster Custom 1964 Relic"
type input "Fender Telecaster Custom 1964 Relic R"
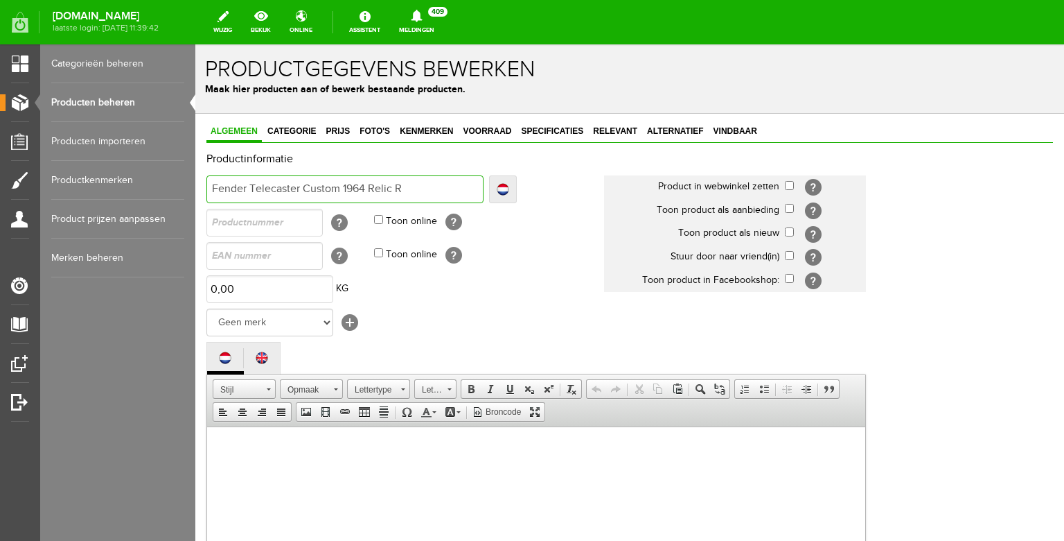
type input "Fender Telecaster Custom 1964 Relic Re"
type input "Fender Telecaster Custom 1964 Relic Red"
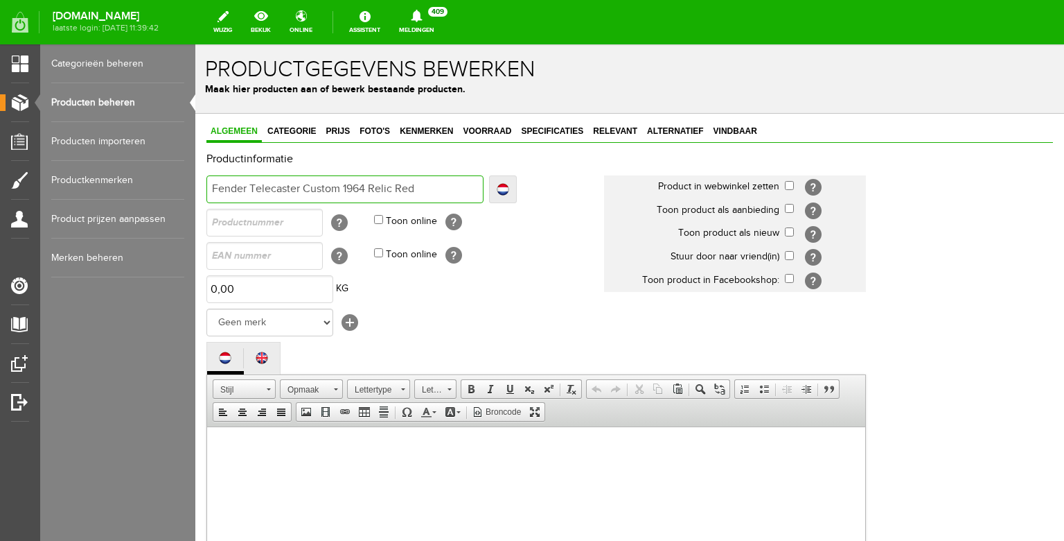
type input "Fender Telecaster Custom 1964 Relic Red"
type input "Fender Telecaster Custom 1964 Relic Red S"
type input "Fender Telecaster Custom 1964 Relic Red Sp"
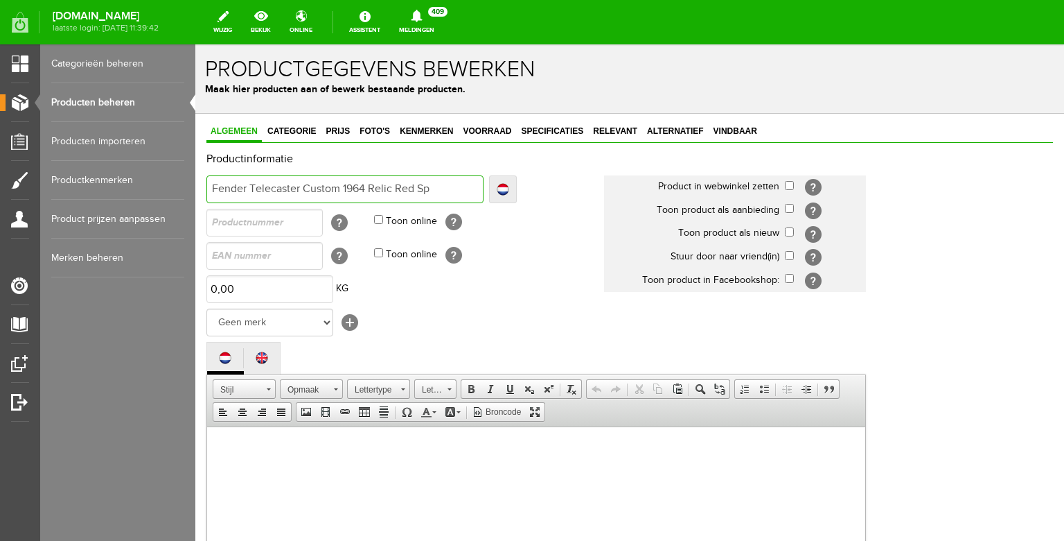
type input "Fender Telecaster Custom 1964 Relic Red Spa"
type input "Fender Telecaster Custom 1964 Relic Red Spar"
type input "Fender Telecaster Custom 1964 Relic Red Sparkl"
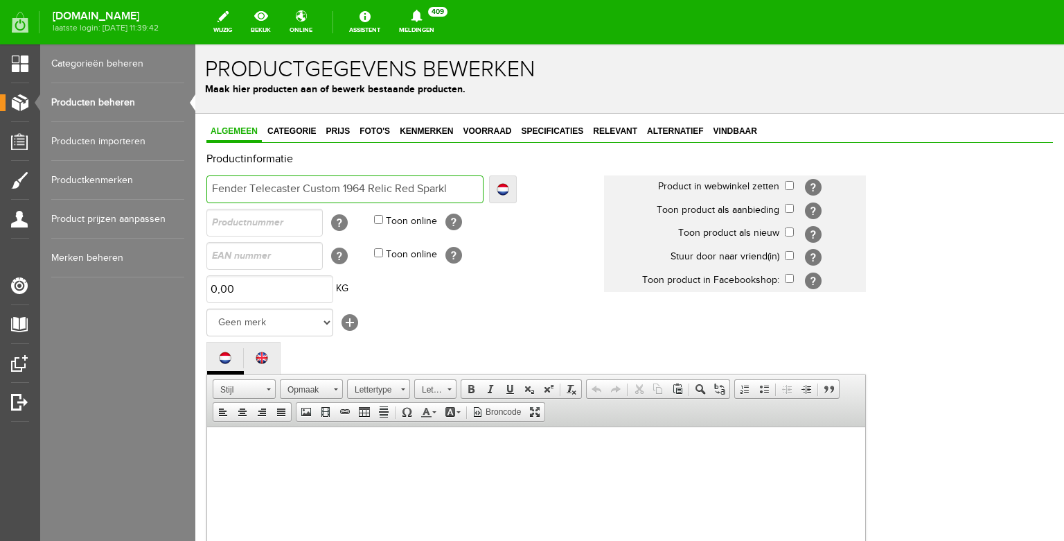
type input "Fender Telecaster Custom 1964 Relic Red Sparkl"
type input "Fender Telecaster Custom 1964 Relic Red Sparkle"
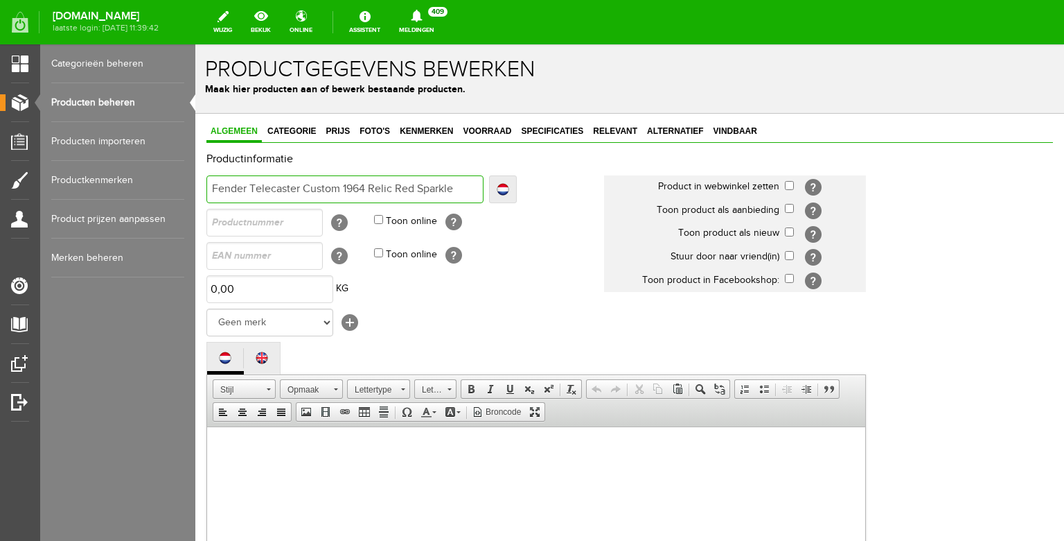
type input "Fender Telecaster Custom 1964 Relic Red Sparkle w"
type input "Fender Telecaster Custom 1964 Relic Red Sparkle wi"
type input "Fender Telecaster Custom 1964 Relic Red Sparkle wit"
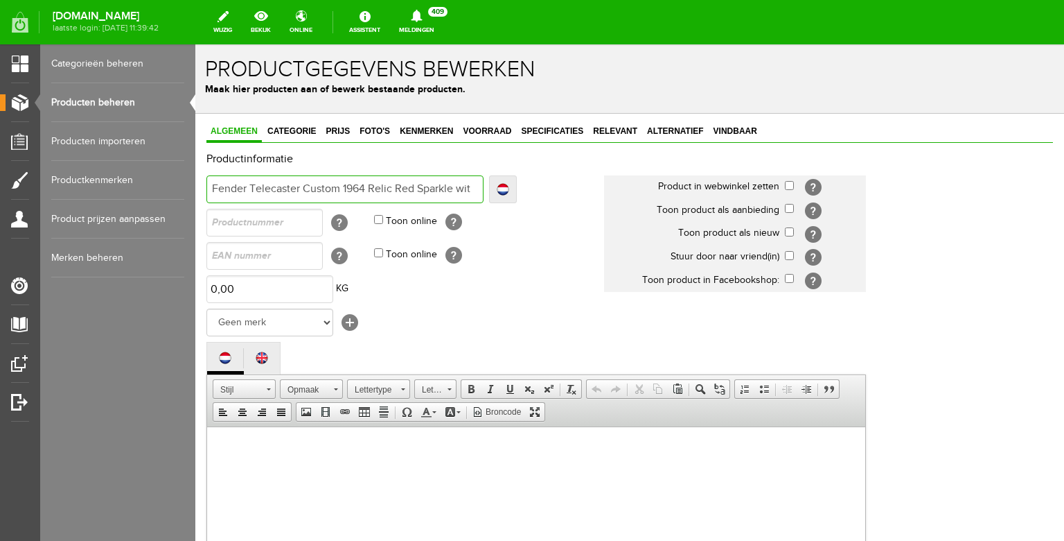
type input "Fender Telecaster Custom 1964 Relic Red Sparkle wit"
type input "Fender Telecaster Custom 1964 Relic Red Sparkle with"
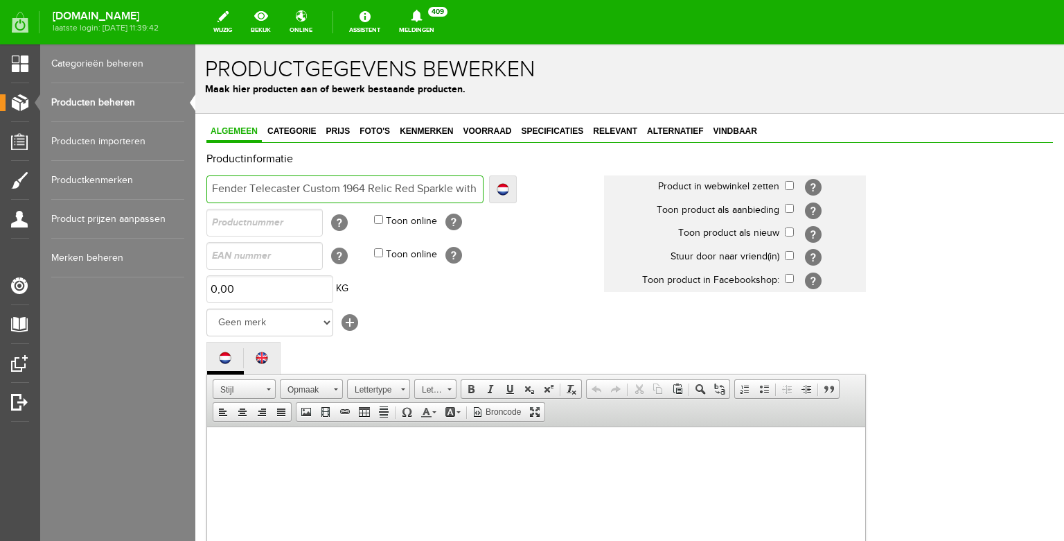
type input "Fender Telecaster Custom 1964 Relic Red Sparkle with C"
type input "Fender Telecaster Custom 1964 Relic Red Sparkle with CO"
type input "Fender Telecaster Custom 1964 Relic Red Sparkle with COA"
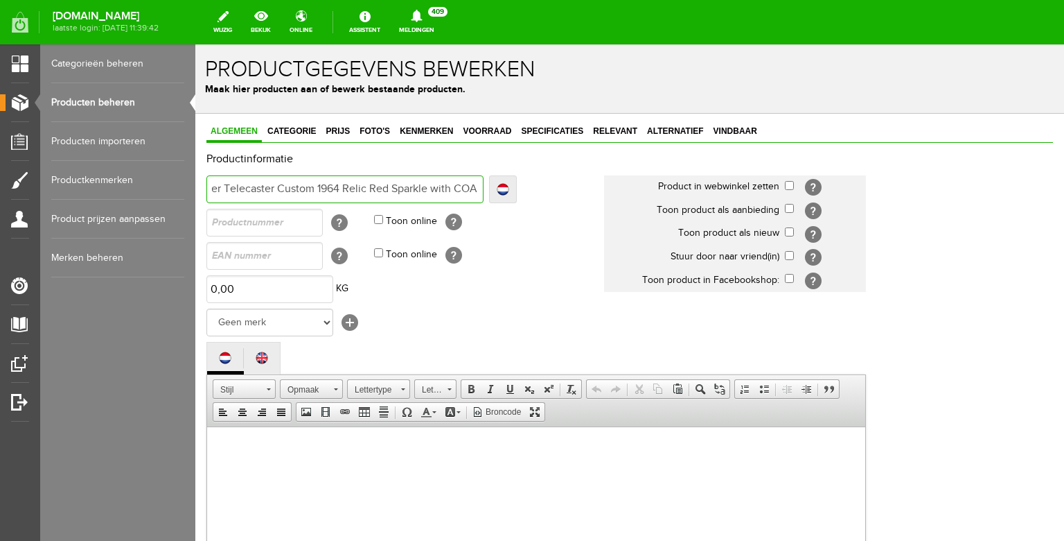
type input "Fender Telecaster Custom 1964 Relic Red Sparkle with COA"
type input "Fender Telecaster Custom 1964 Relic Red Sparkle with COA &"
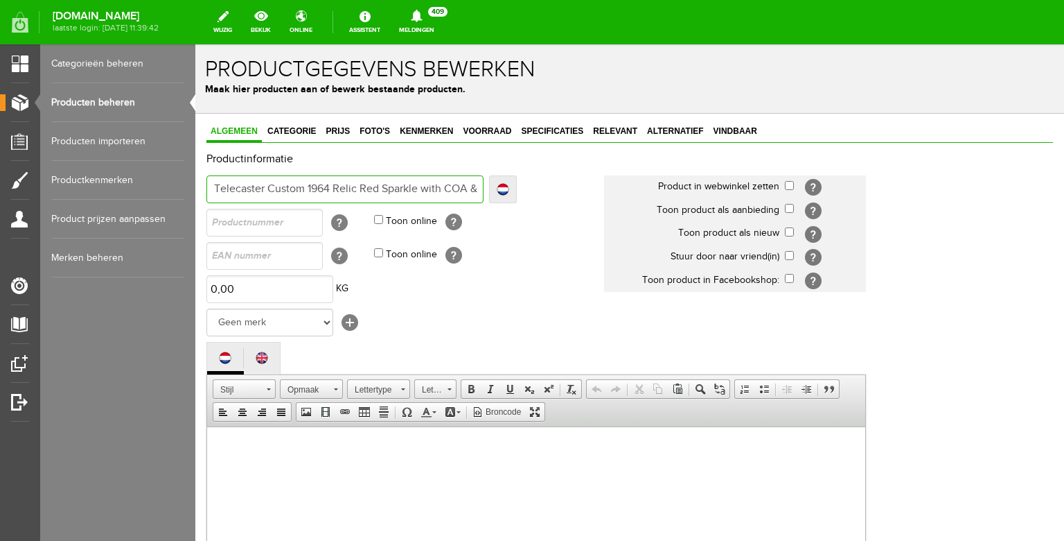
type input "Fender Telecaster Custom 1964 Relic Red Sparkle with COA &"
type input "Fender Telecaster Custom 1964 Relic Red Sparkle with COA & C"
type input "Fender Telecaster Custom 1964 Relic Red Sparkle with COA & Ca"
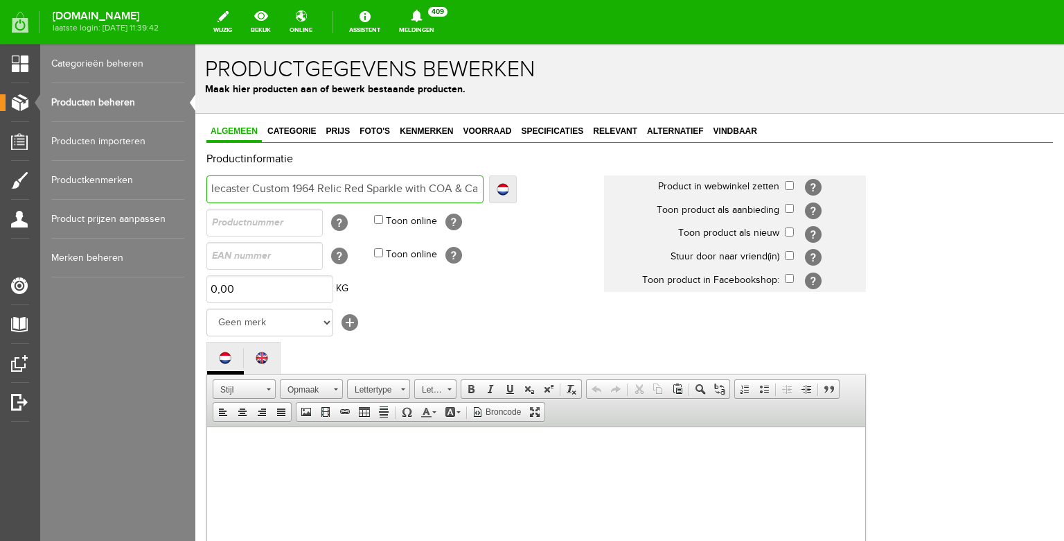
type input "Fender Telecaster Custom 1964 Relic Red Sparkle with COA & Ca"
type input "Fender Telecaster Custom 1964 Relic Red Sparkle with COA & Cas"
type input "Fender Telecaster Custom 1964 Relic Red Sparkle with COA & Case"
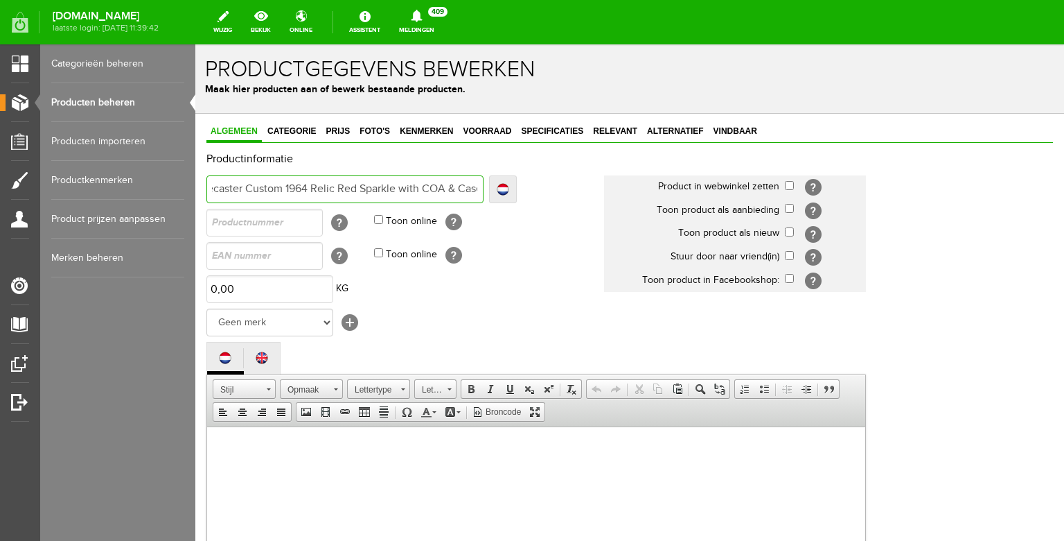
scroll to position [0, 64]
type input "Fender Telecaster Custom 1964 Relic Red Sparkle with COA & Case"
click at [789, 184] on input "checkbox" at bounding box center [789, 185] width 9 height 9
checkbox input "true"
click at [788, 231] on input "checkbox" at bounding box center [789, 231] width 9 height 9
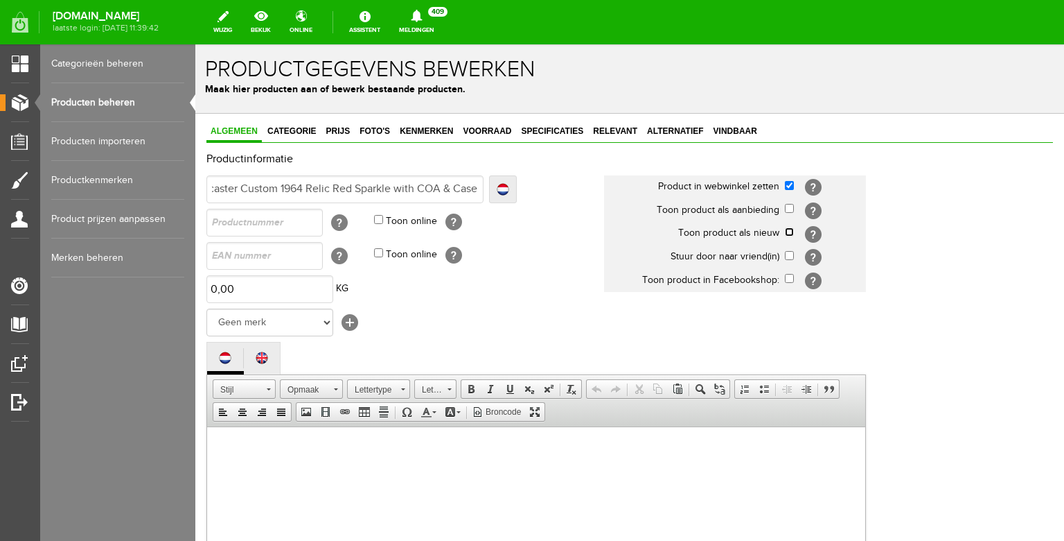
checkbox input "true"
click at [303, 188] on input "Fender Telecaster Custom 1964 Relic Red Sparkle with COA & Case" at bounding box center [345, 189] width 277 height 28
type input "Fender Telecaster Custom 196 Relic Red Sparkle with COA & Case"
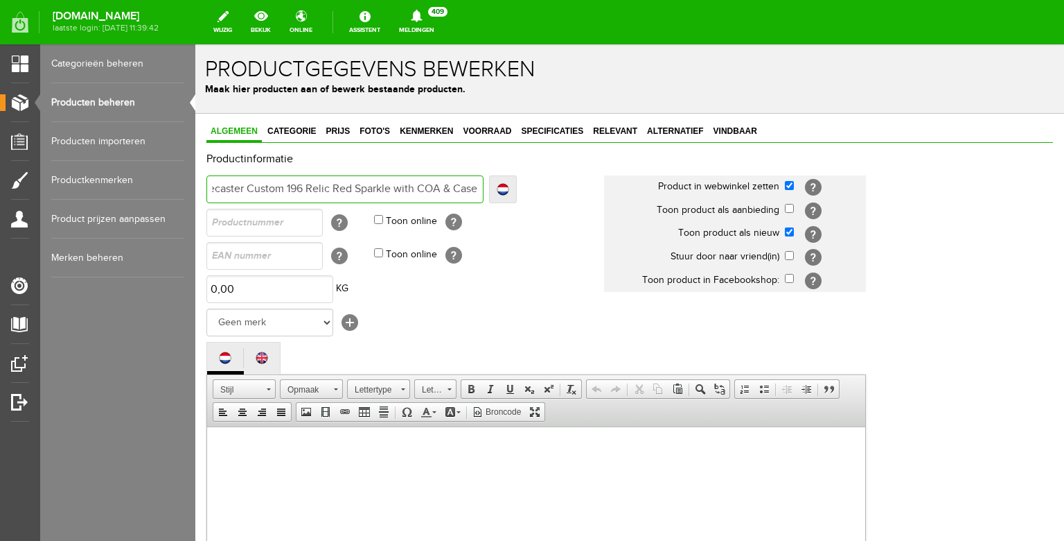
type input "Fender Telecaster Custom 1962 Relic Red Sparkle with COA & Case"
drag, startPoint x: 262, startPoint y: 191, endPoint x: 170, endPoint y: 189, distance: 91.5
click at [207, 189] on input "Fender Telecaster Custom 1962 Relic Red Sparkle with COA & Case" at bounding box center [345, 189] width 277 height 28
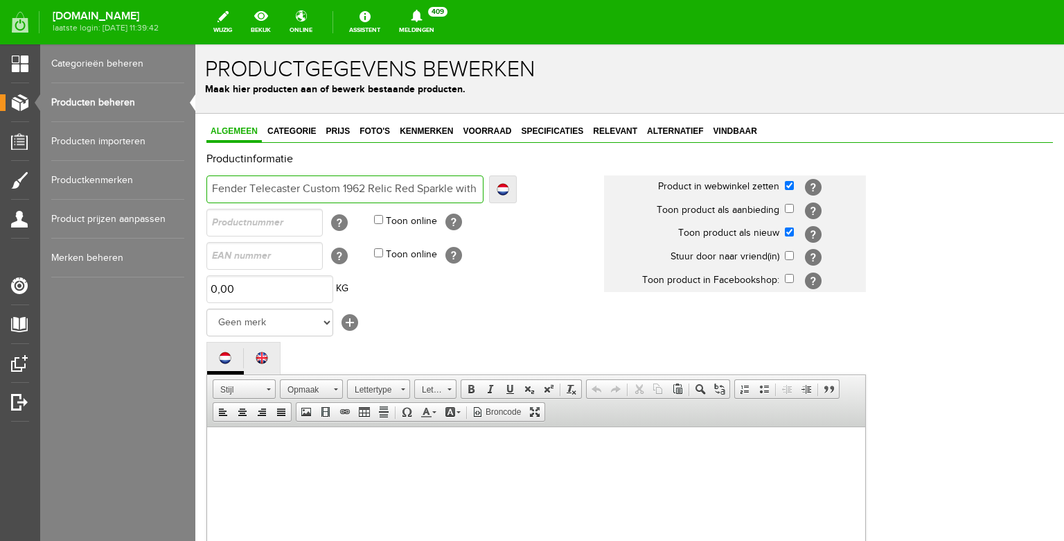
click at [286, 202] on input "Fender Telecaster Custom 1962 Relic Red Sparkle with COA & Case" at bounding box center [345, 189] width 277 height 28
type input "Fender Telecaster Custom 1962 Relic Red Sparkle with COA & Case"
click at [207, 308] on select "Geen merk Hymn Peavey Vox Rickenbacker [PERSON_NAME] [PERSON_NAME] [PERSON_NAME…" at bounding box center [270, 322] width 127 height 28
select select "124516"
click option "Fender" at bounding box center [195, 44] width 0 height 0
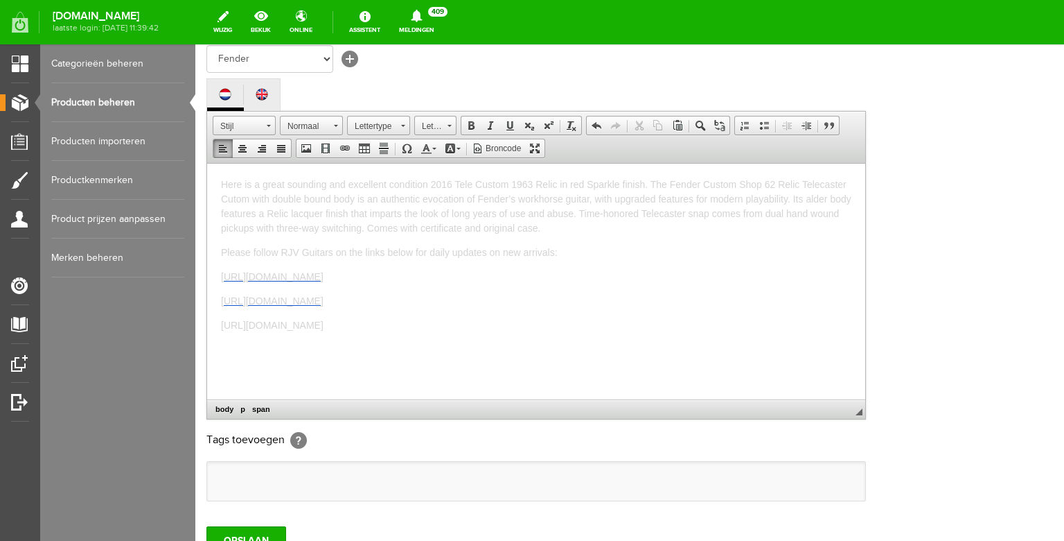
scroll to position [264, 0]
click at [532, 183] on span "Here is a great sounding and excellent condition 2016 Tele Custom 1963 Relic in…" at bounding box center [536, 204] width 631 height 55
click at [570, 183] on span "Here is a great sounding and excellent condition 2016 Tele Custom 1962 Relic in…" at bounding box center [536, 204] width 631 height 55
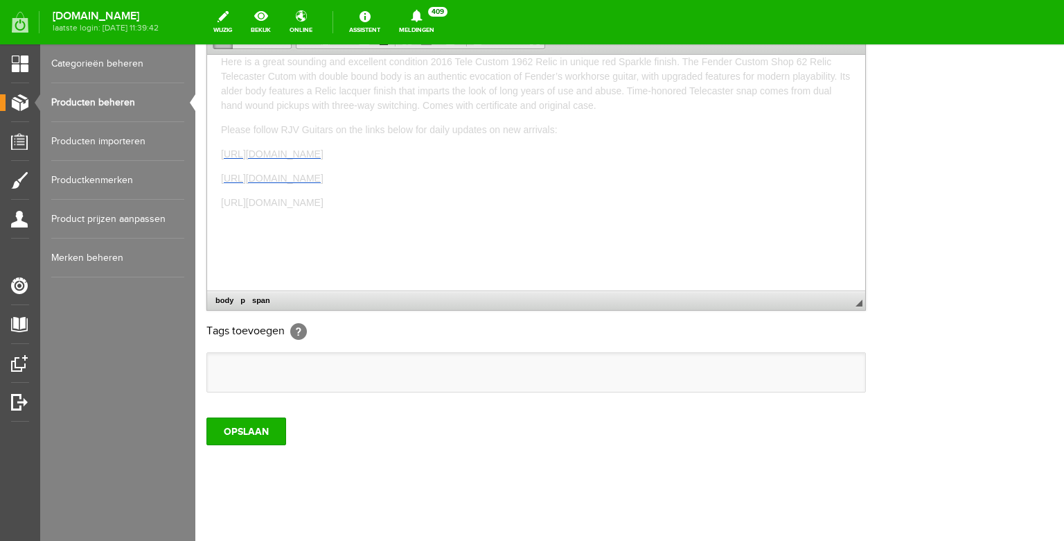
scroll to position [401, 0]
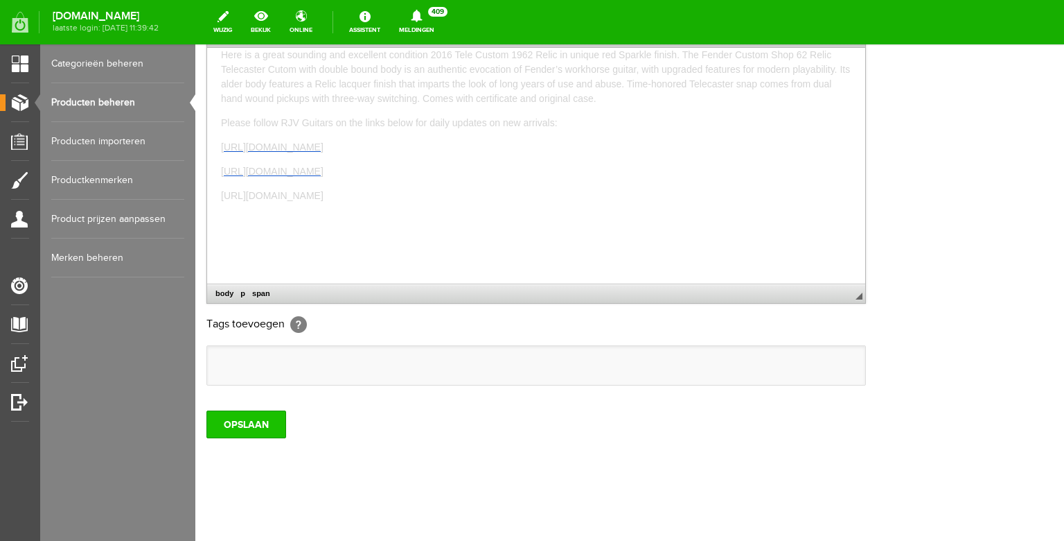
click at [256, 428] on input "OPSLAAN" at bounding box center [247, 424] width 80 height 28
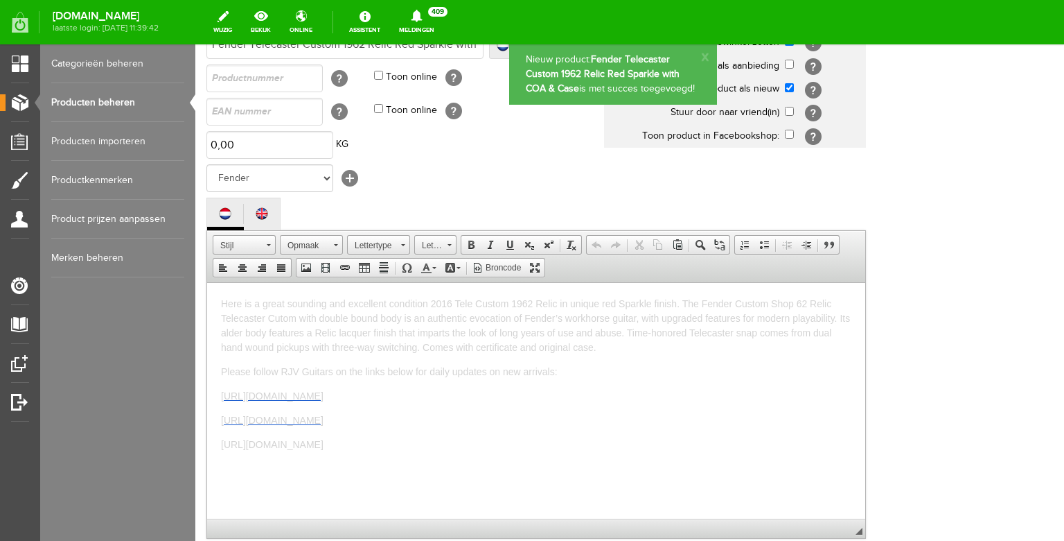
scroll to position [0, 0]
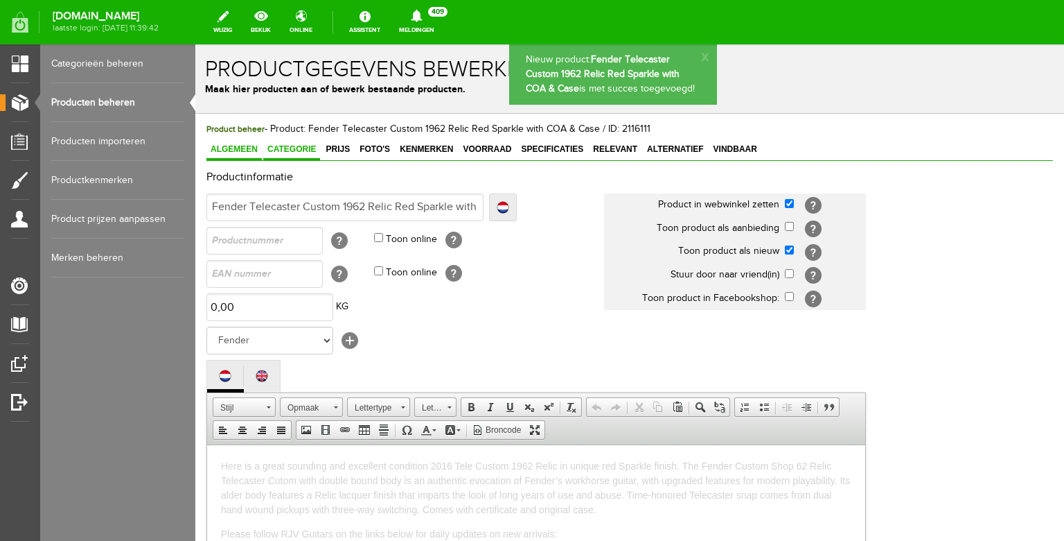
click at [288, 145] on span "Categorie" at bounding box center [291, 149] width 57 height 10
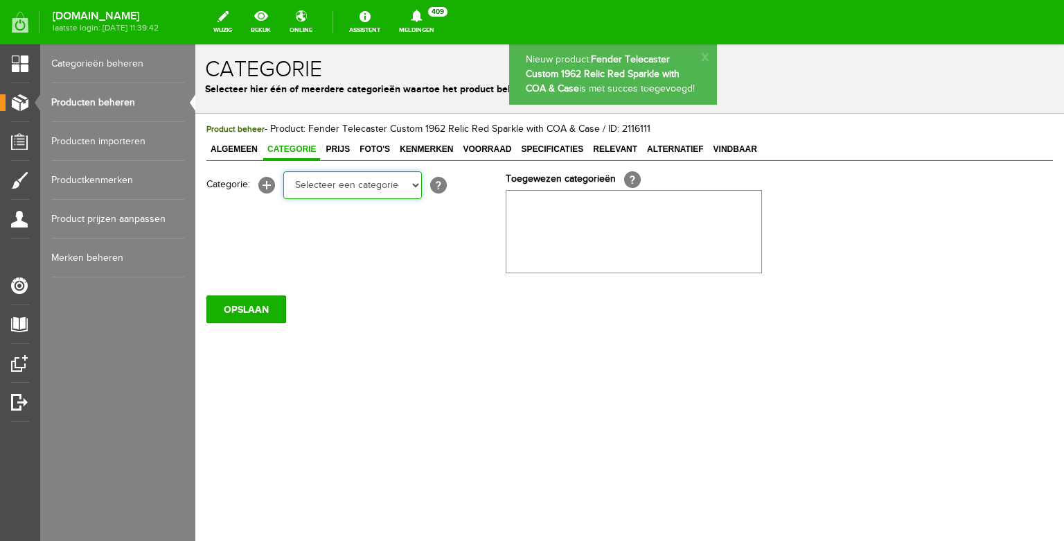
select select "87687"
click option "Electric guitars" at bounding box center [195, 44] width 0 height 0
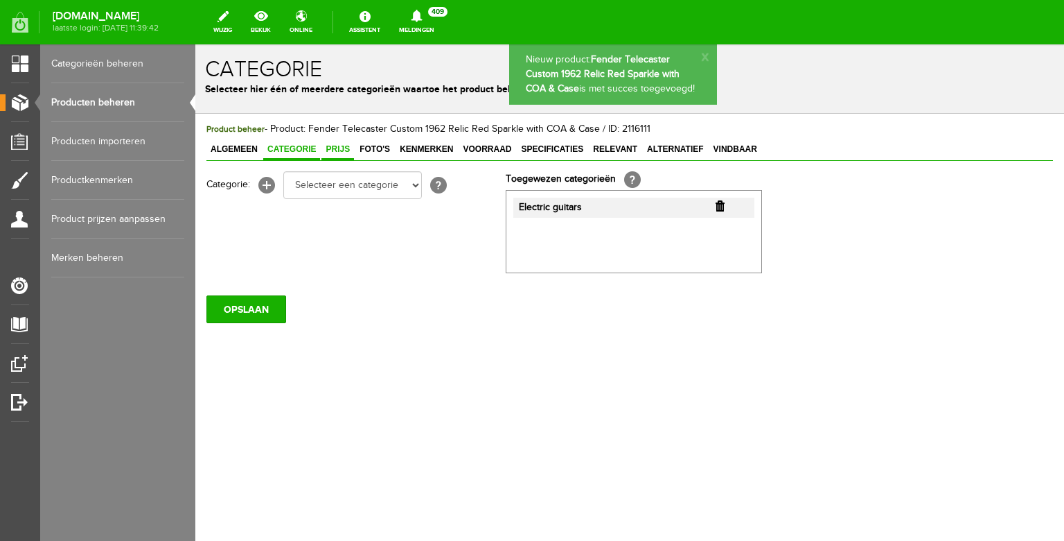
click at [336, 151] on span "Prijs" at bounding box center [338, 149] width 33 height 10
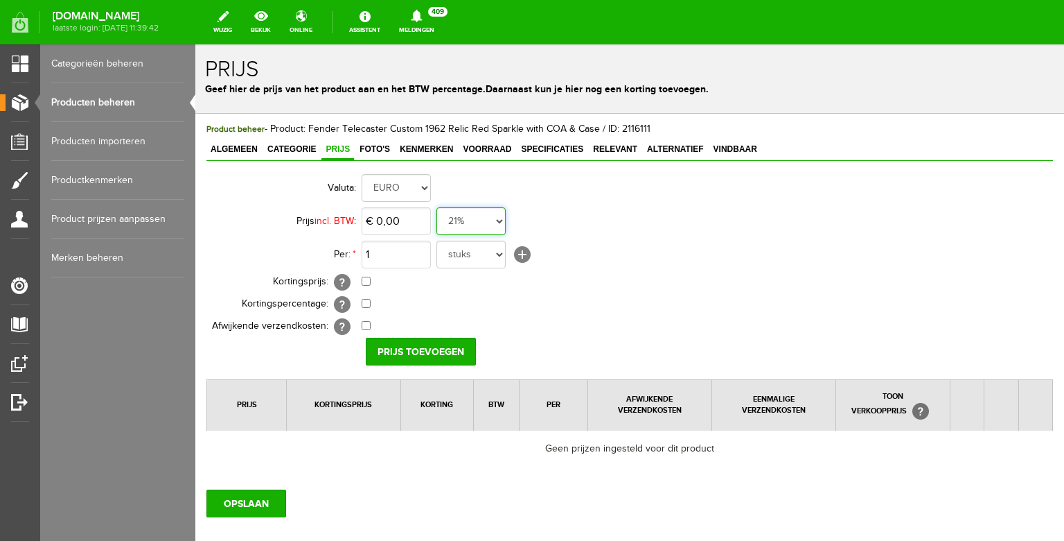
click option "6%" at bounding box center [195, 44] width 0 height 0
select select "0,00"
click option "0%" at bounding box center [195, 44] width 0 height 0
click at [392, 231] on input "0" at bounding box center [396, 221] width 69 height 28
click at [396, 227] on input "0" at bounding box center [396, 221] width 69 height 28
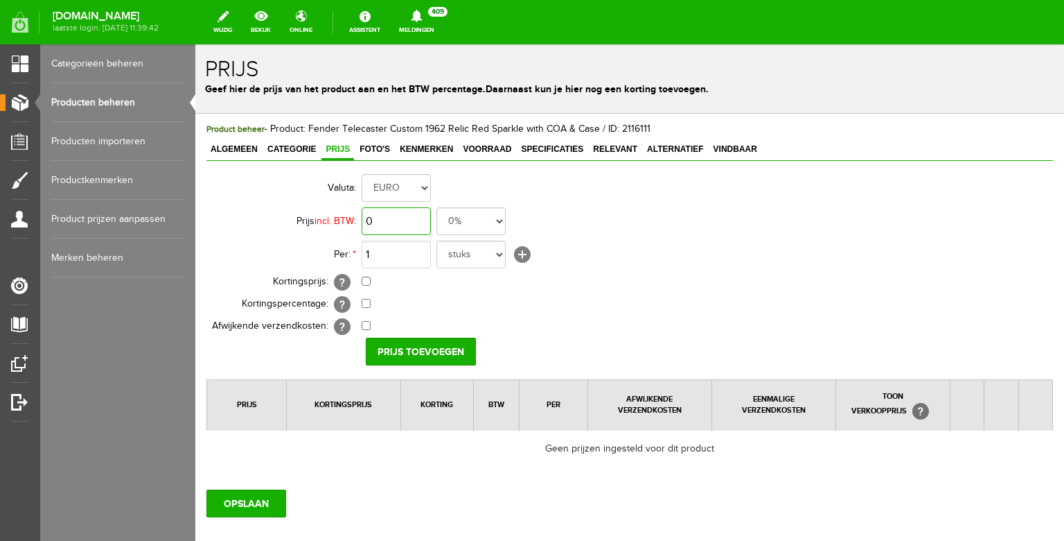
drag, startPoint x: 412, startPoint y: 222, endPoint x: 358, endPoint y: 214, distance: 54.0
click at [362, 214] on input "0" at bounding box center [396, 221] width 69 height 28
type input "€ 3.290,00"
click at [424, 351] on input "Prijs toevoegen" at bounding box center [421, 351] width 110 height 28
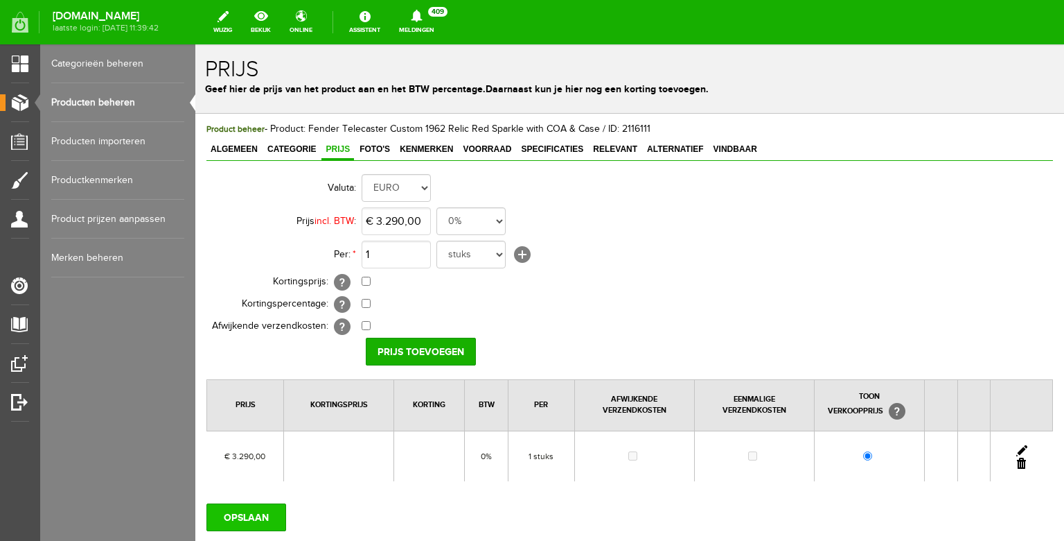
click at [243, 508] on input "OPSLAAN" at bounding box center [247, 517] width 80 height 28
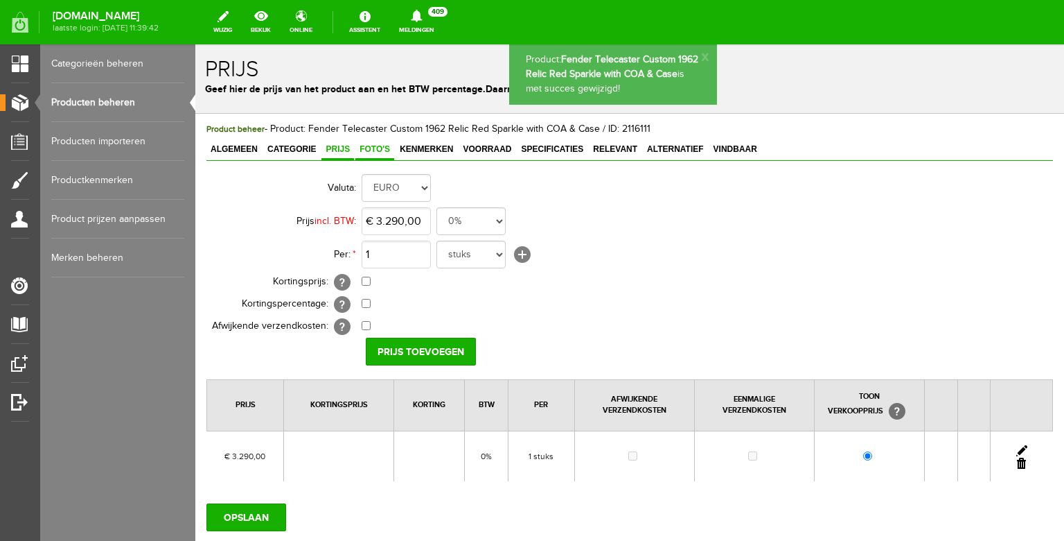
click at [379, 155] on link "Foto's" at bounding box center [375, 150] width 39 height 20
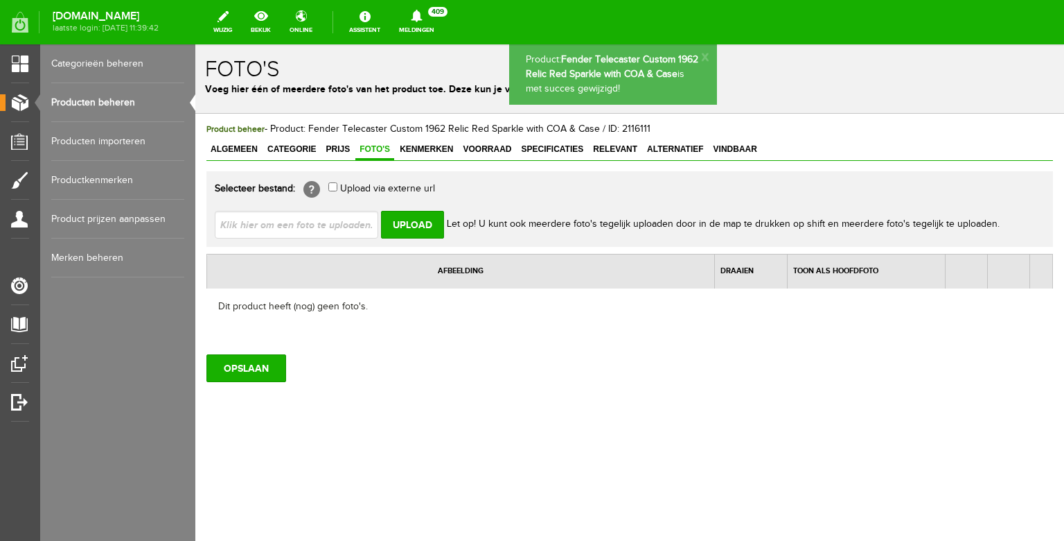
click at [345, 223] on input "file" at bounding box center [302, 224] width 175 height 26
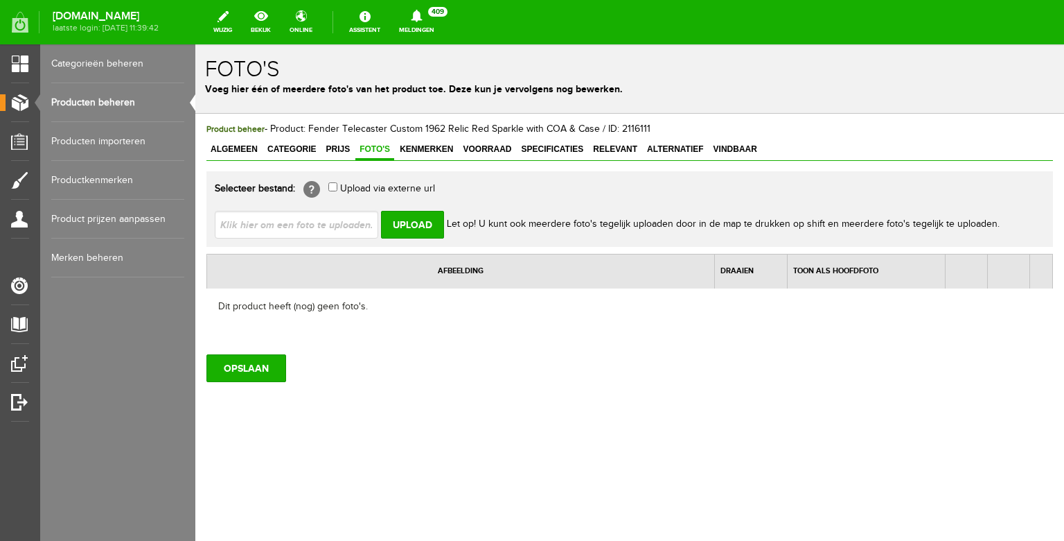
type input "C:\fakepath\image00069.jpeg"
type input "image00069.jpeg; image00137.jpeg; image00138.jpeg; image00139.jpeg"
click at [419, 218] on input "Upload" at bounding box center [412, 225] width 63 height 28
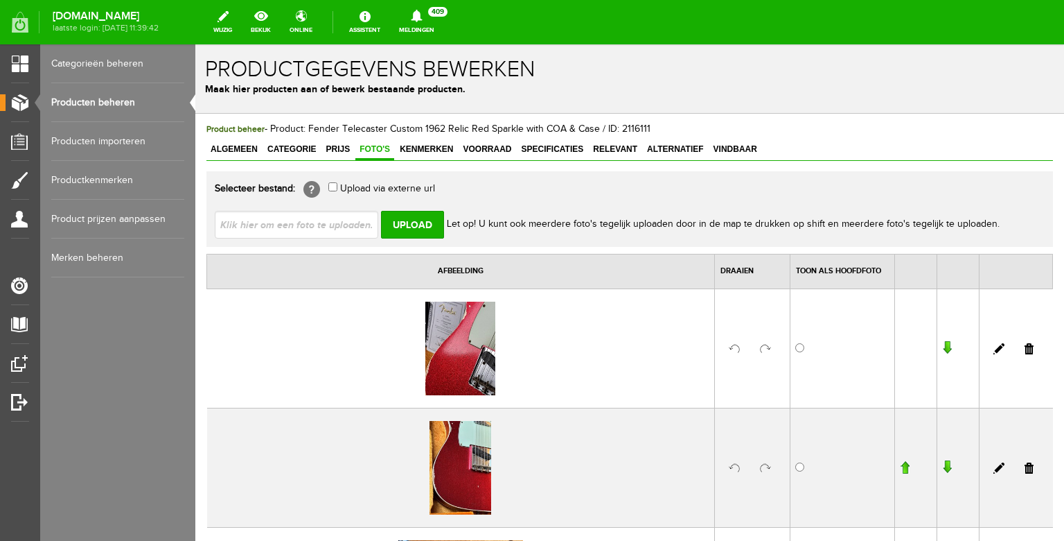
click at [337, 222] on input "file" at bounding box center [302, 224] width 175 height 26
type input "C:\fakepath\image00140.jpeg"
type input "image00140.jpeg; image00141.jpeg"
click at [414, 222] on input "Upload" at bounding box center [412, 225] width 63 height 28
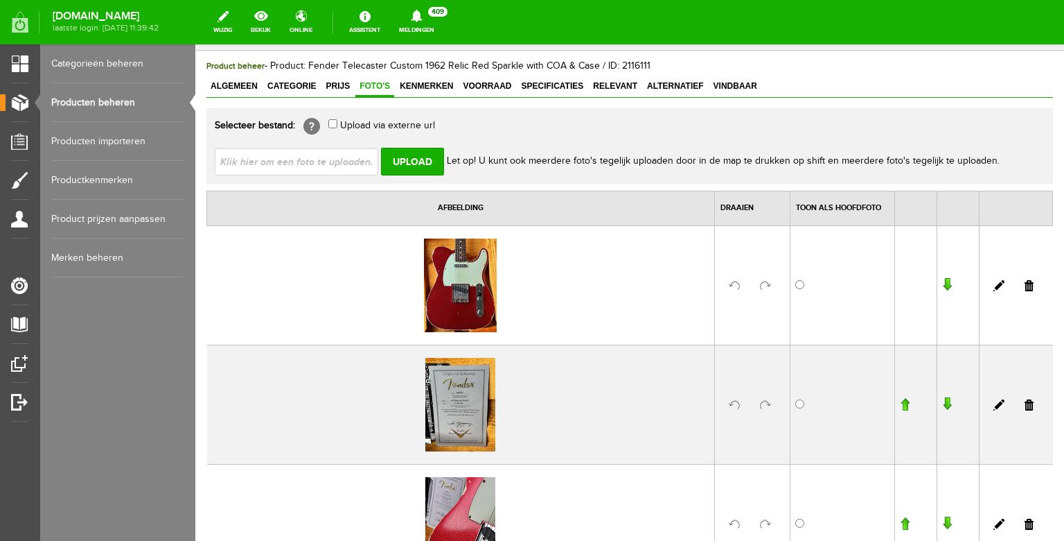
scroll to position [83, 0]
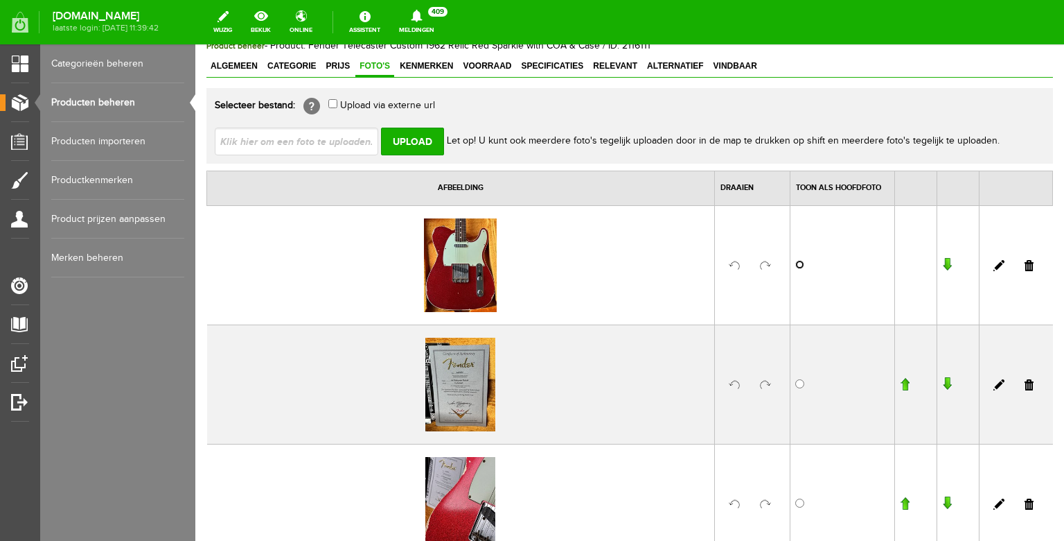
click at [801, 265] on input "radio" at bounding box center [800, 264] width 9 height 9
radio input "true"
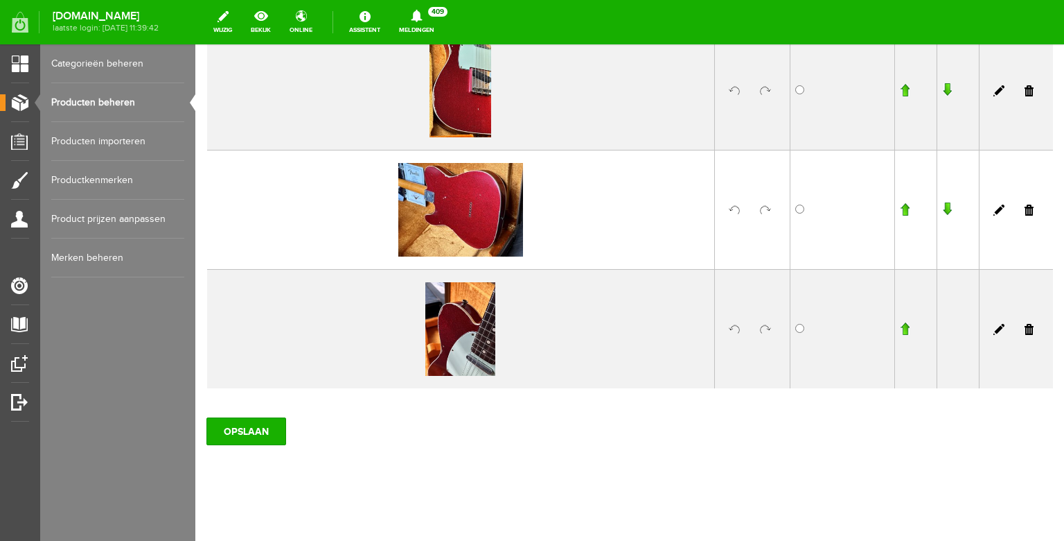
scroll to position [622, 0]
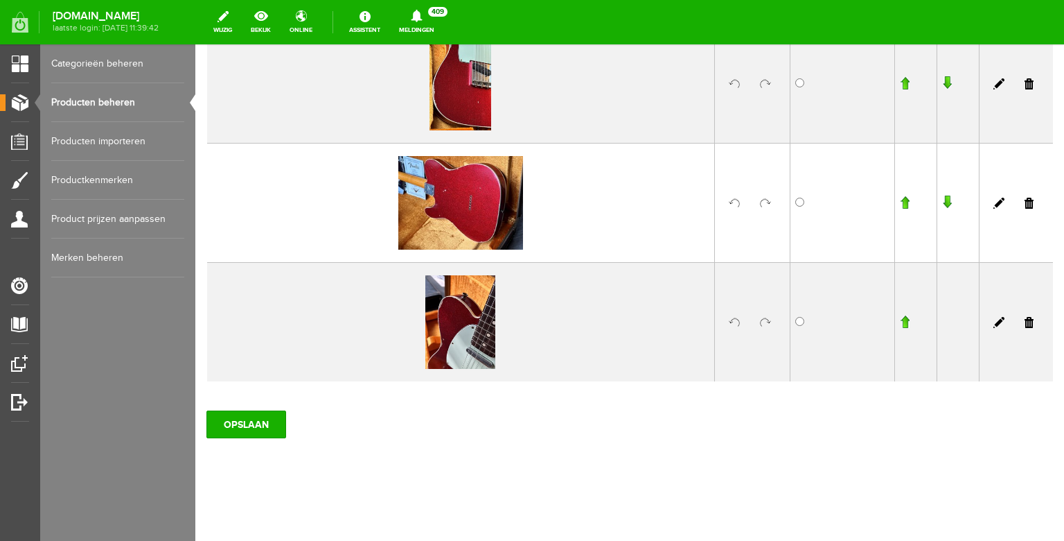
click at [759, 323] on td at bounding box center [752, 321] width 76 height 119
click at [762, 320] on link at bounding box center [765, 322] width 11 height 11
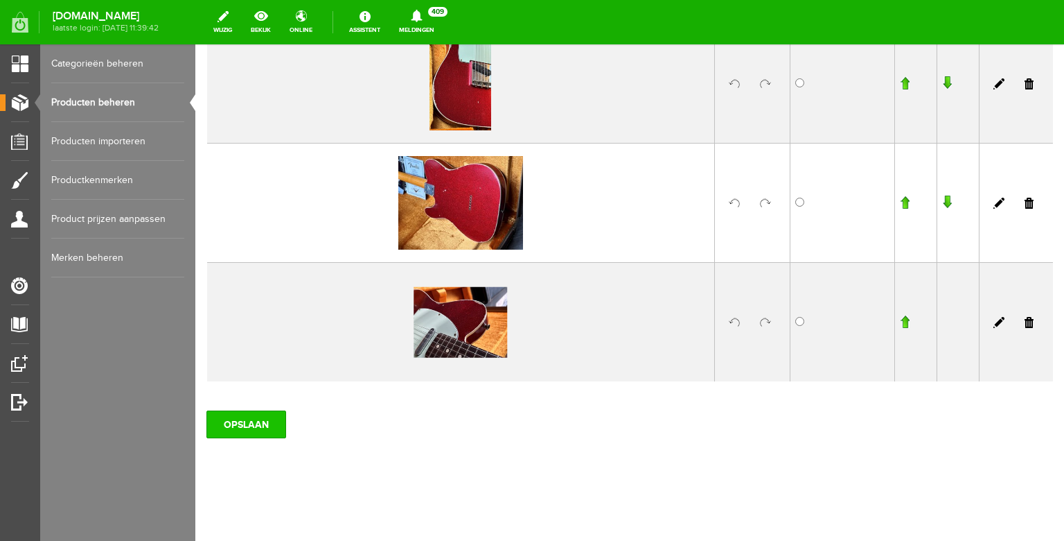
click at [242, 419] on input "OPSLAAN" at bounding box center [247, 424] width 80 height 28
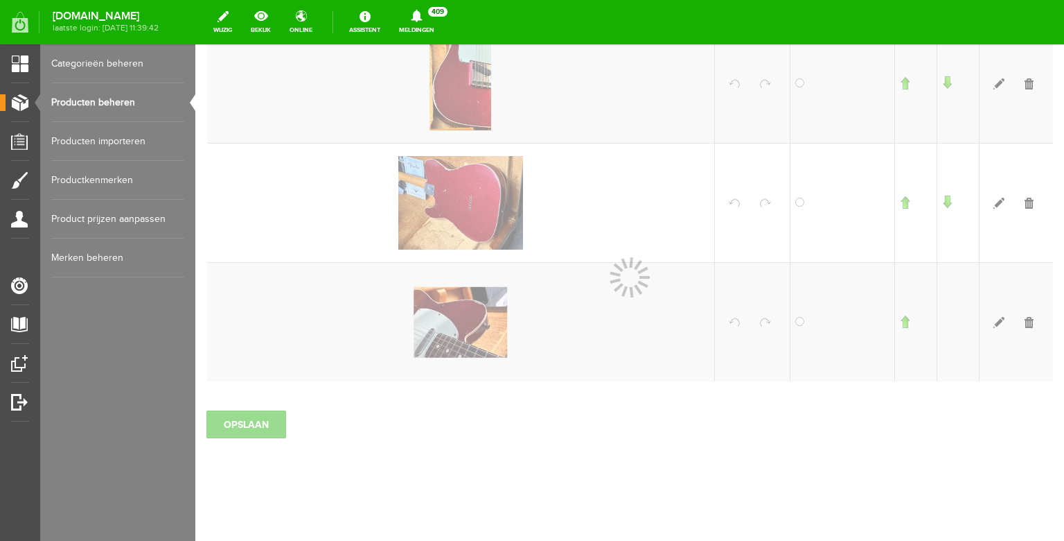
scroll to position [544, 0]
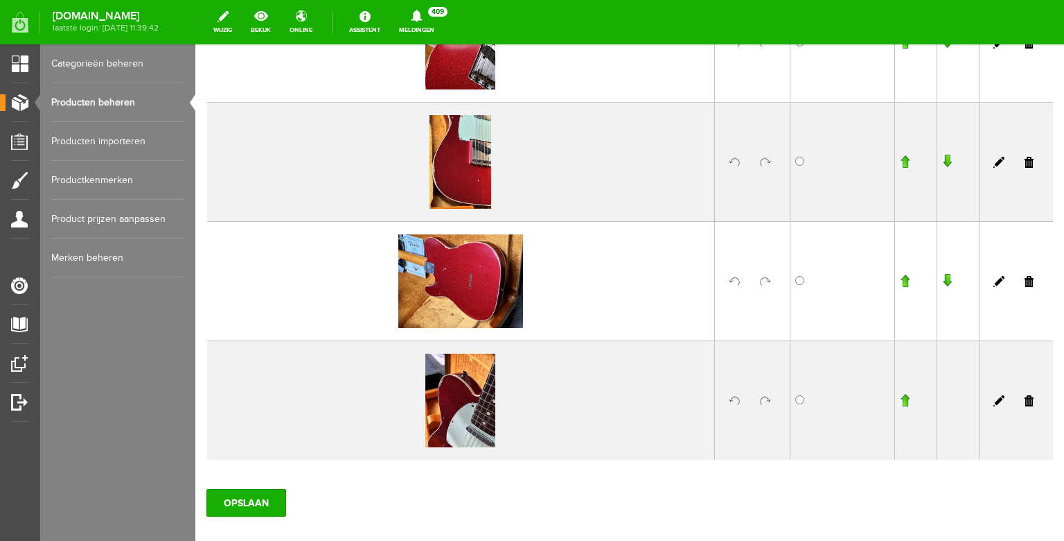
click at [108, 96] on link "Producten beheren" at bounding box center [117, 102] width 133 height 39
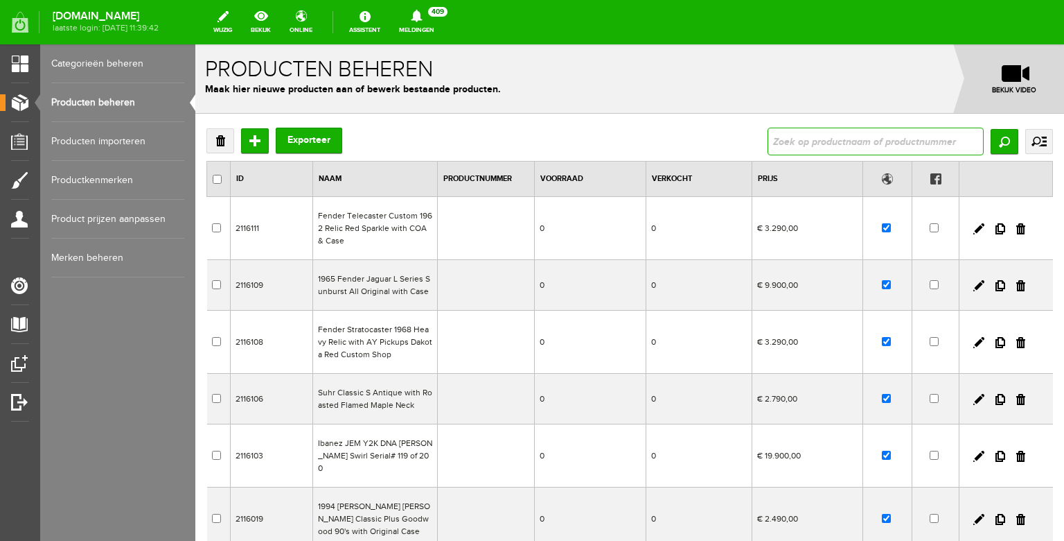
click at [788, 143] on input "text" at bounding box center [876, 142] width 216 height 28
type input "1972"
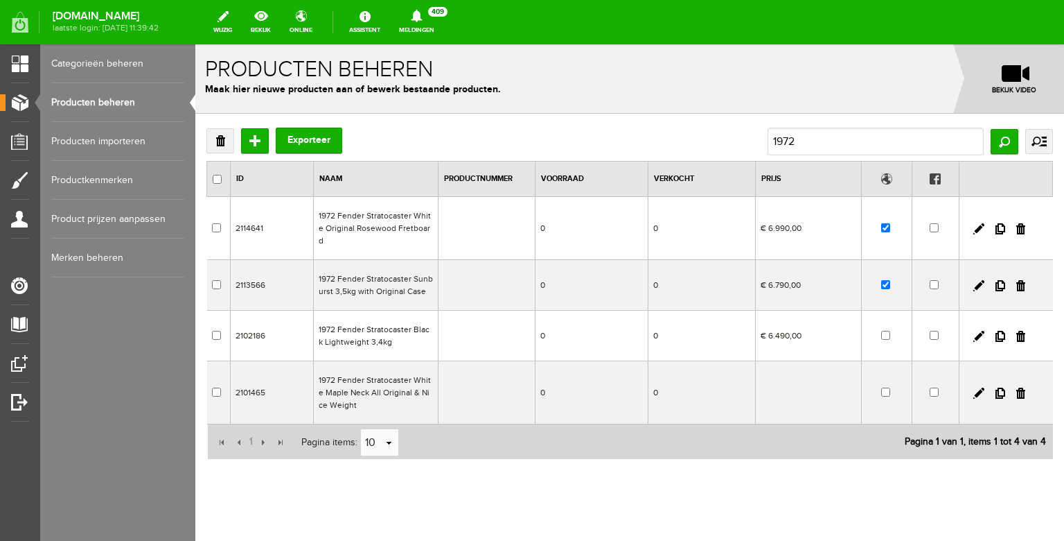
click at [124, 103] on link "Producten beheren" at bounding box center [117, 102] width 133 height 39
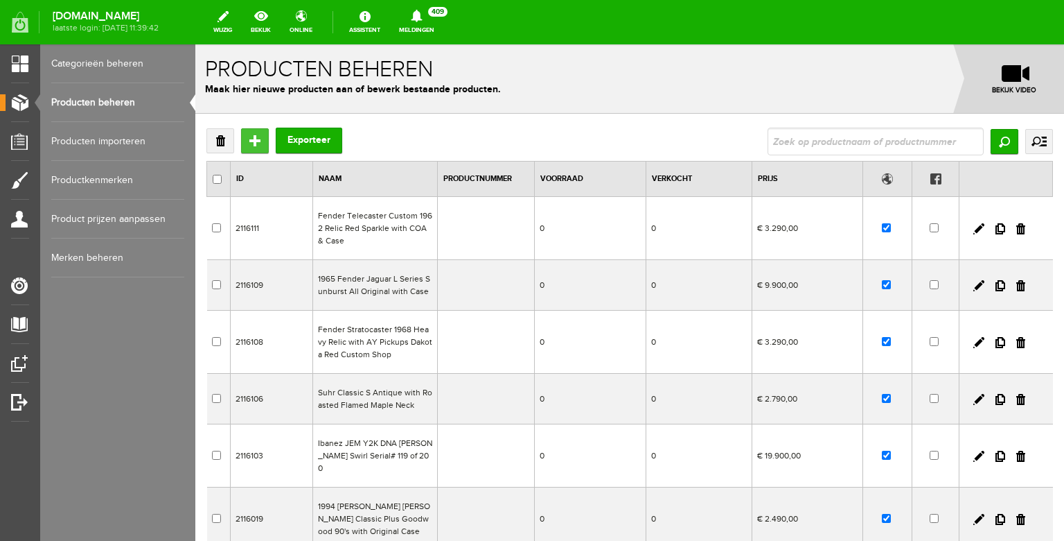
click at [252, 138] on input "Toevoegen" at bounding box center [255, 140] width 28 height 25
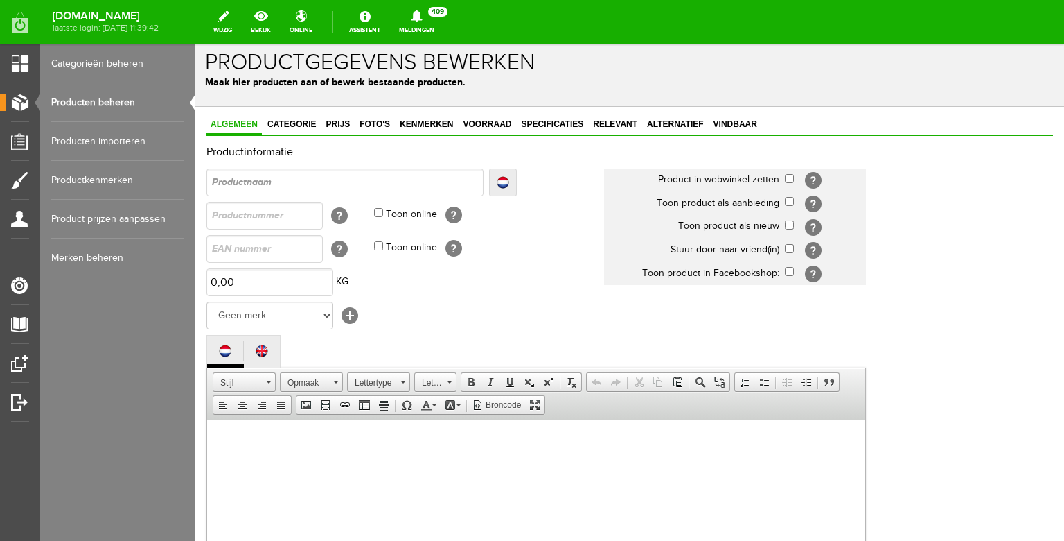
scroll to position [10, 0]
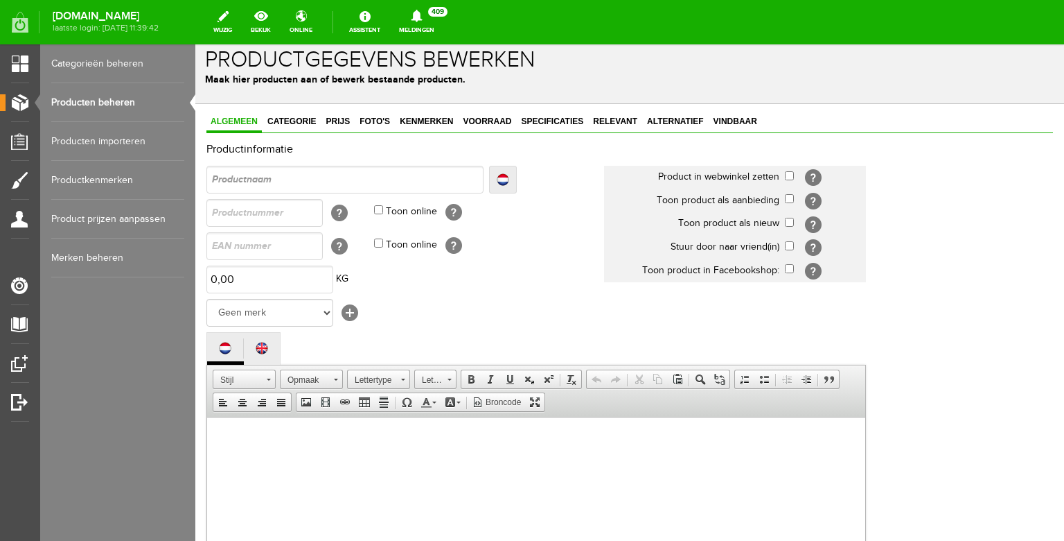
click at [290, 163] on div "Productinformatie Localize [GEOGRAPHIC_DATA] Localize [GEOGRAPHIC_DATA]" at bounding box center [630, 450] width 847 height 614
click at [290, 179] on input "text" at bounding box center [345, 180] width 277 height 28
paste input "Fender Telecaster Custom 1962 Relic Red Sparkle with COA & Case"
type input "Fender Telecaster Custom 1962 Relic Red Sparkle with COA & Case"
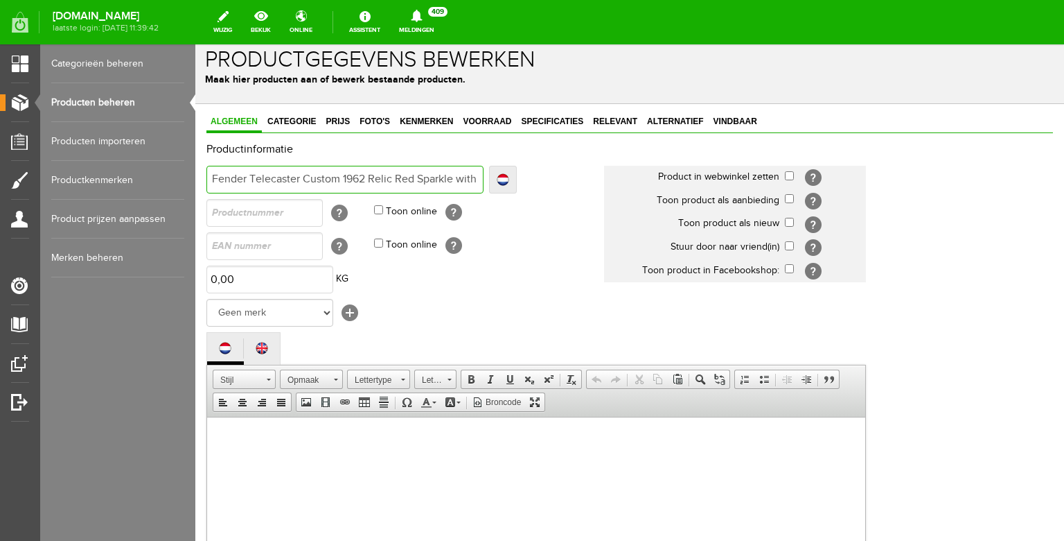
type input "Fender Telecaster Custom 1962 Relic Red Sparkle with COA & Case"
click at [790, 177] on input "checkbox" at bounding box center [789, 175] width 9 height 9
checkbox input "true"
